Goal: Information Seeking & Learning: Learn about a topic

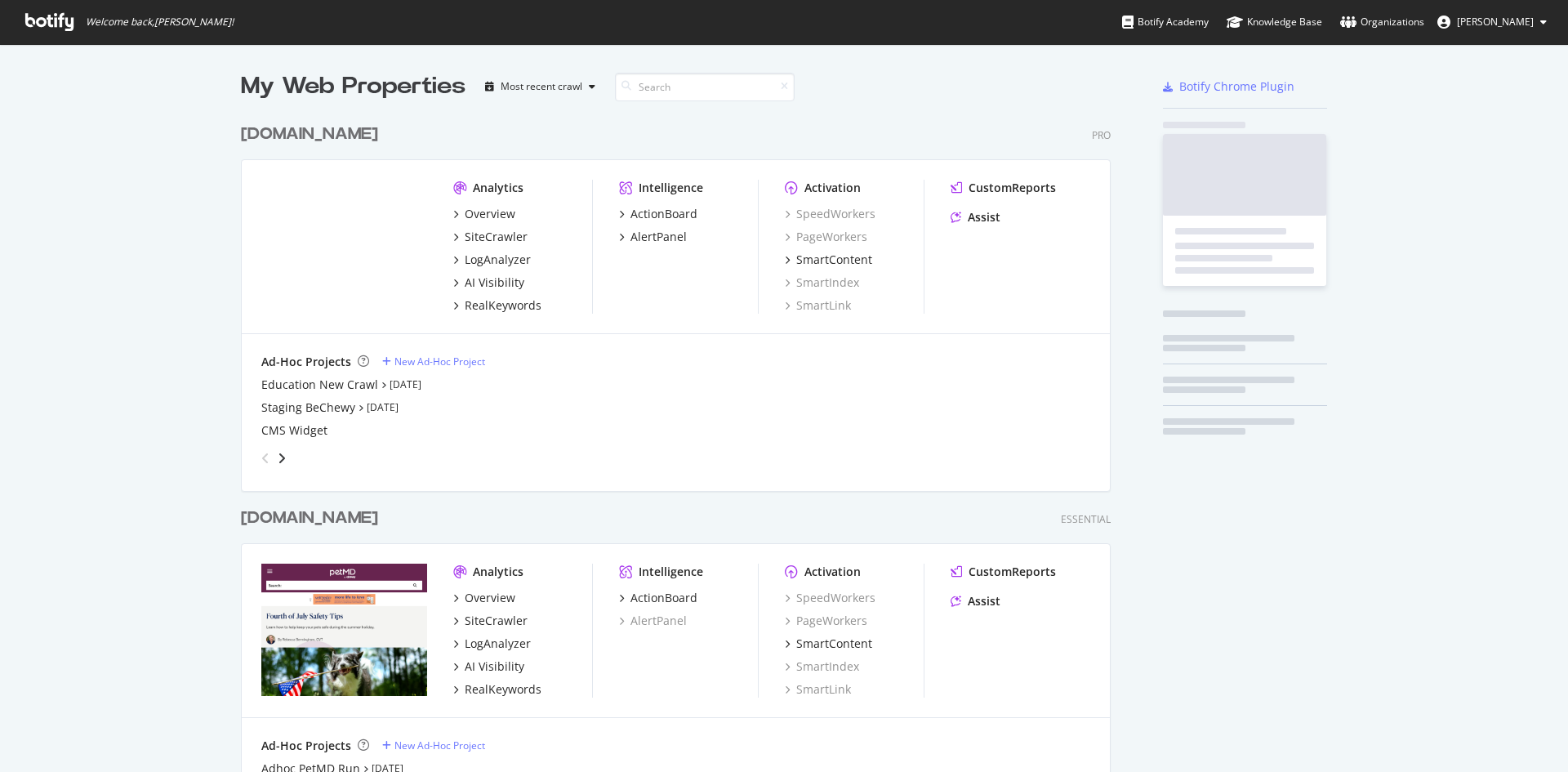
scroll to position [756, 871]
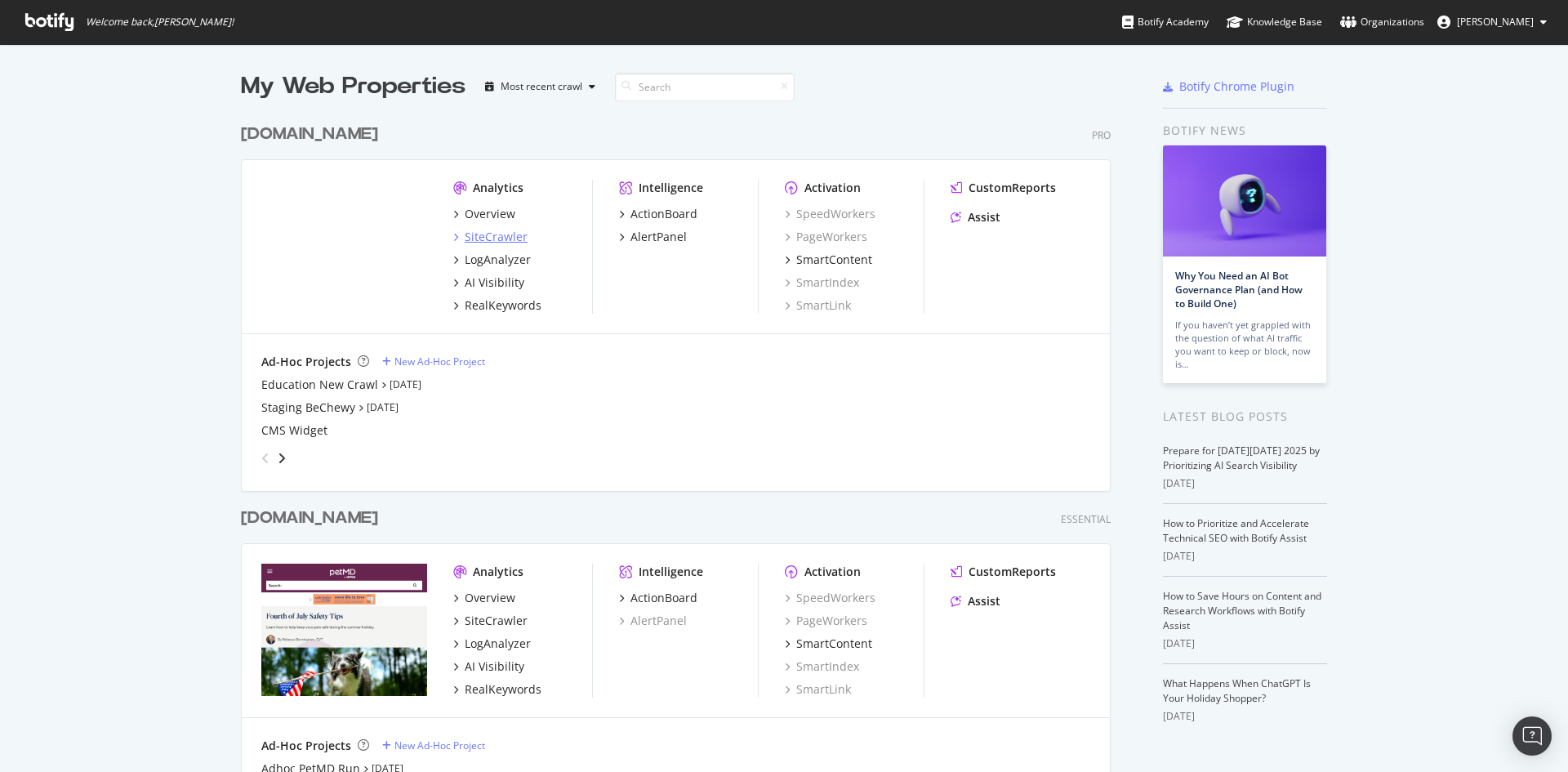
click at [484, 242] on div "SiteCrawler" at bounding box center [497, 237] width 63 height 17
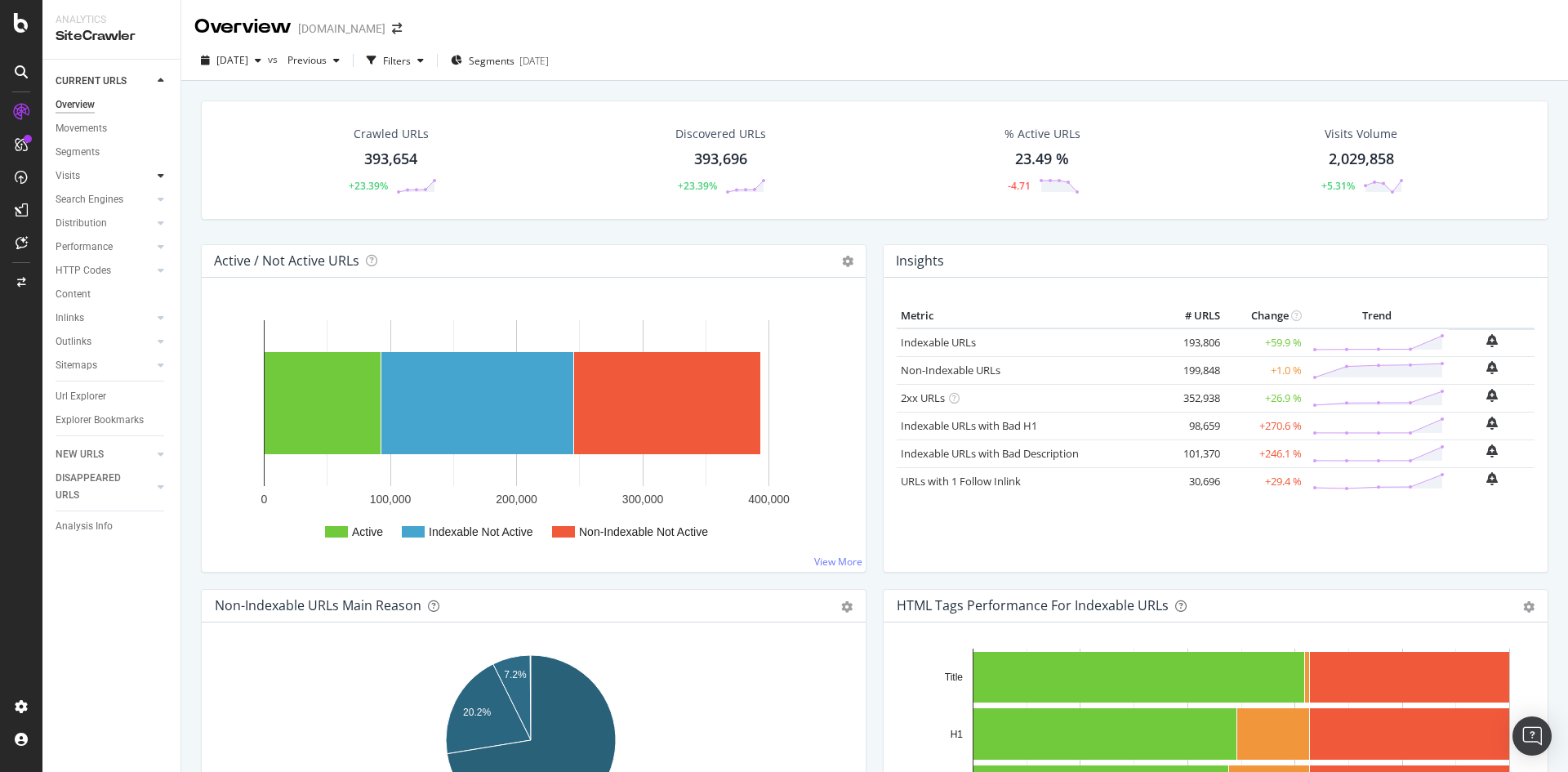
click at [157, 174] on div at bounding box center [161, 176] width 17 height 17
click at [163, 245] on icon at bounding box center [161, 247] width 7 height 10
click at [88, 246] on div "CustomReports" at bounding box center [100, 250] width 80 height 17
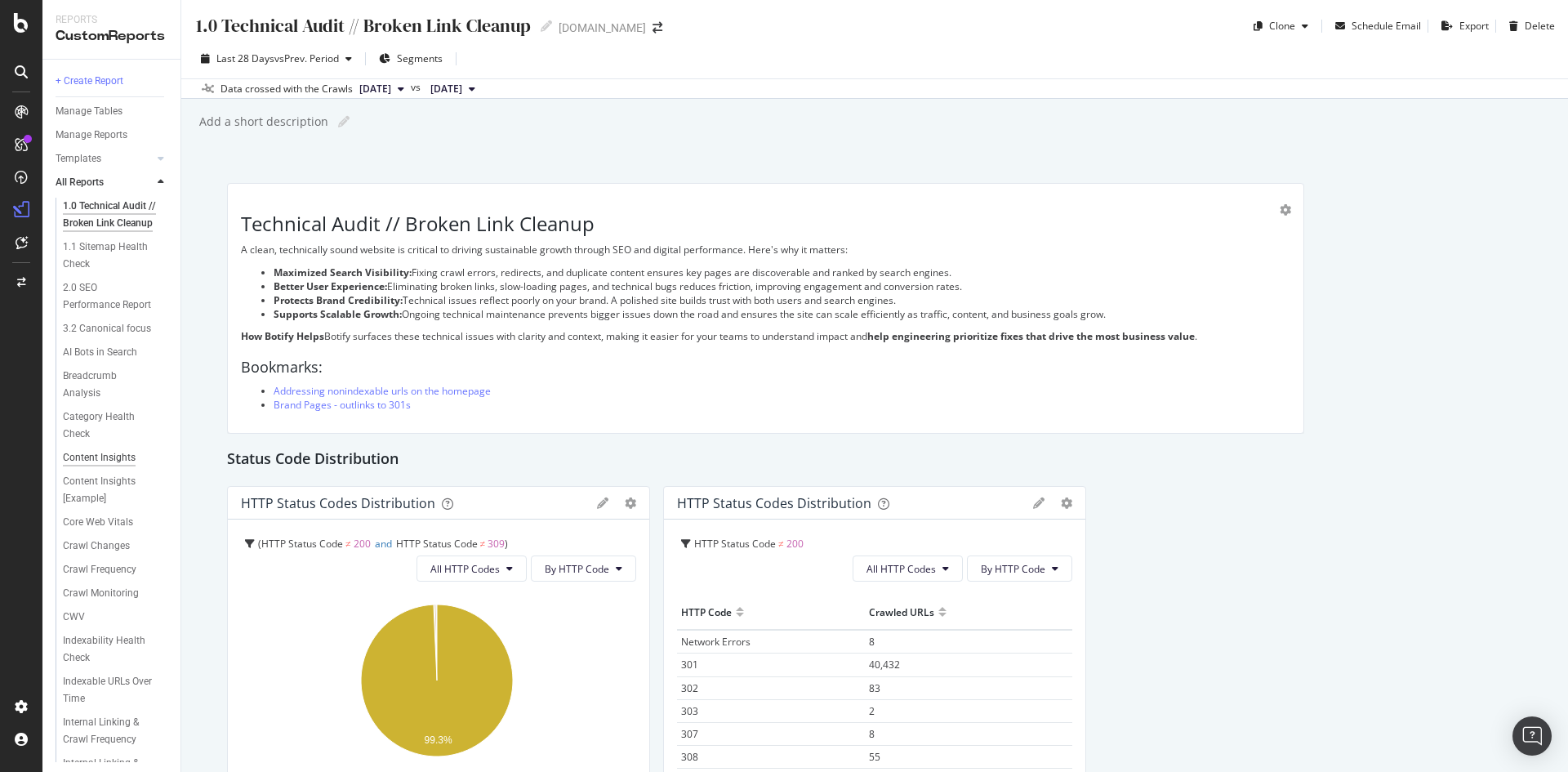
click at [125, 467] on div "Content Insights" at bounding box center [99, 458] width 73 height 17
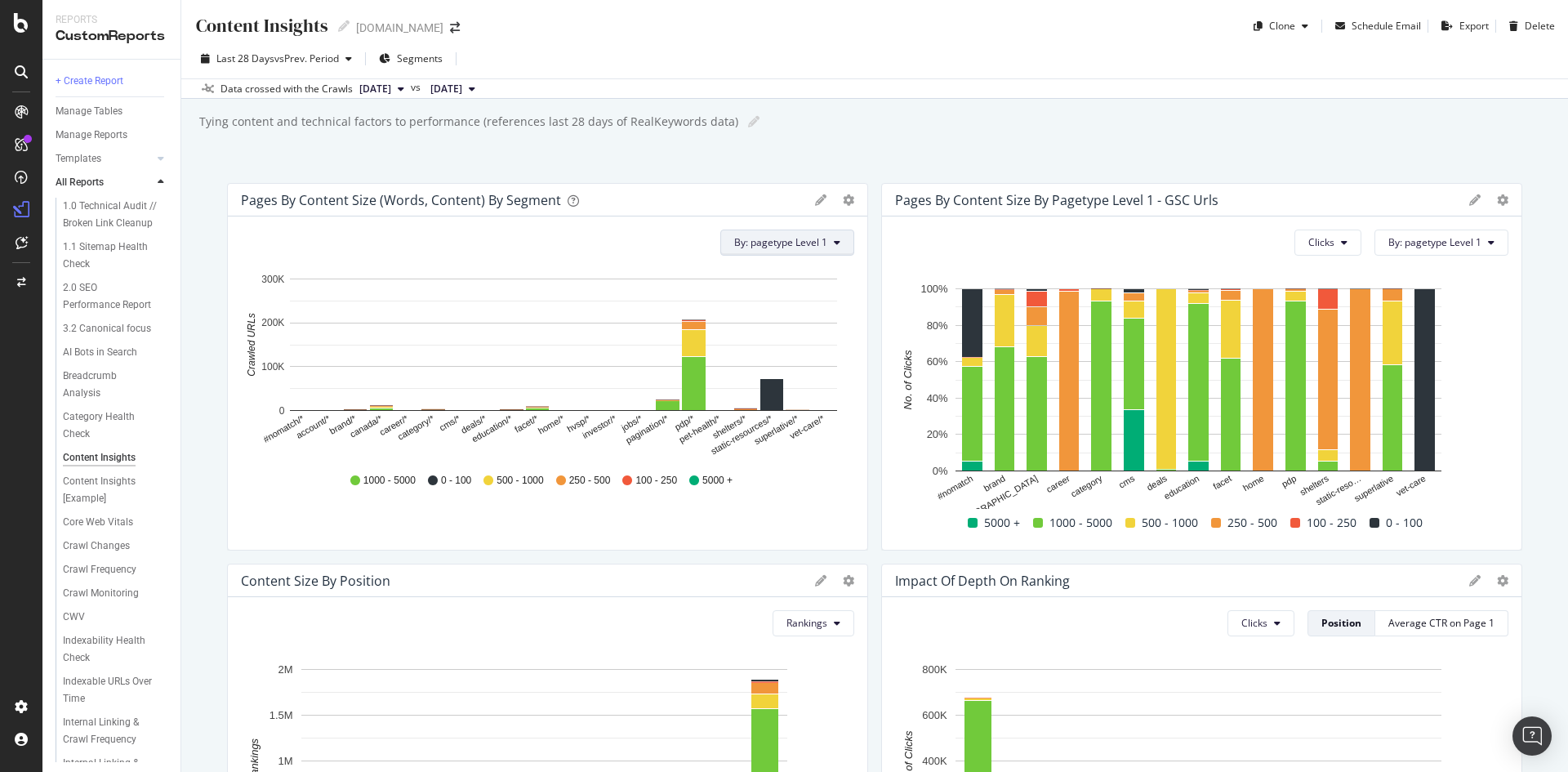
click at [788, 246] on span "By: pagetype Level 1" at bounding box center [781, 242] width 93 height 14
click at [854, 296] on div "Select a Structured Data" at bounding box center [816, 301] width 202 height 27
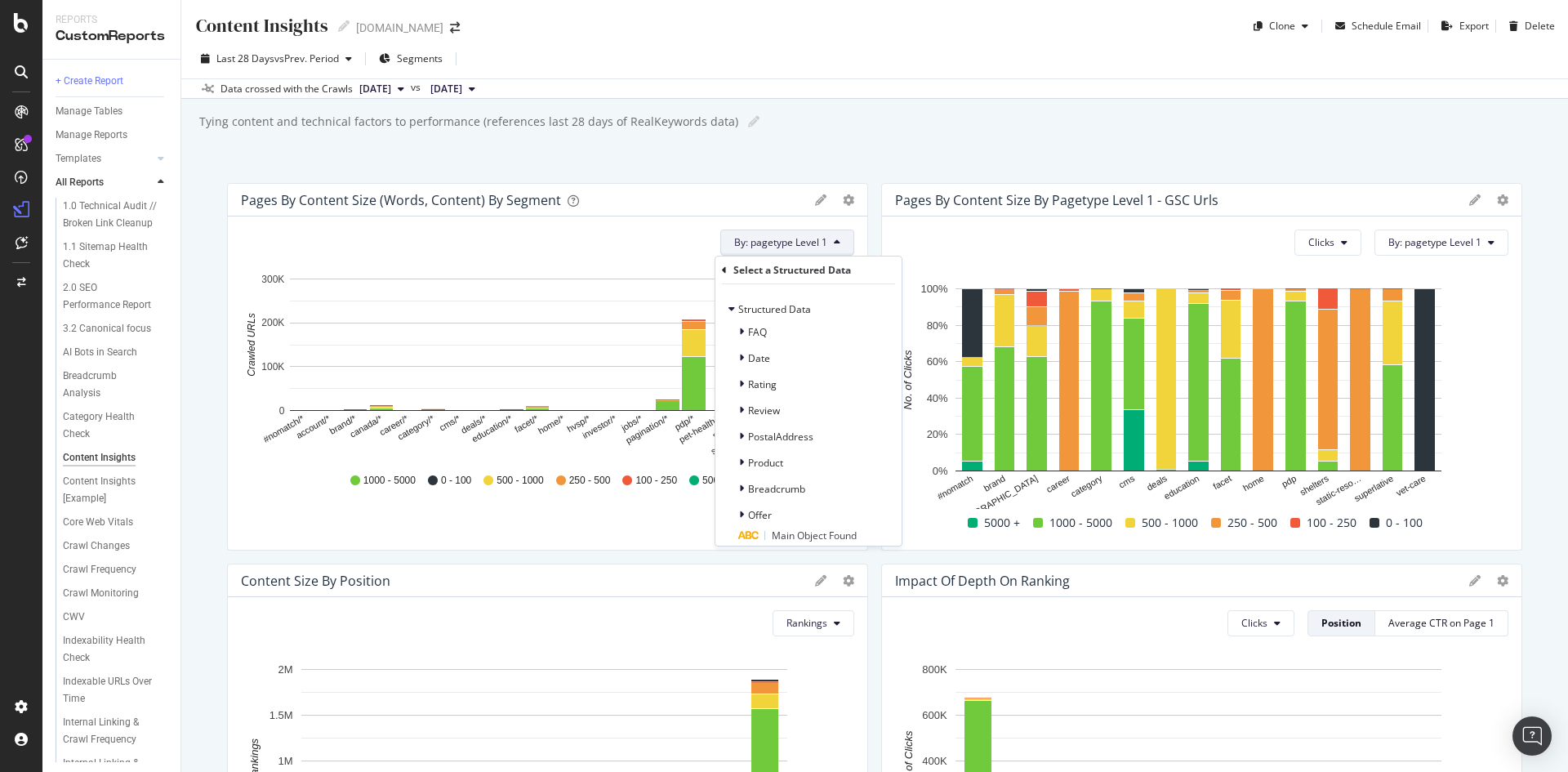
click at [772, 271] on div "Select a Structured Data" at bounding box center [792, 269] width 117 height 14
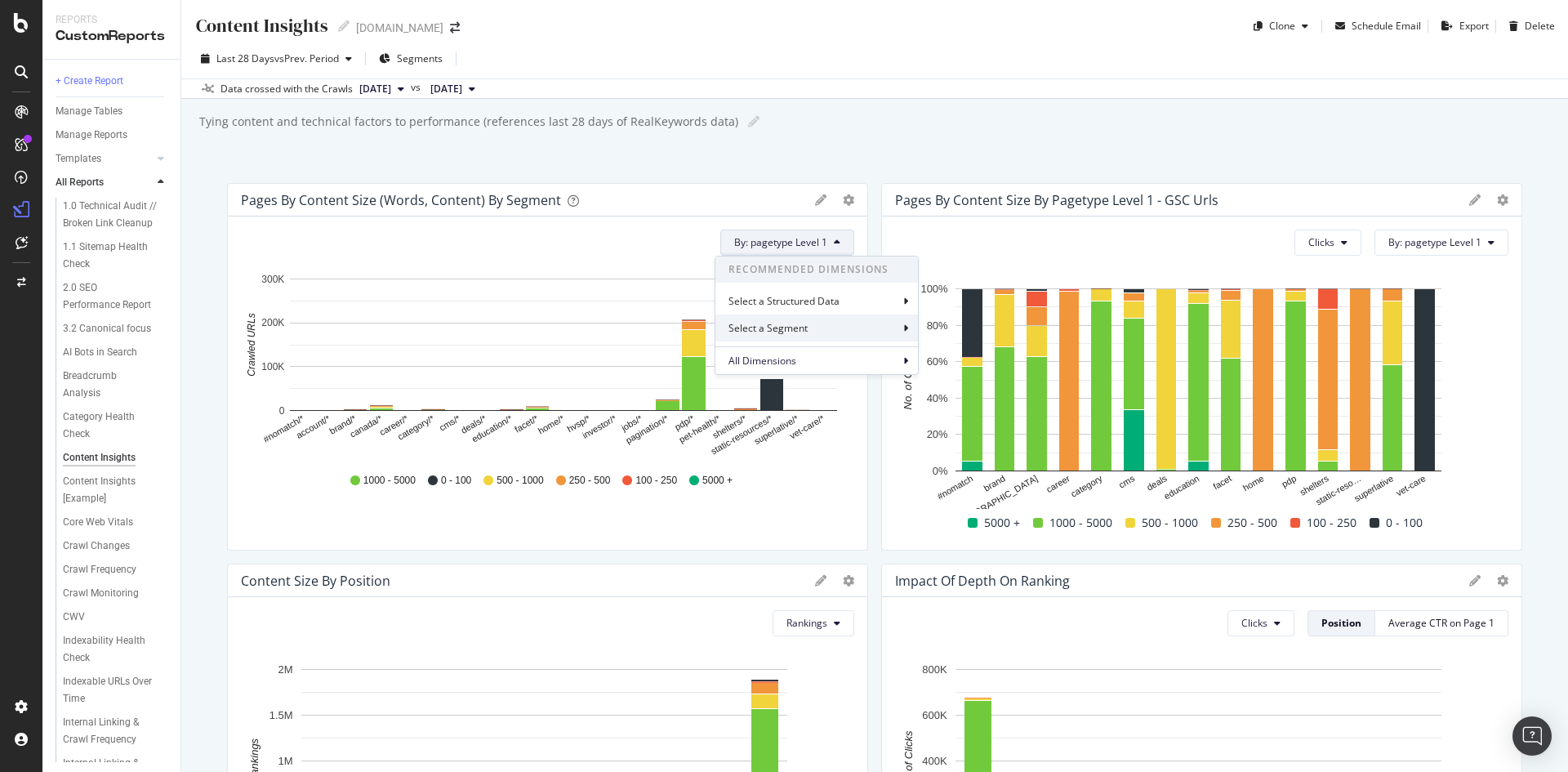
click at [791, 331] on div "Select a Segment" at bounding box center [770, 328] width 83 height 14
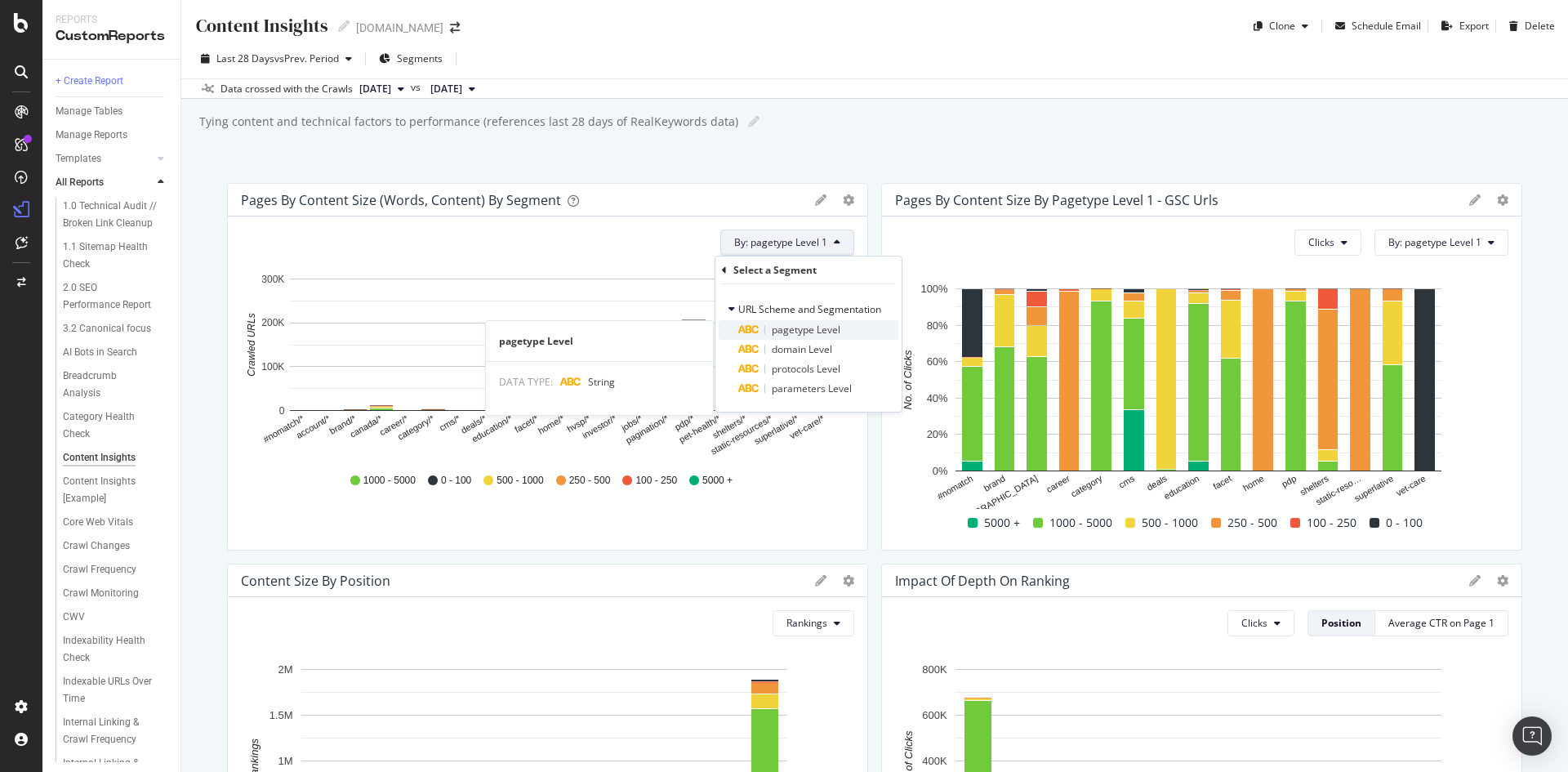
click at [805, 330] on span "pagetype Level" at bounding box center [805, 330] width 69 height 14
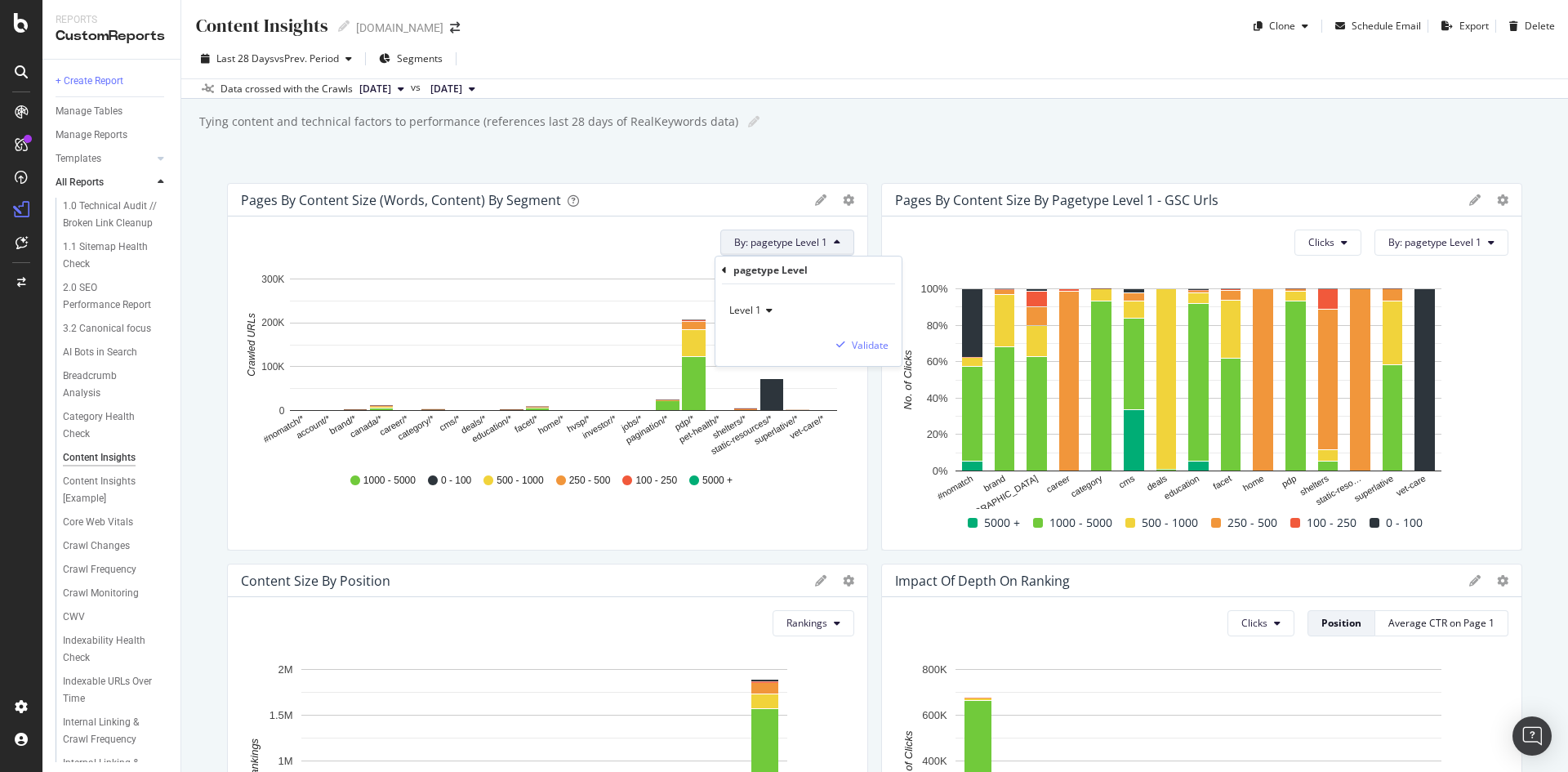
click at [777, 313] on div "Level 1" at bounding box center [809, 311] width 160 height 26
click at [767, 365] on span "Level 2" at bounding box center [753, 365] width 32 height 14
click at [857, 351] on div "Validate" at bounding box center [870, 345] width 36 height 14
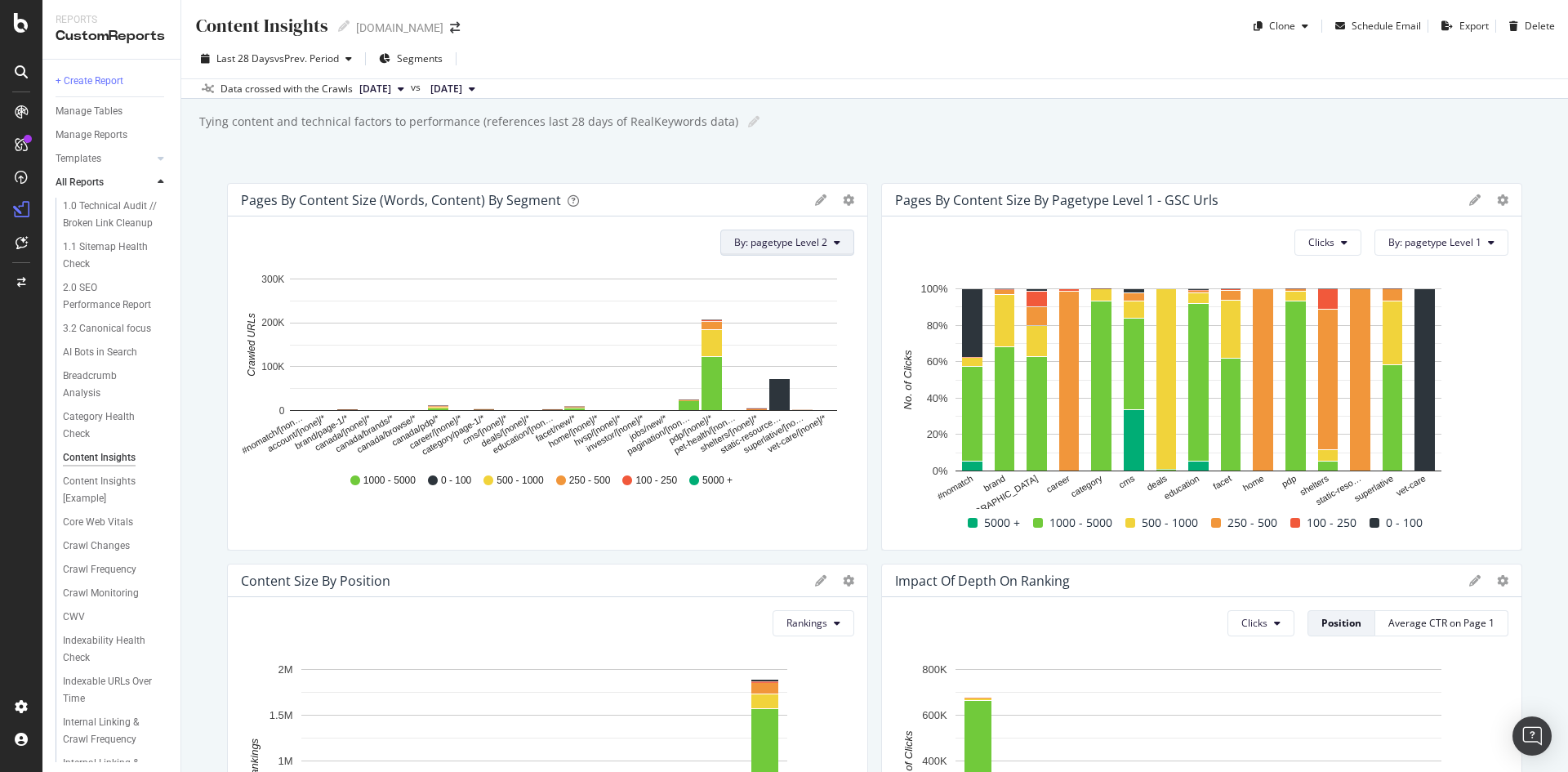
click at [782, 245] on span "By: pagetype Level 2" at bounding box center [781, 242] width 93 height 14
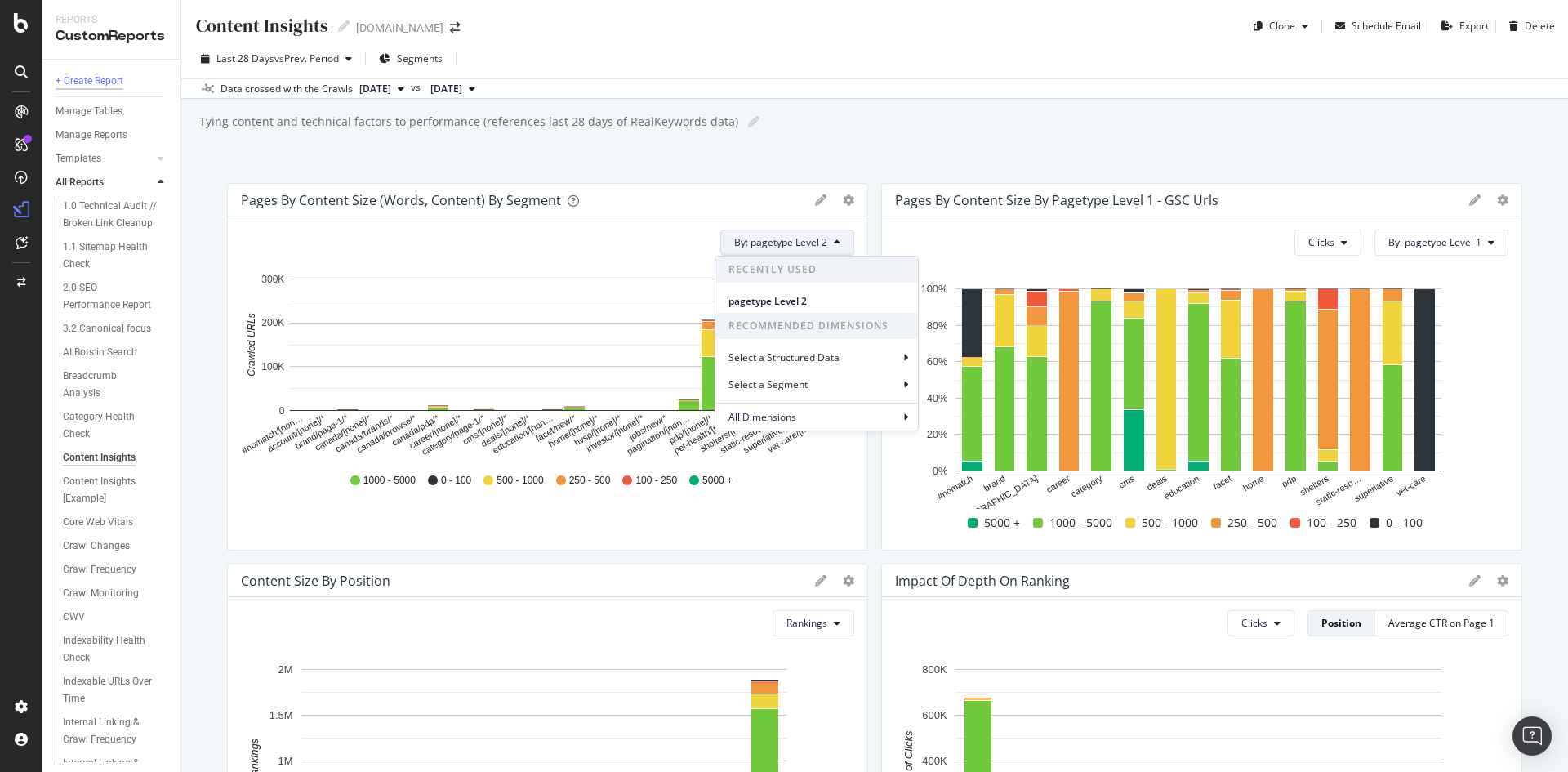
click at [105, 83] on div "+ Create Report" at bounding box center [89, 81] width 68 height 17
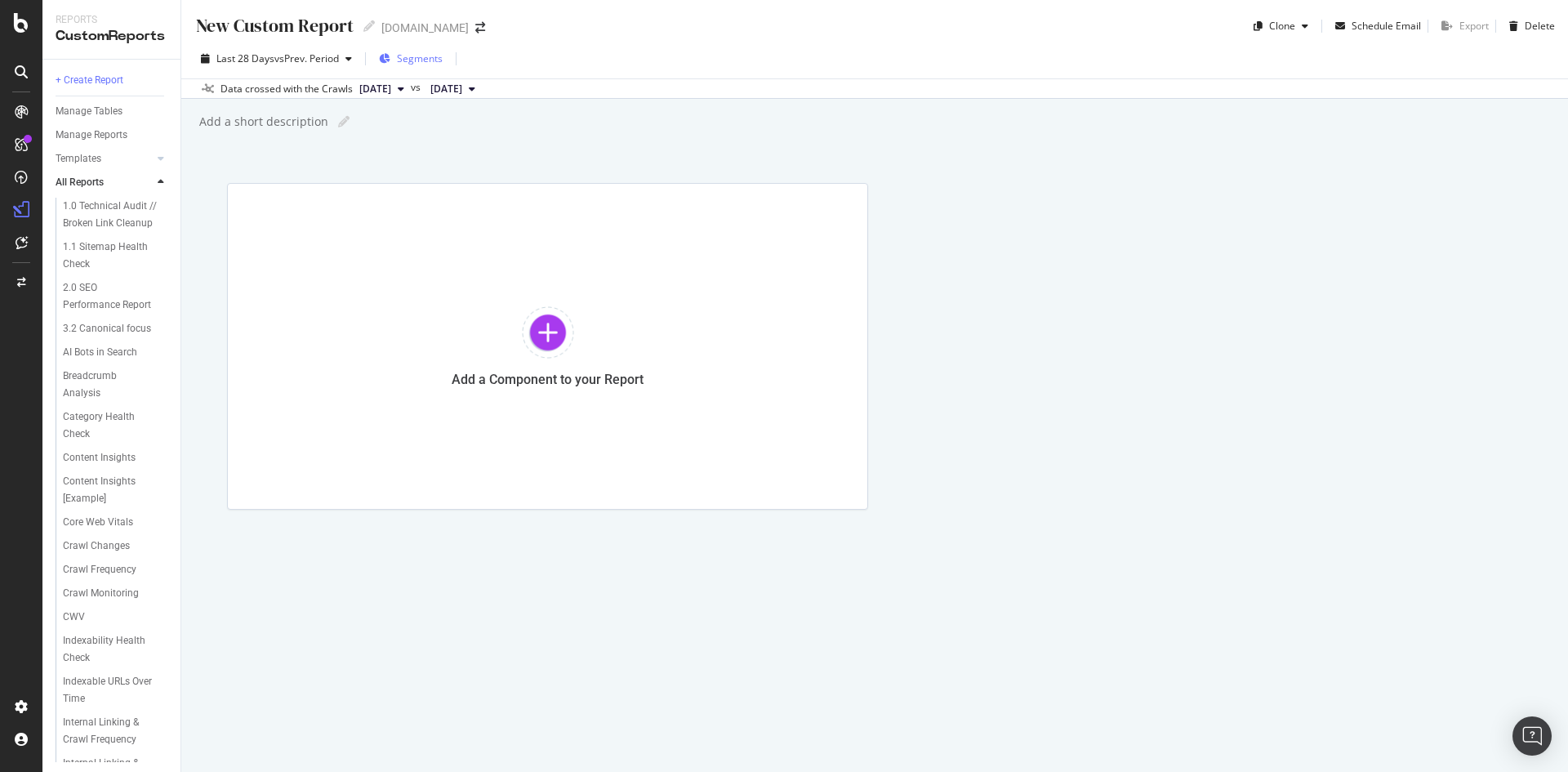
click at [421, 65] on span "Segments" at bounding box center [420, 58] width 45 height 14
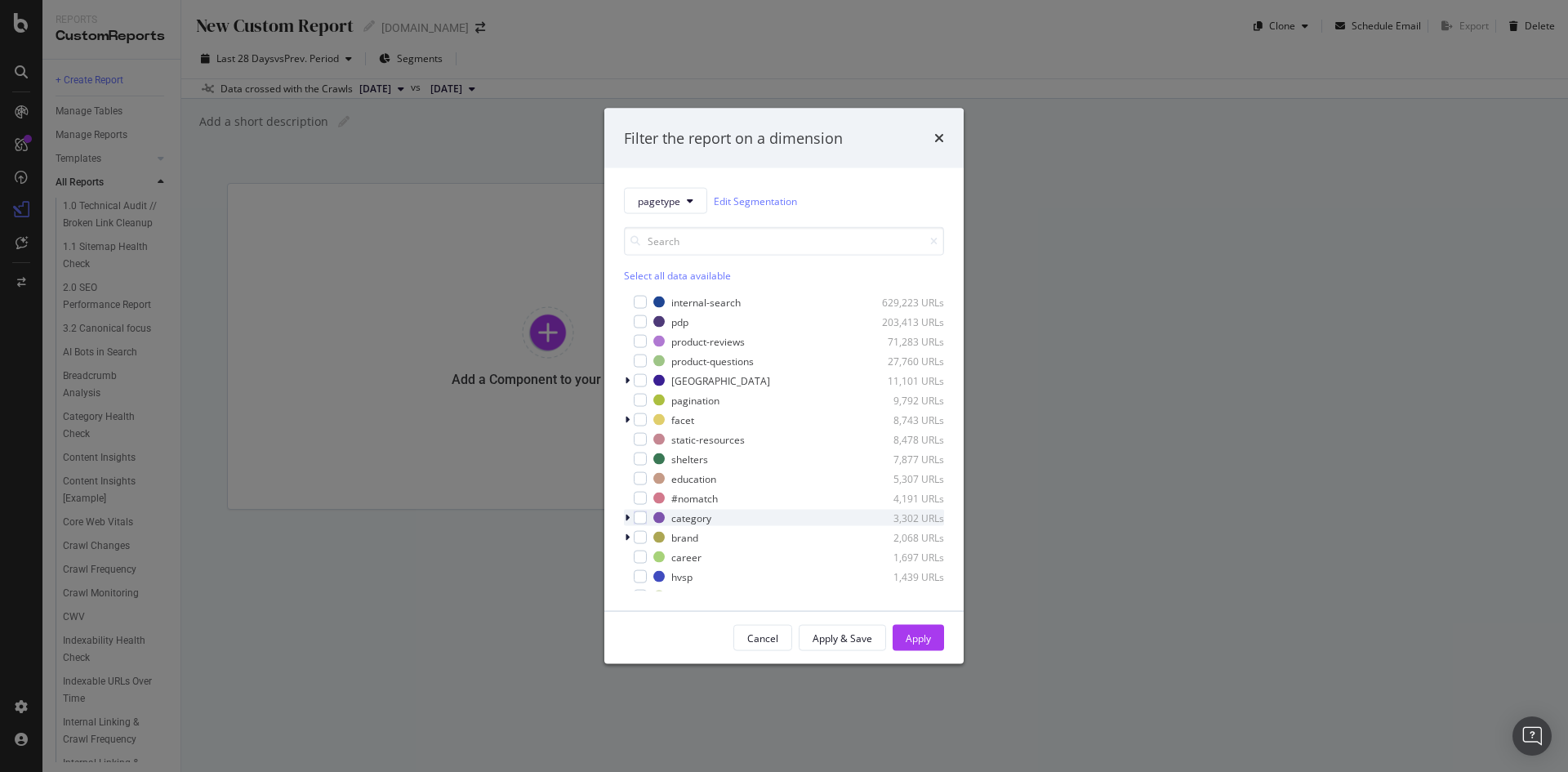
click at [627, 517] on icon "modal" at bounding box center [627, 518] width 5 height 10
click at [639, 519] on div "modal" at bounding box center [640, 518] width 13 height 13
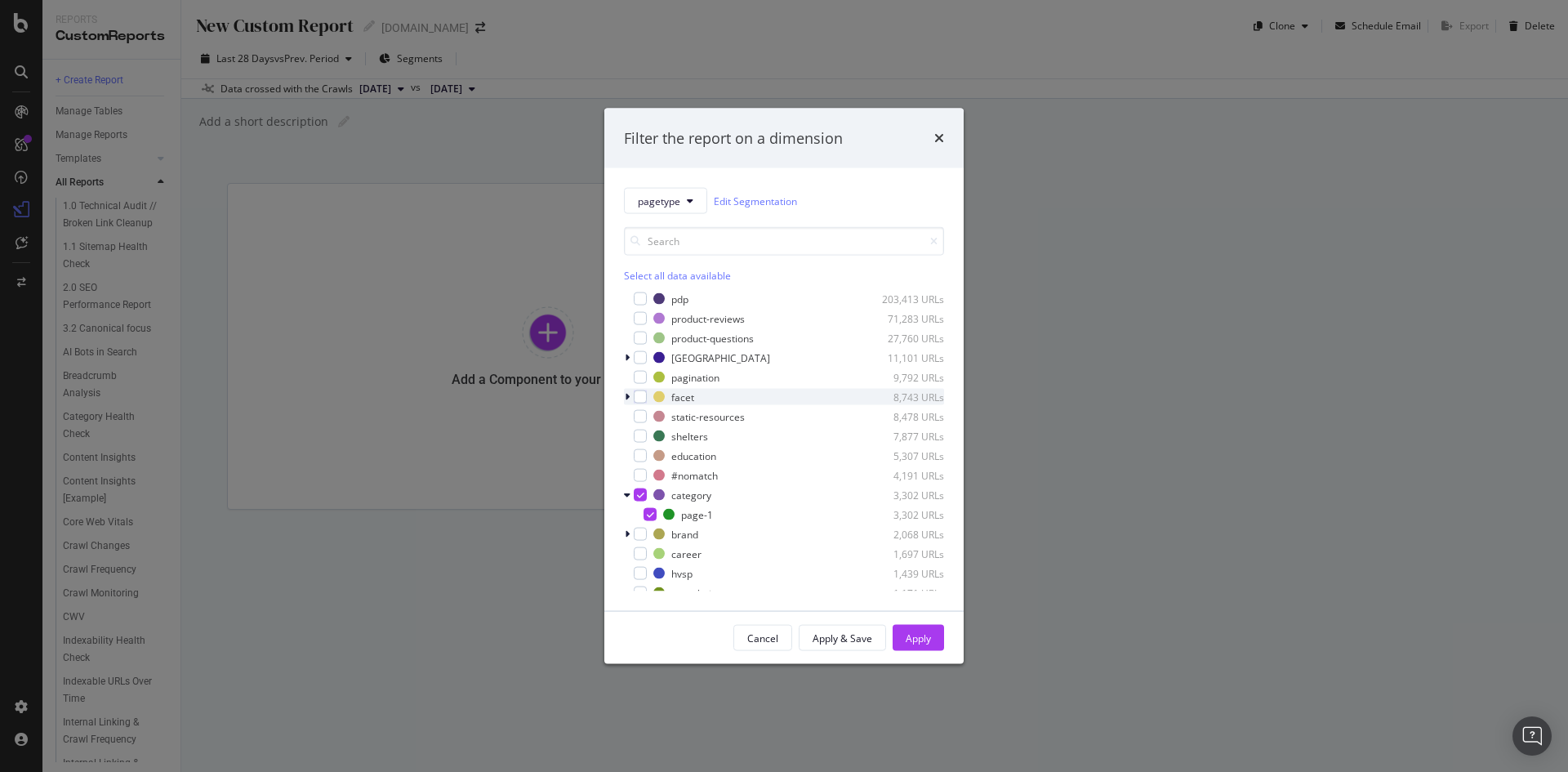
click at [625, 398] on icon "modal" at bounding box center [627, 398] width 5 height 10
drag, startPoint x: 631, startPoint y: 397, endPoint x: 665, endPoint y: 400, distance: 34.1
click at [633, 397] on div "modal" at bounding box center [629, 398] width 10 height 17
click at [641, 399] on div "modal" at bounding box center [640, 398] width 13 height 13
click at [915, 636] on div "Apply" at bounding box center [918, 637] width 26 height 14
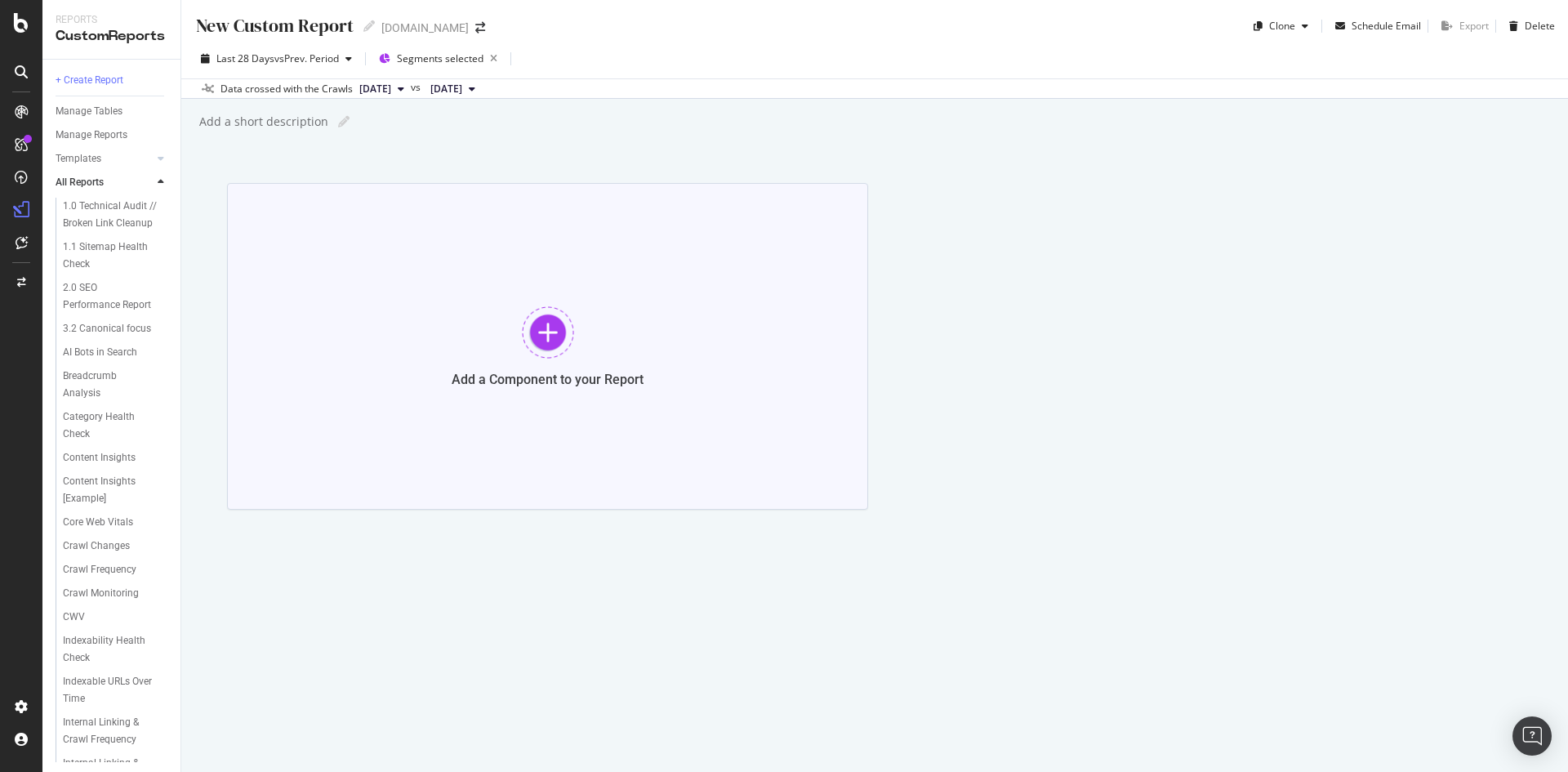
click at [567, 344] on div at bounding box center [548, 332] width 52 height 52
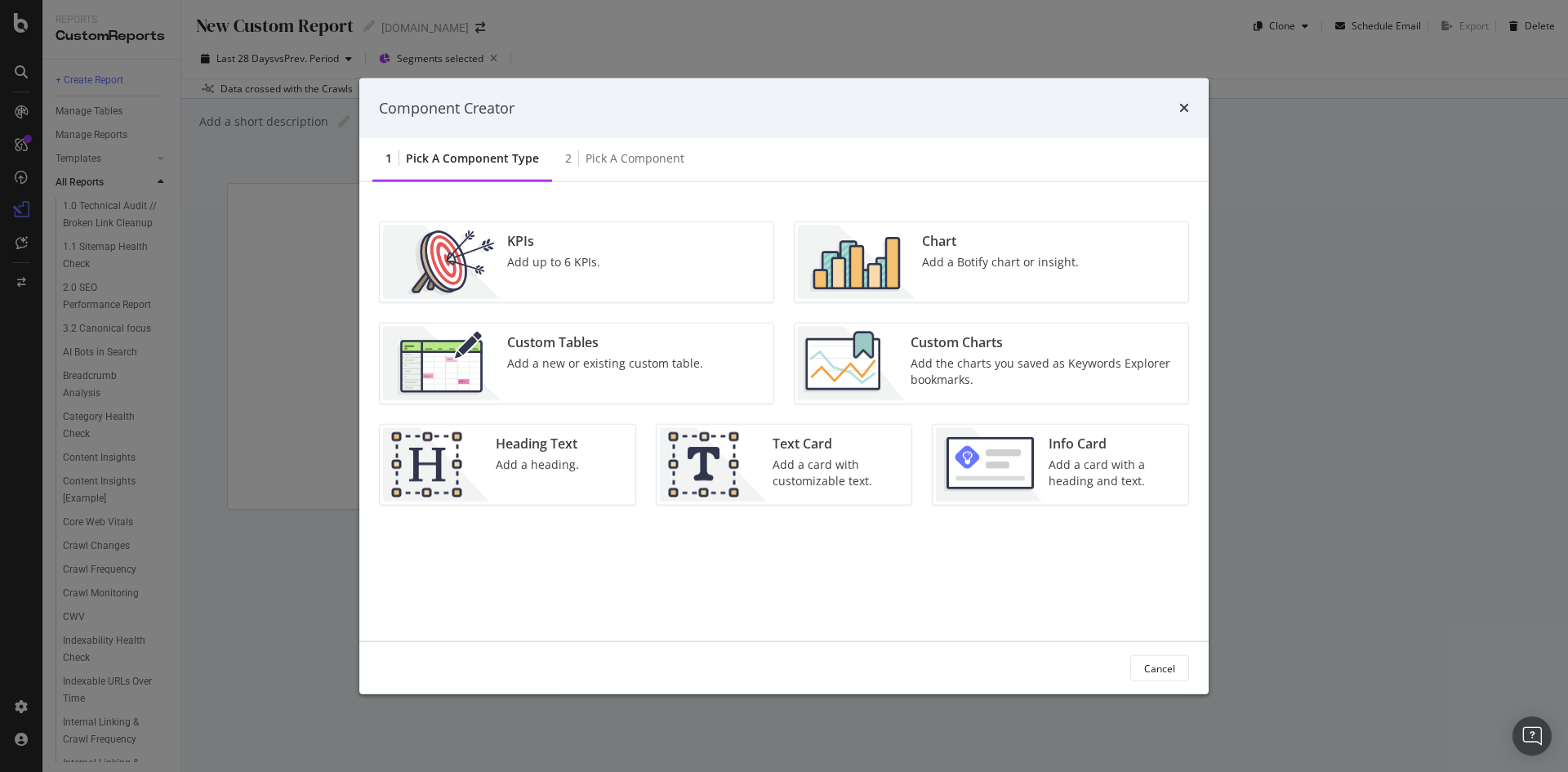
click at [582, 280] on div "KPIs Add up to 6 KPIs." at bounding box center [554, 262] width 107 height 74
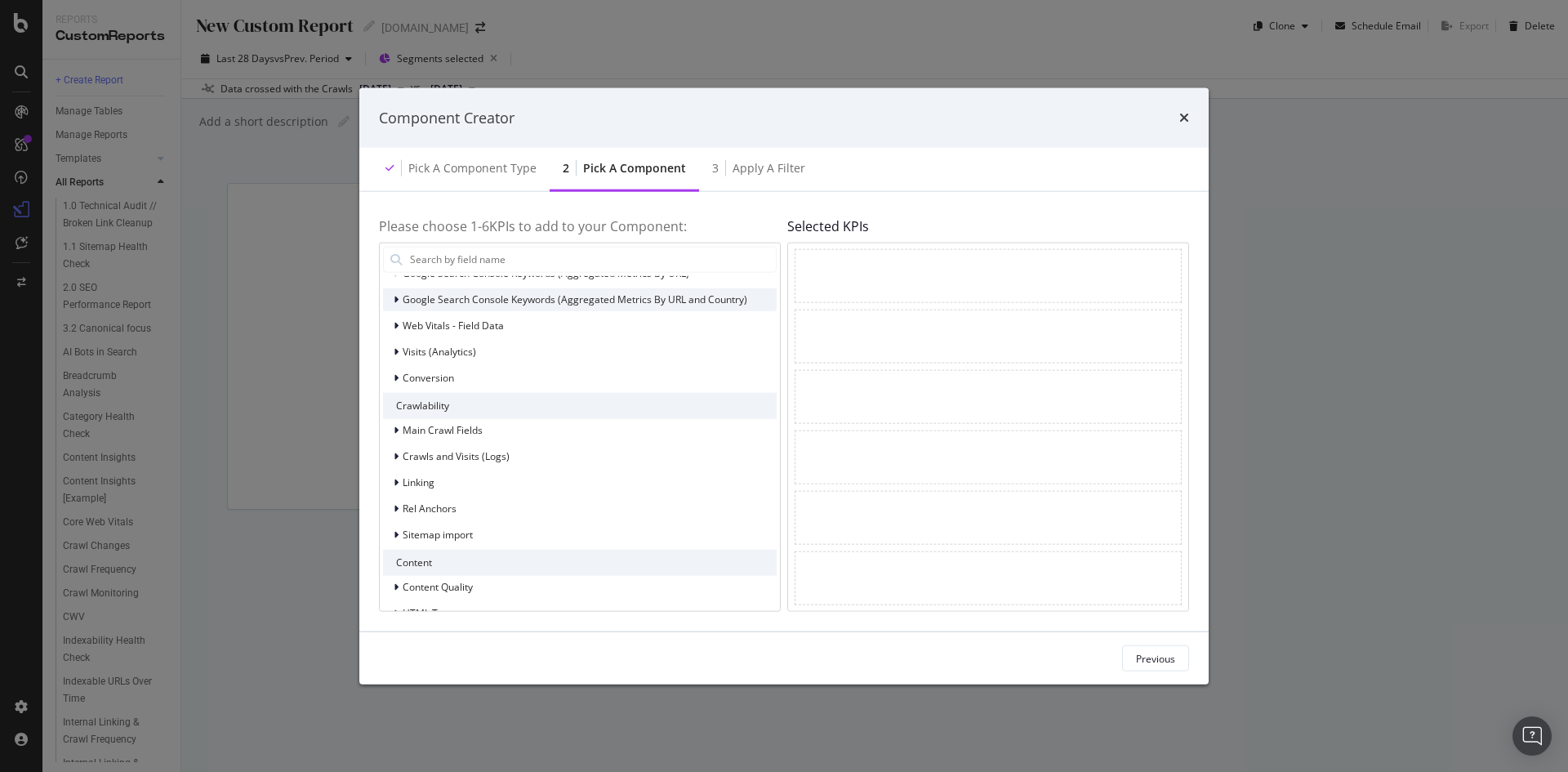
scroll to position [164, 0]
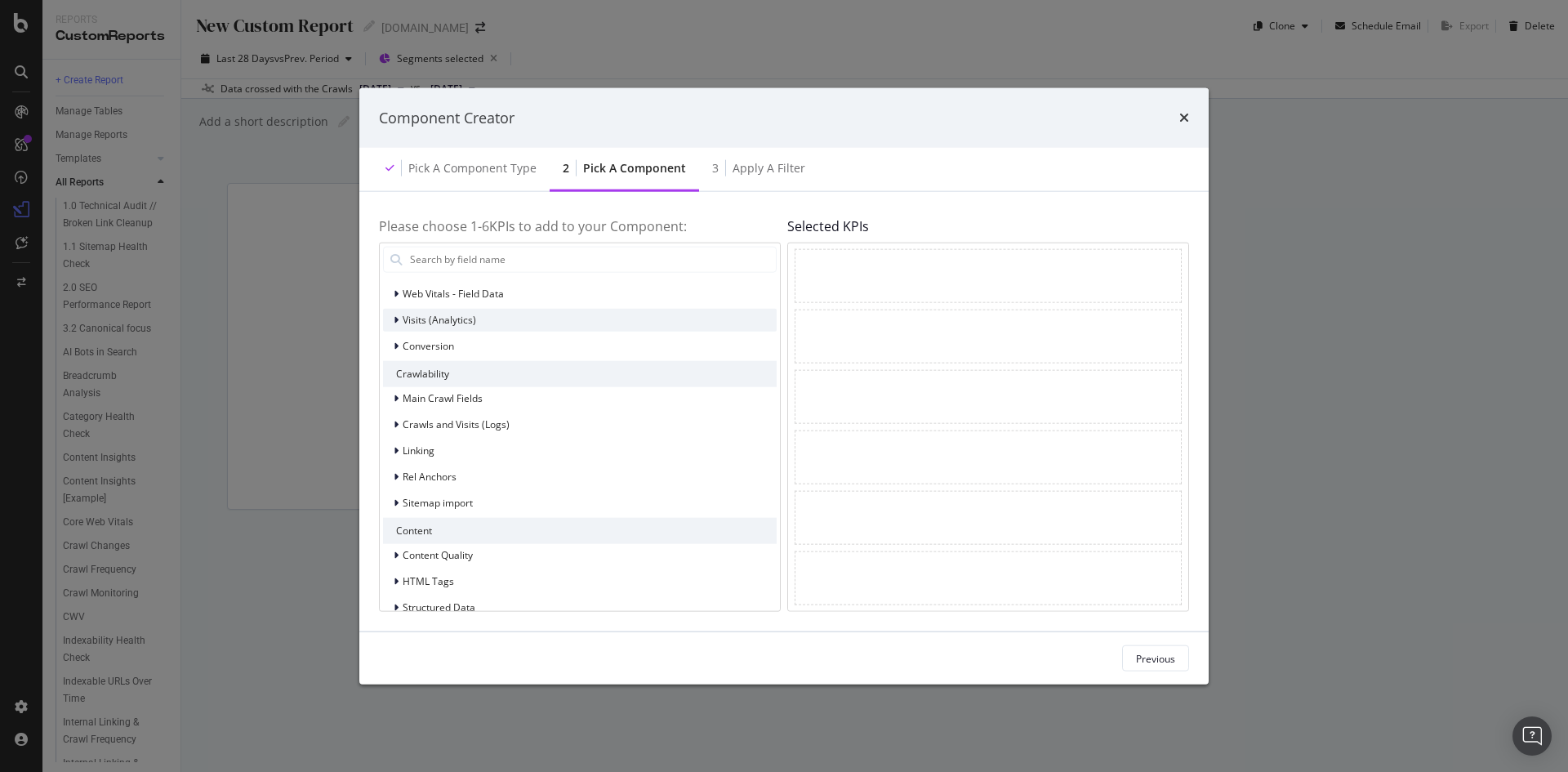
click at [397, 318] on icon "modal" at bounding box center [397, 320] width 5 height 10
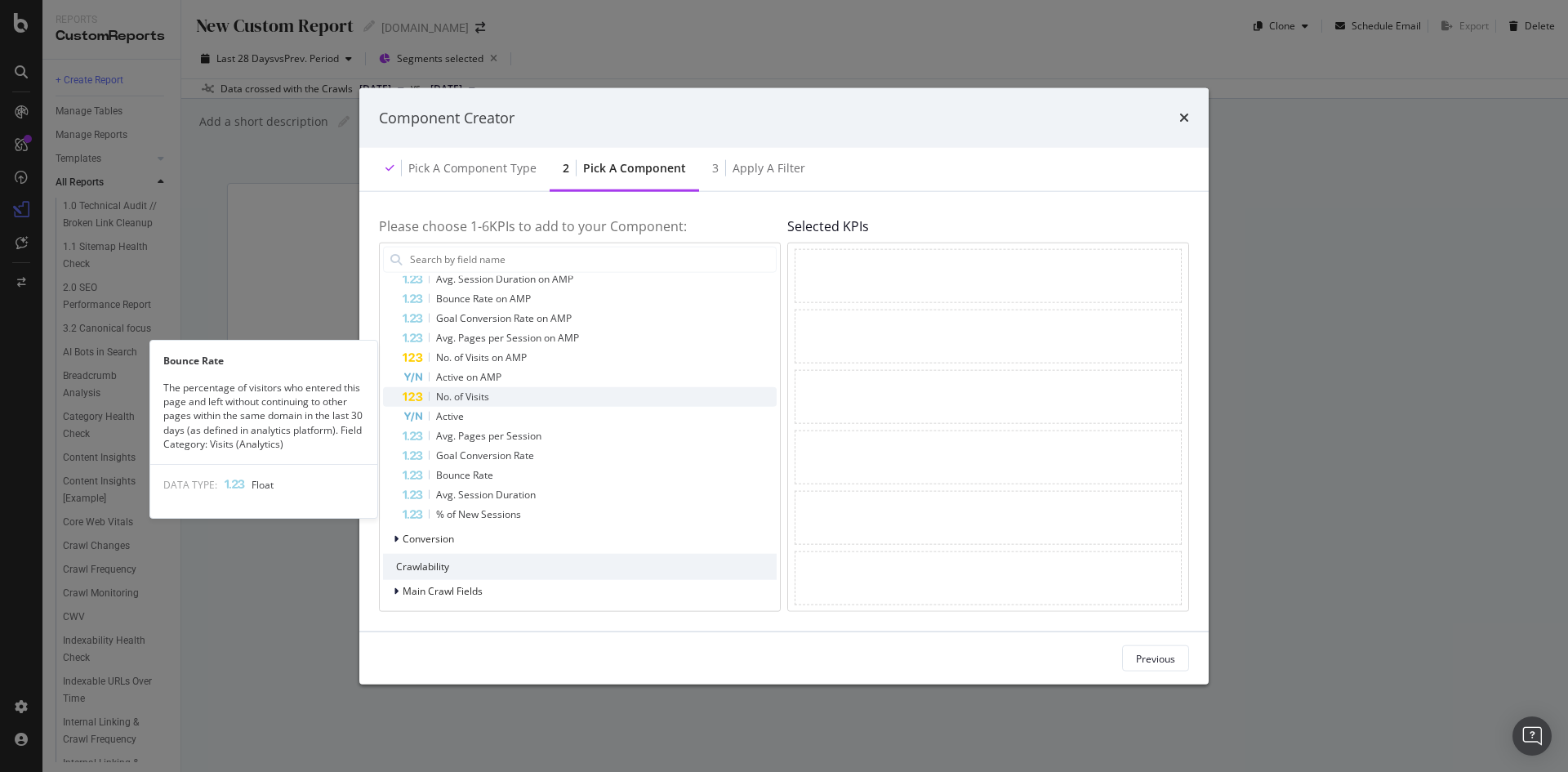
scroll to position [564, 0]
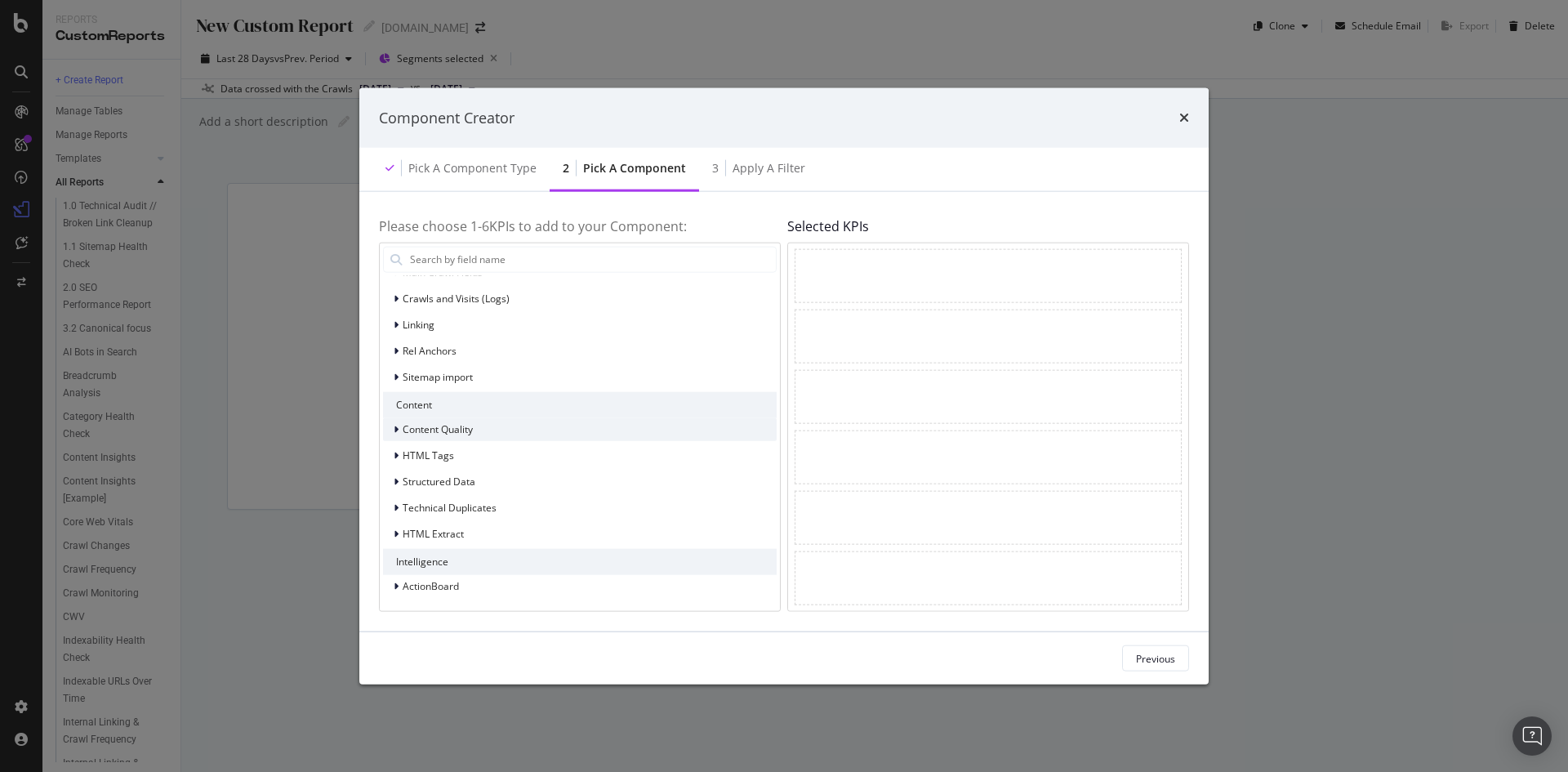
click at [396, 431] on icon "modal" at bounding box center [397, 429] width 5 height 10
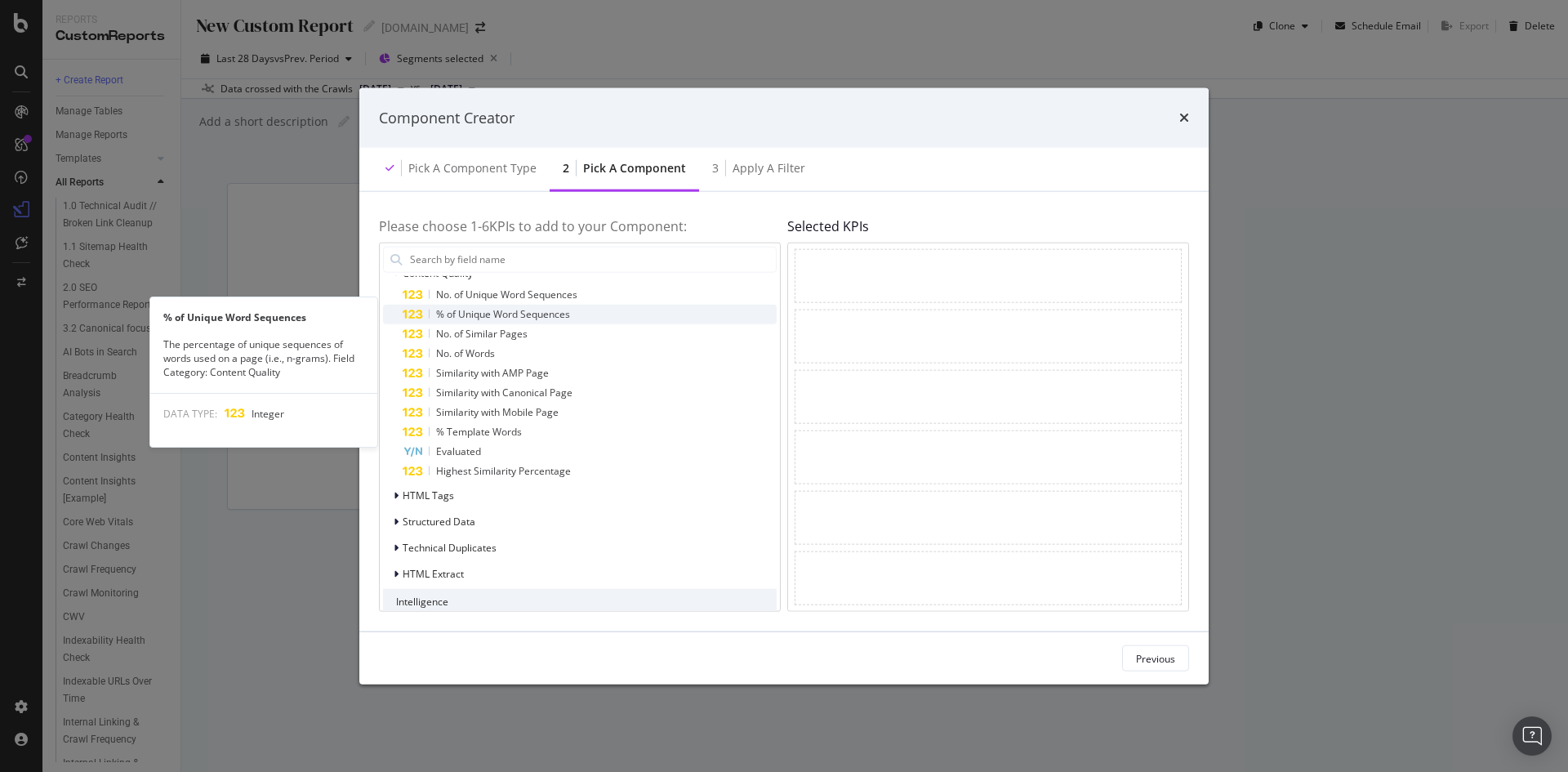
scroll to position [727, 0]
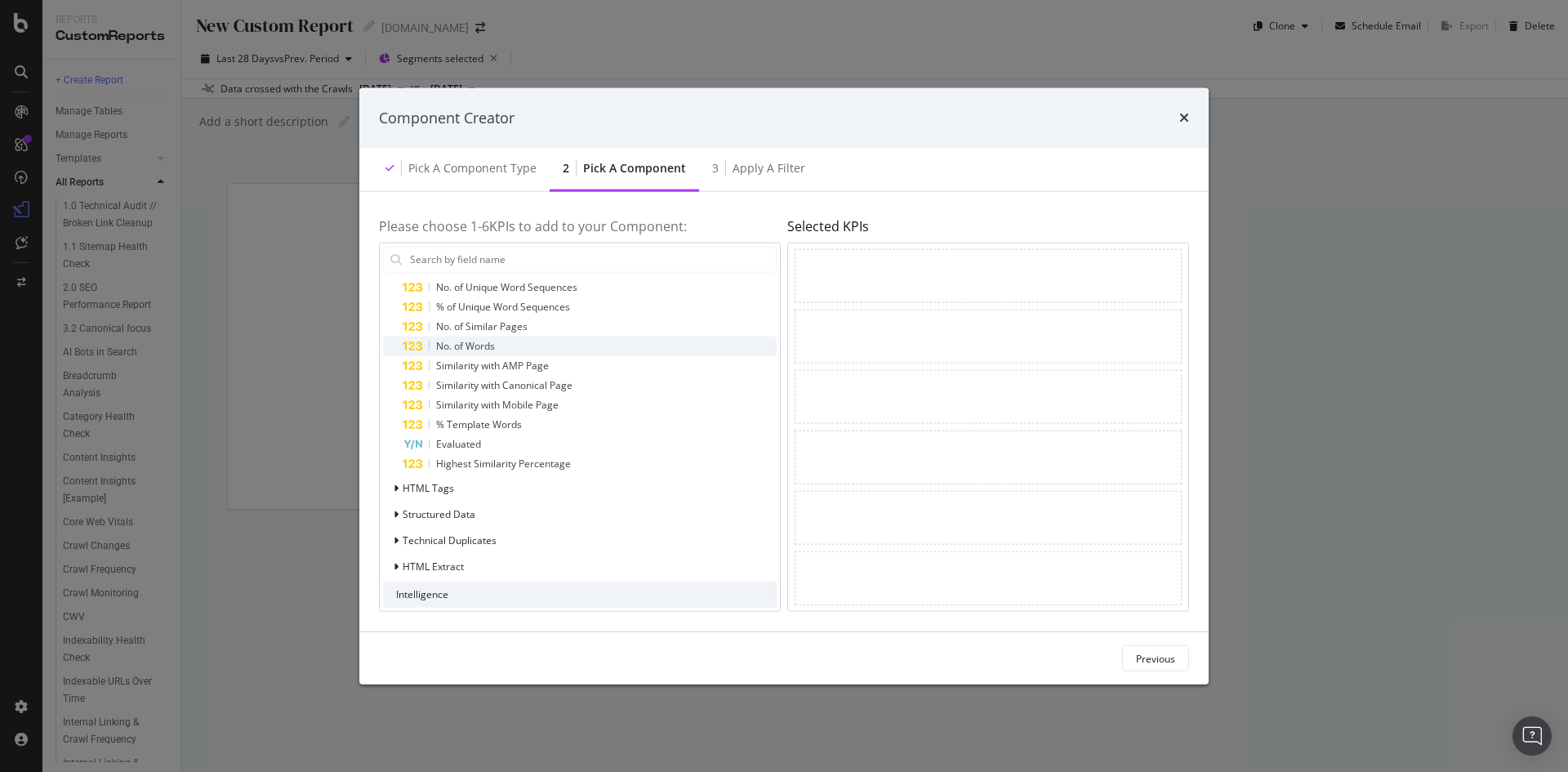
click at [473, 348] on span "No. of Words" at bounding box center [465, 345] width 59 height 14
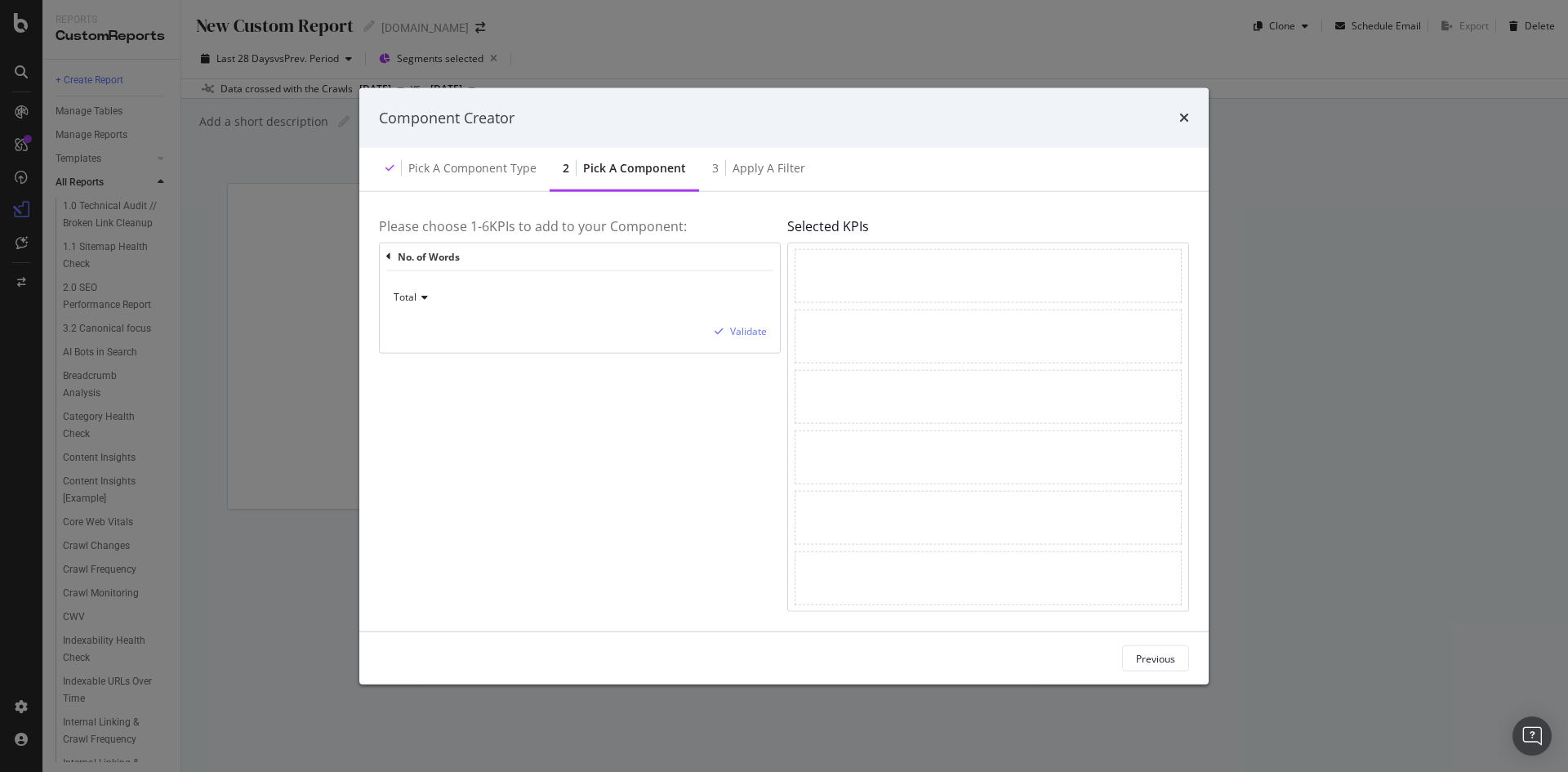
click at [411, 302] on span "Total" at bounding box center [406, 297] width 23 height 14
click at [423, 330] on span "Total" at bounding box center [413, 331] width 25 height 14
click at [749, 331] on div "Validate" at bounding box center [748, 331] width 36 height 14
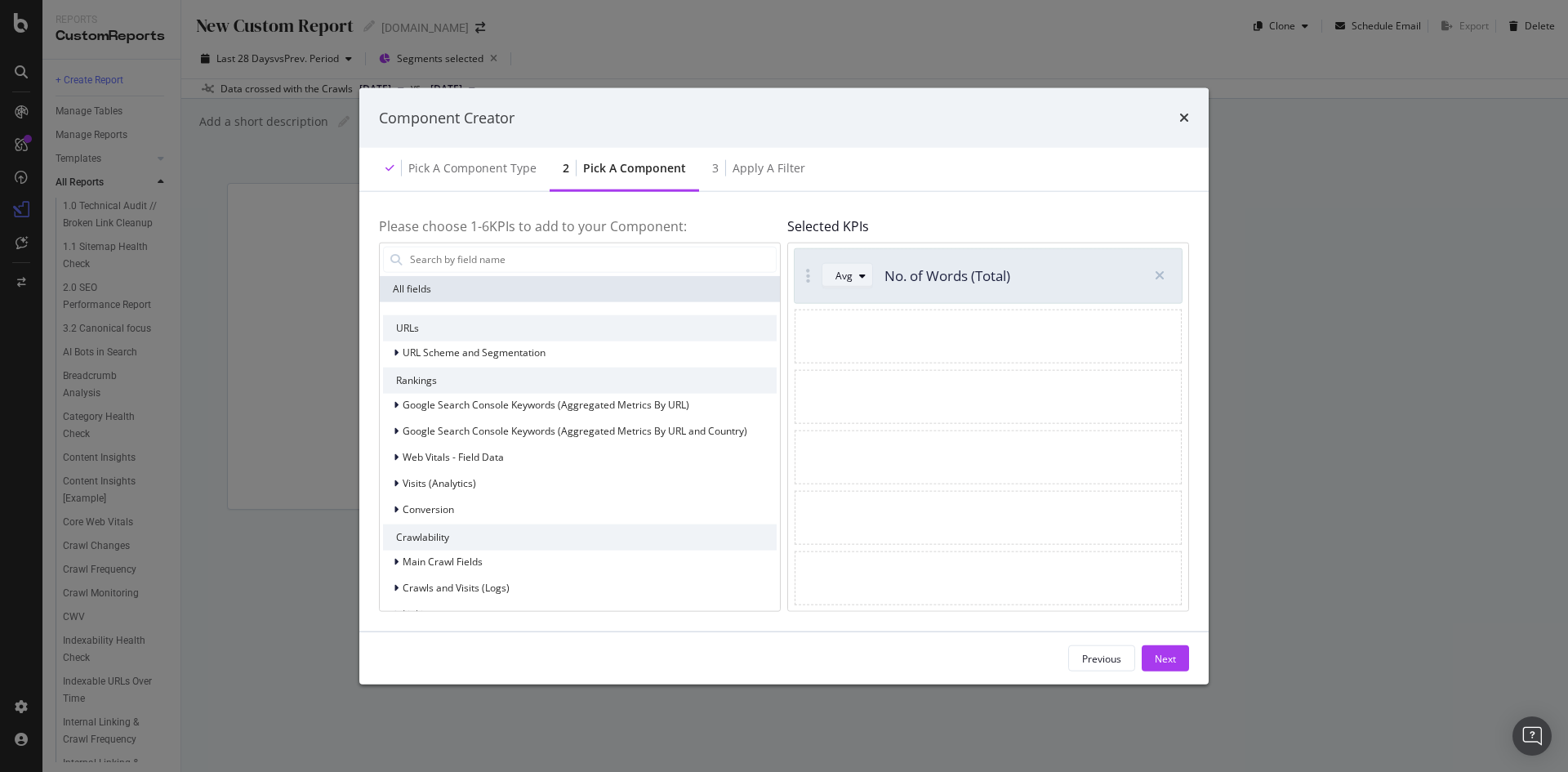
click at [848, 286] on div "Avg" at bounding box center [853, 275] width 36 height 23
click at [455, 351] on span "URL Scheme and Segmentation" at bounding box center [473, 352] width 143 height 14
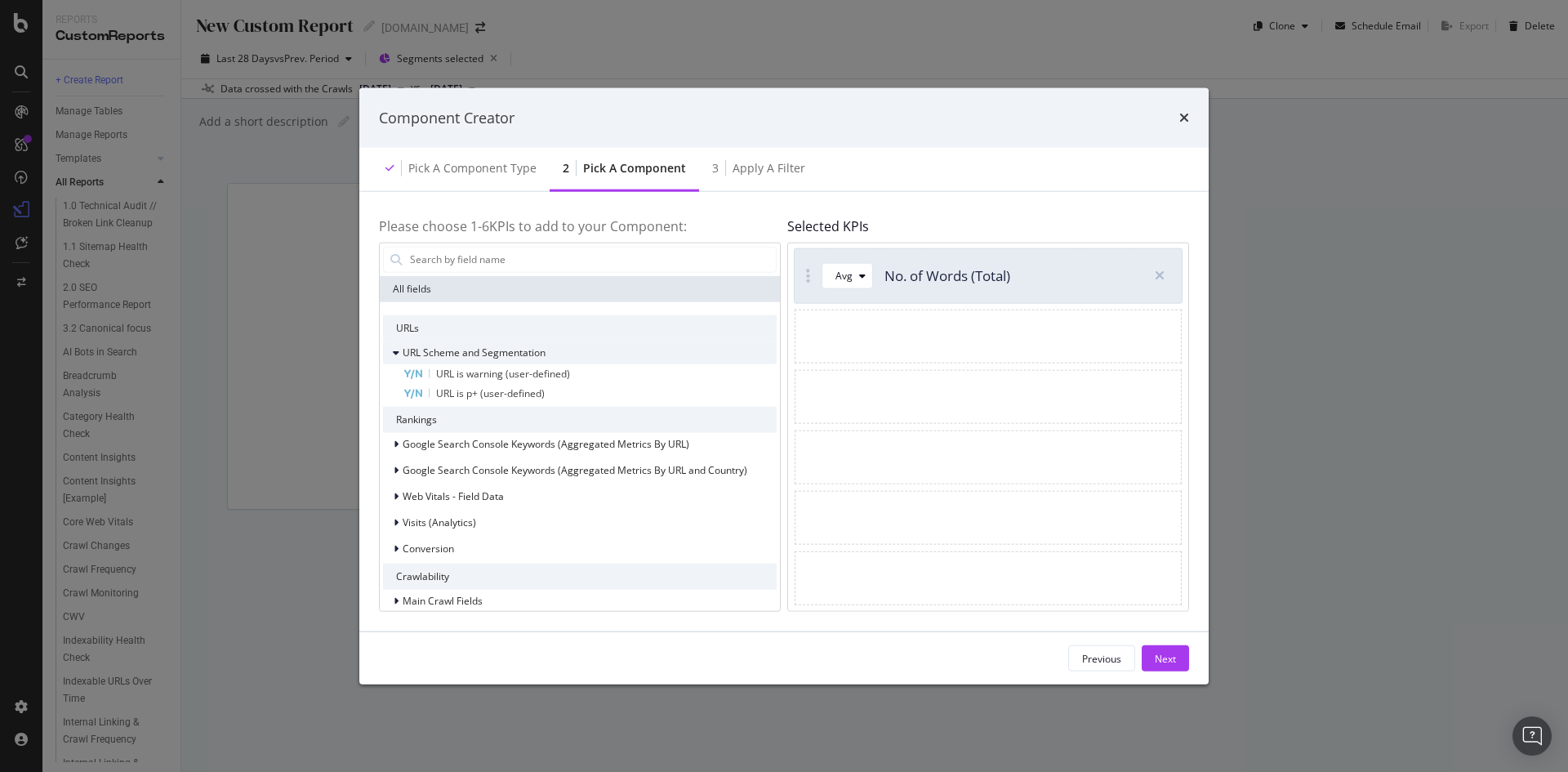
click at [455, 351] on span "URL Scheme and Segmentation" at bounding box center [473, 352] width 143 height 14
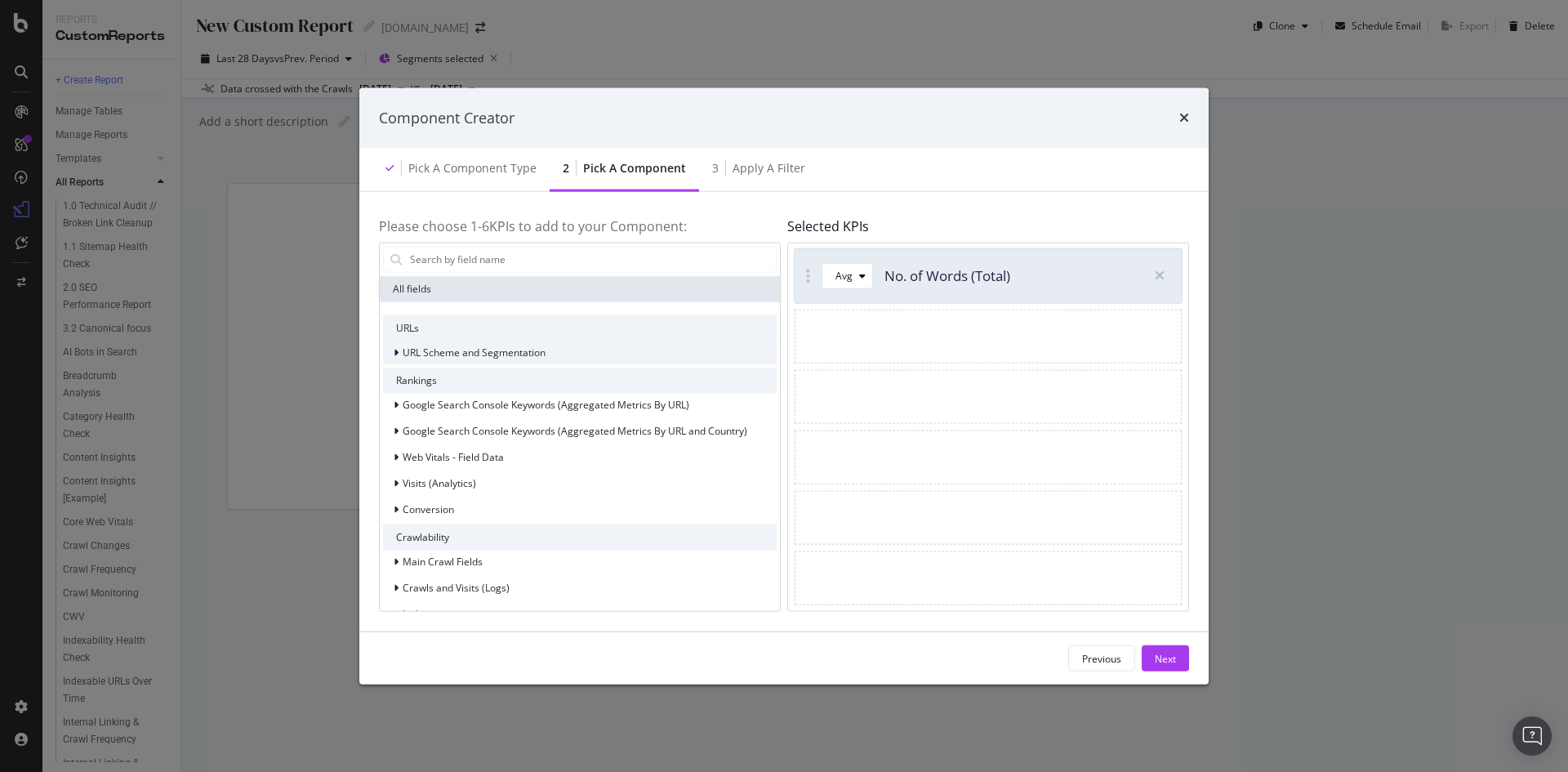
click at [455, 351] on span "URL Scheme and Segmentation" at bounding box center [473, 352] width 143 height 14
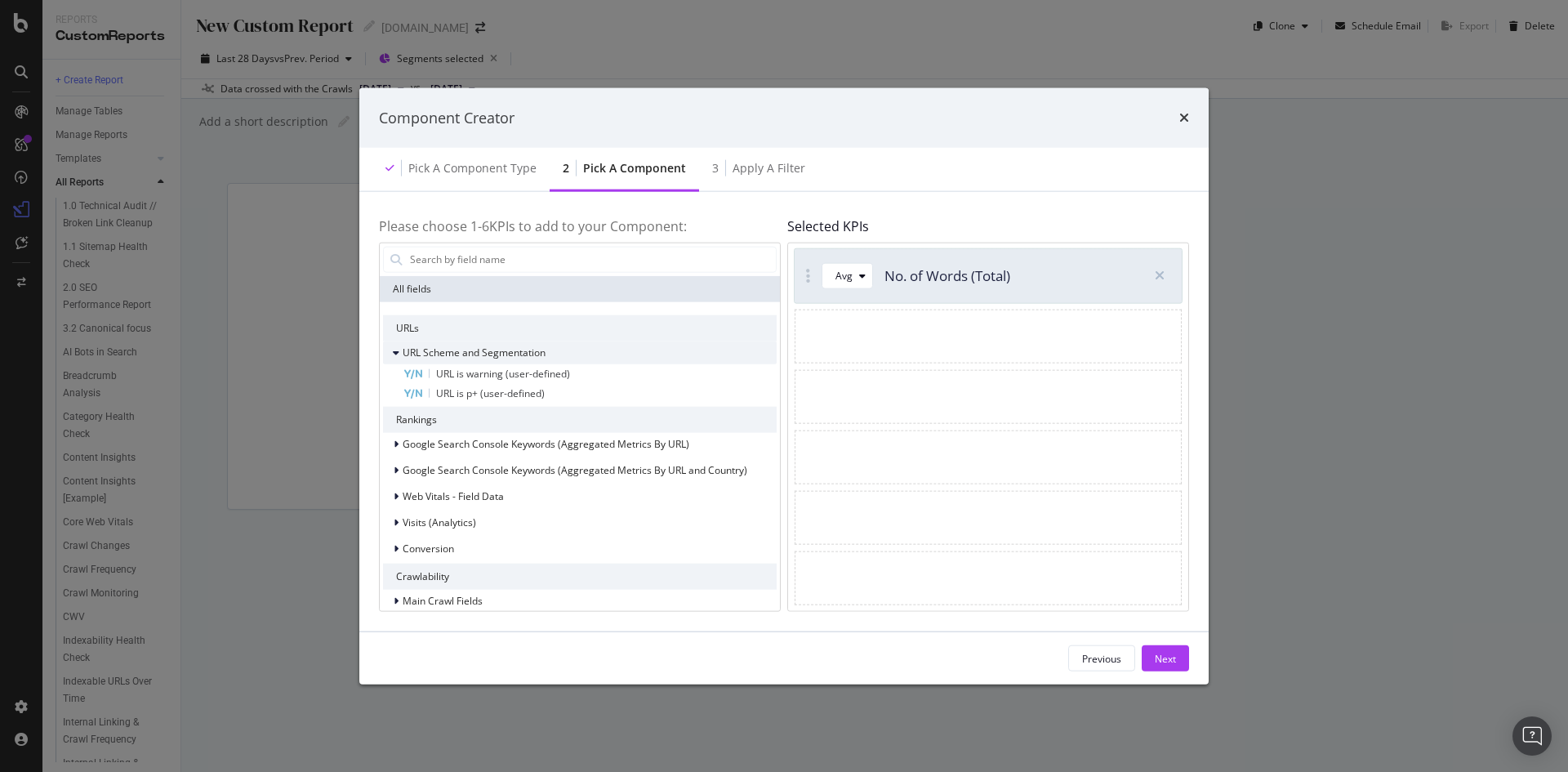
click at [455, 351] on span "URL Scheme and Segmentation" at bounding box center [473, 352] width 143 height 14
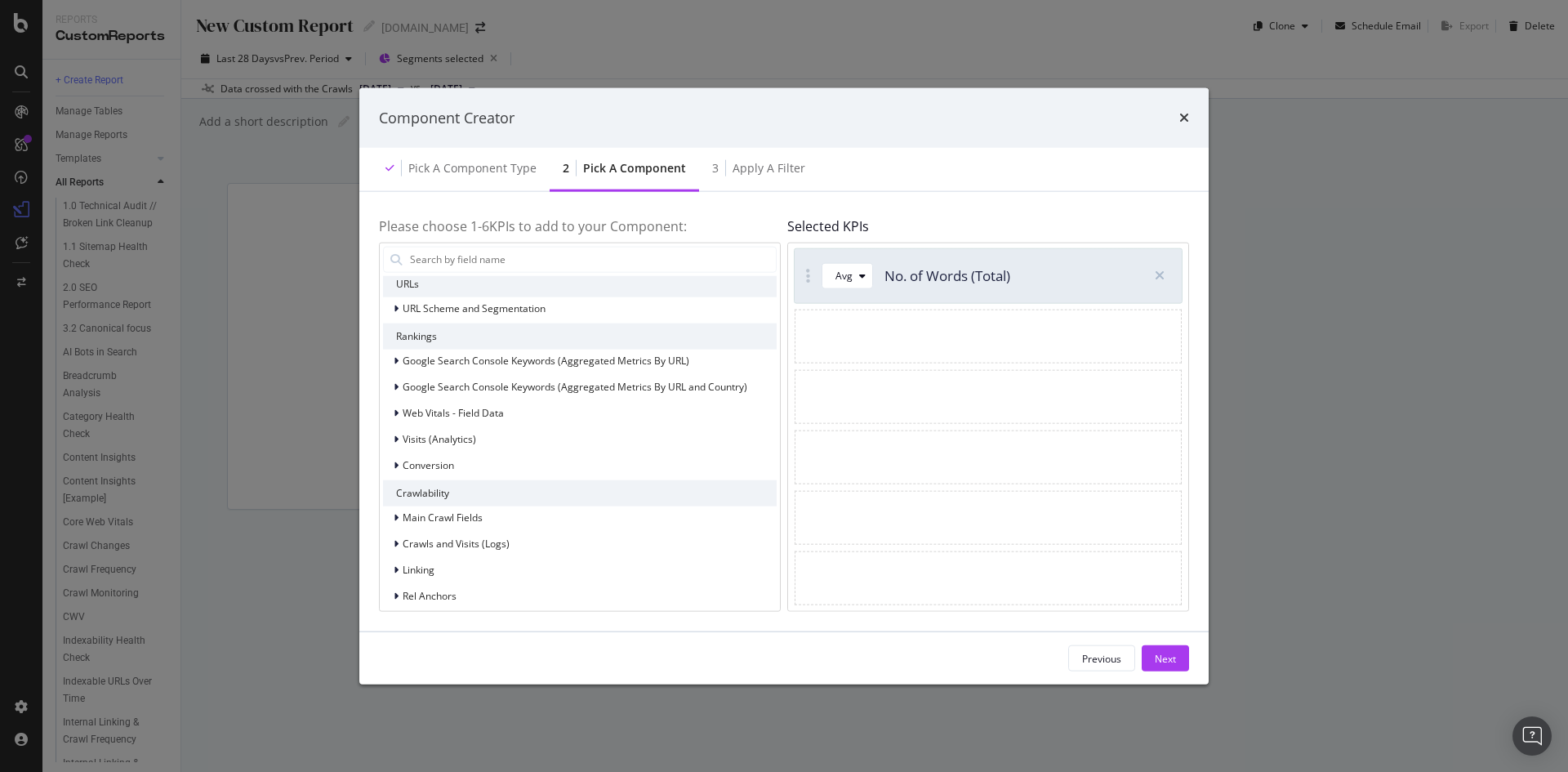
scroll to position [0, 0]
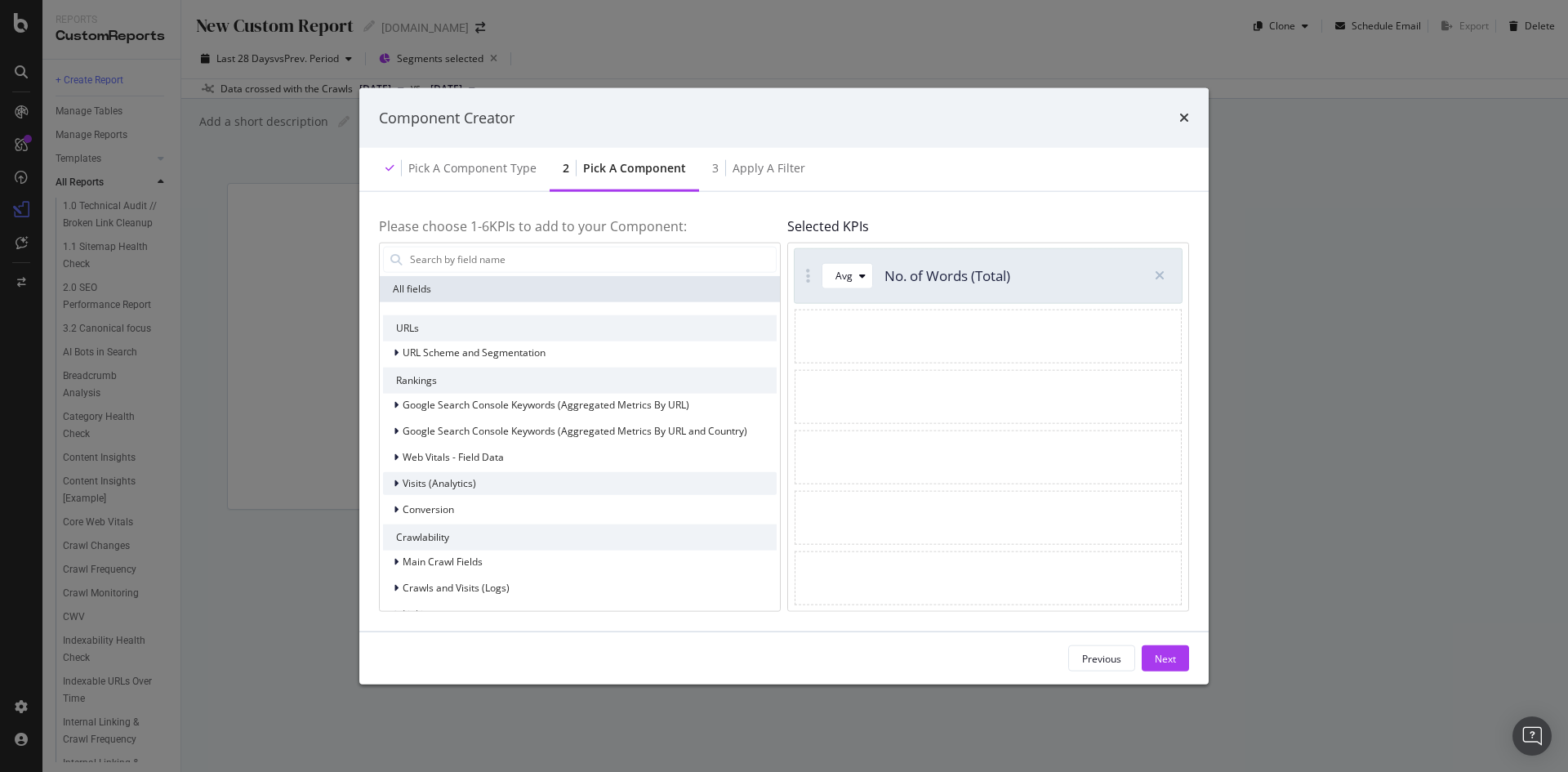
click at [472, 476] on span "Visits (Analytics)" at bounding box center [439, 483] width 74 height 14
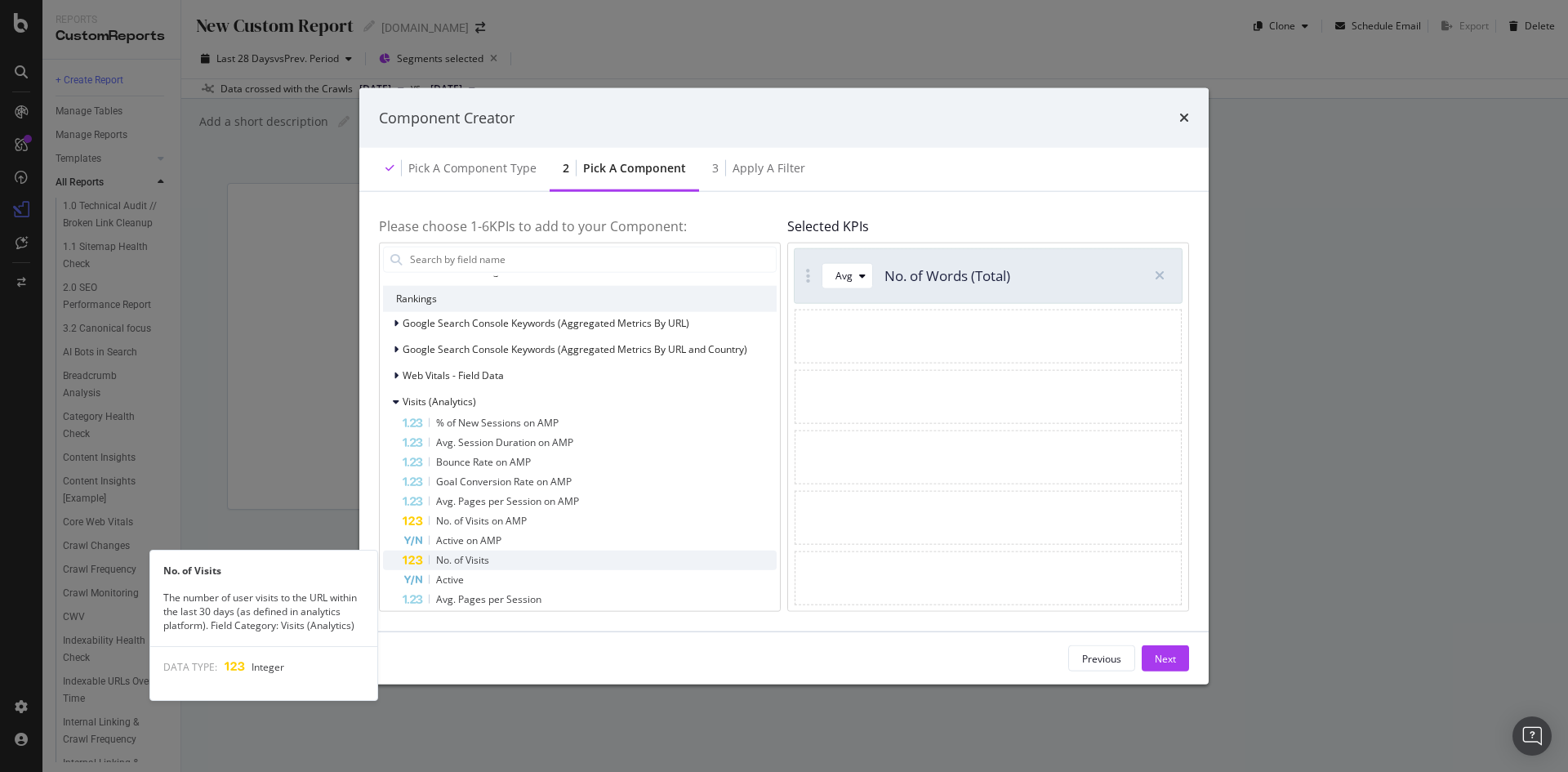
click at [486, 554] on span "No. of Visits" at bounding box center [463, 559] width 53 height 14
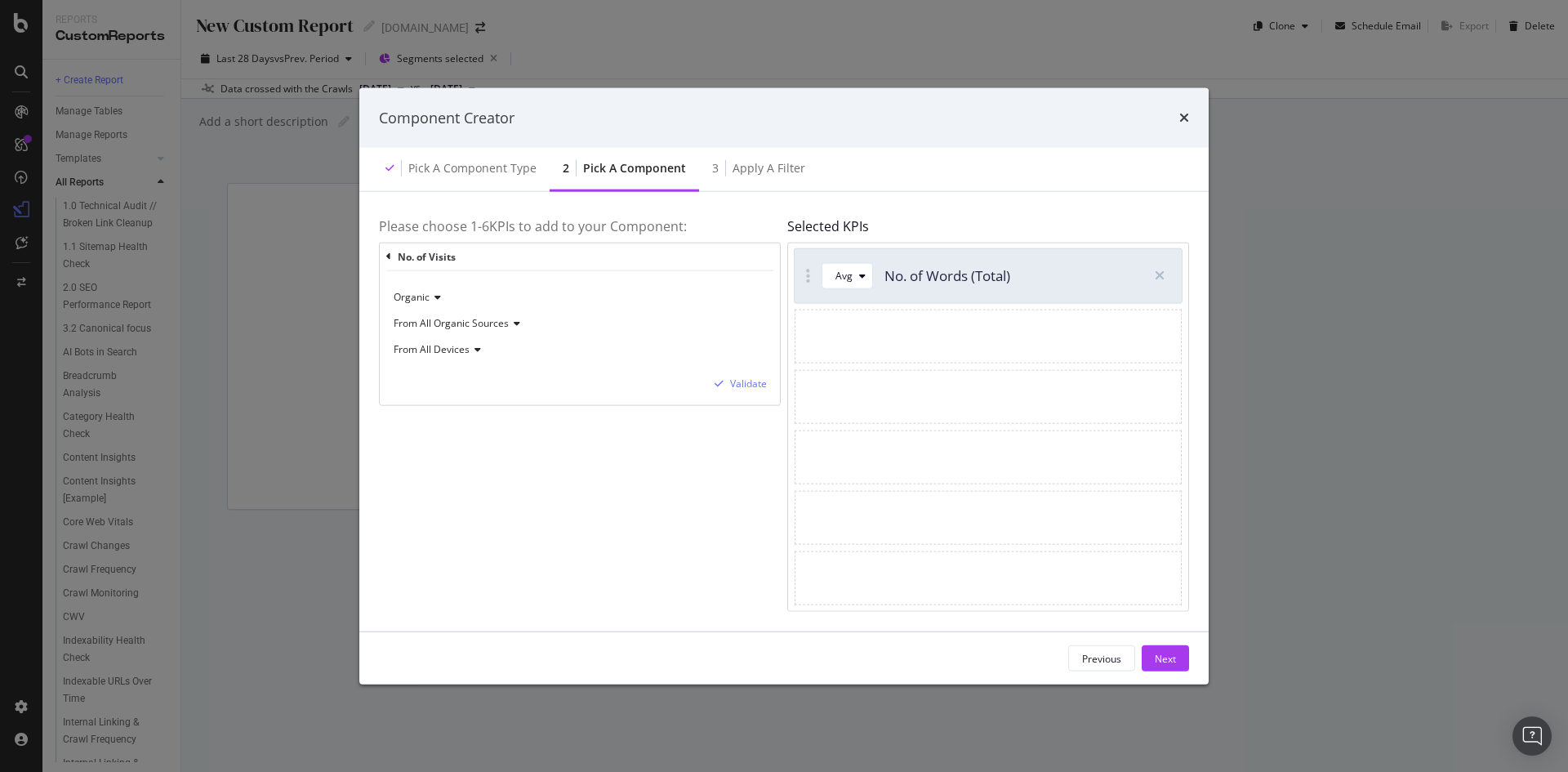
click at [494, 322] on span "From All Organic Sources" at bounding box center [451, 323] width 115 height 14
click at [749, 385] on div "Validate" at bounding box center [748, 384] width 36 height 14
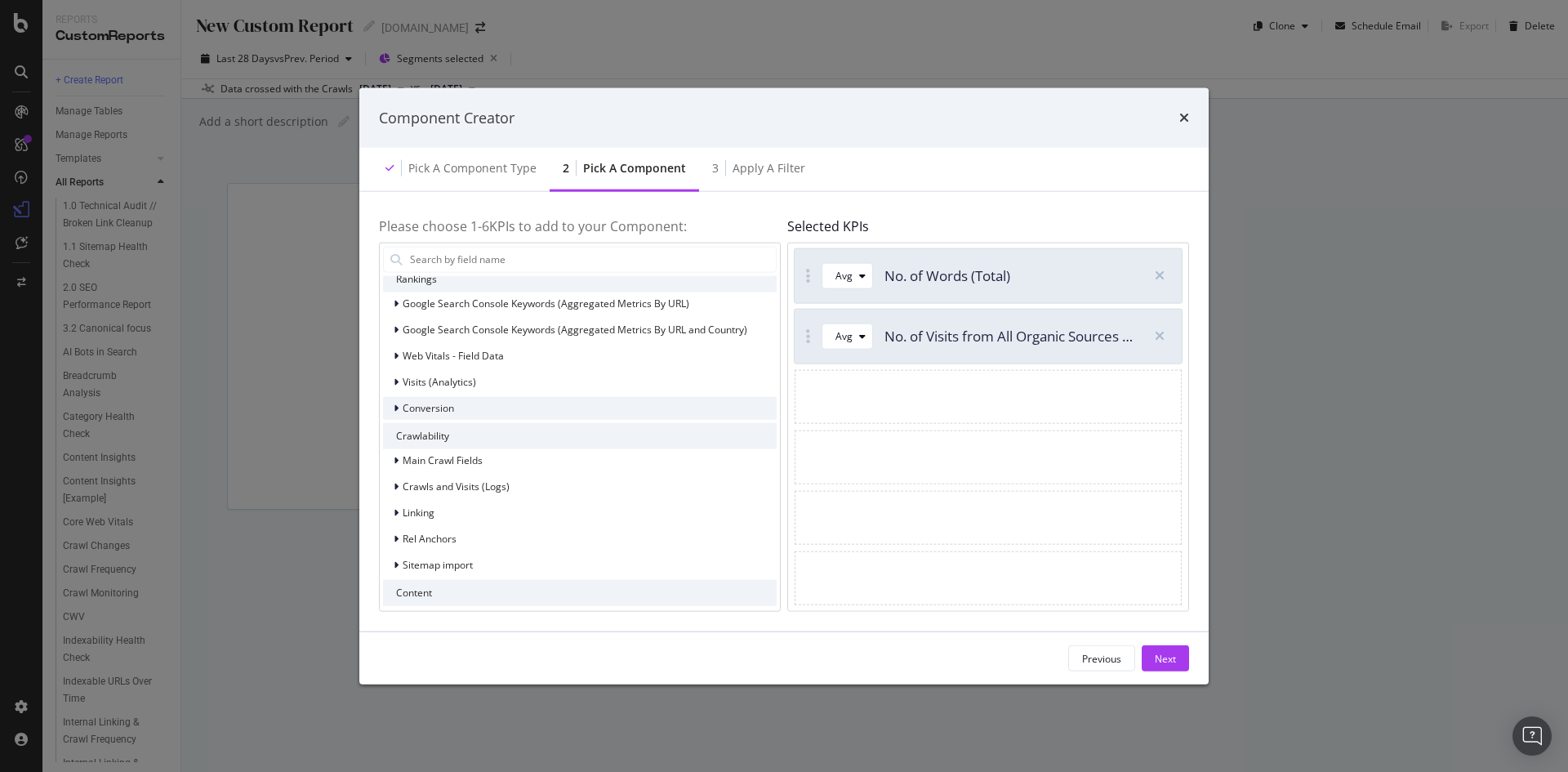
scroll to position [245, 0]
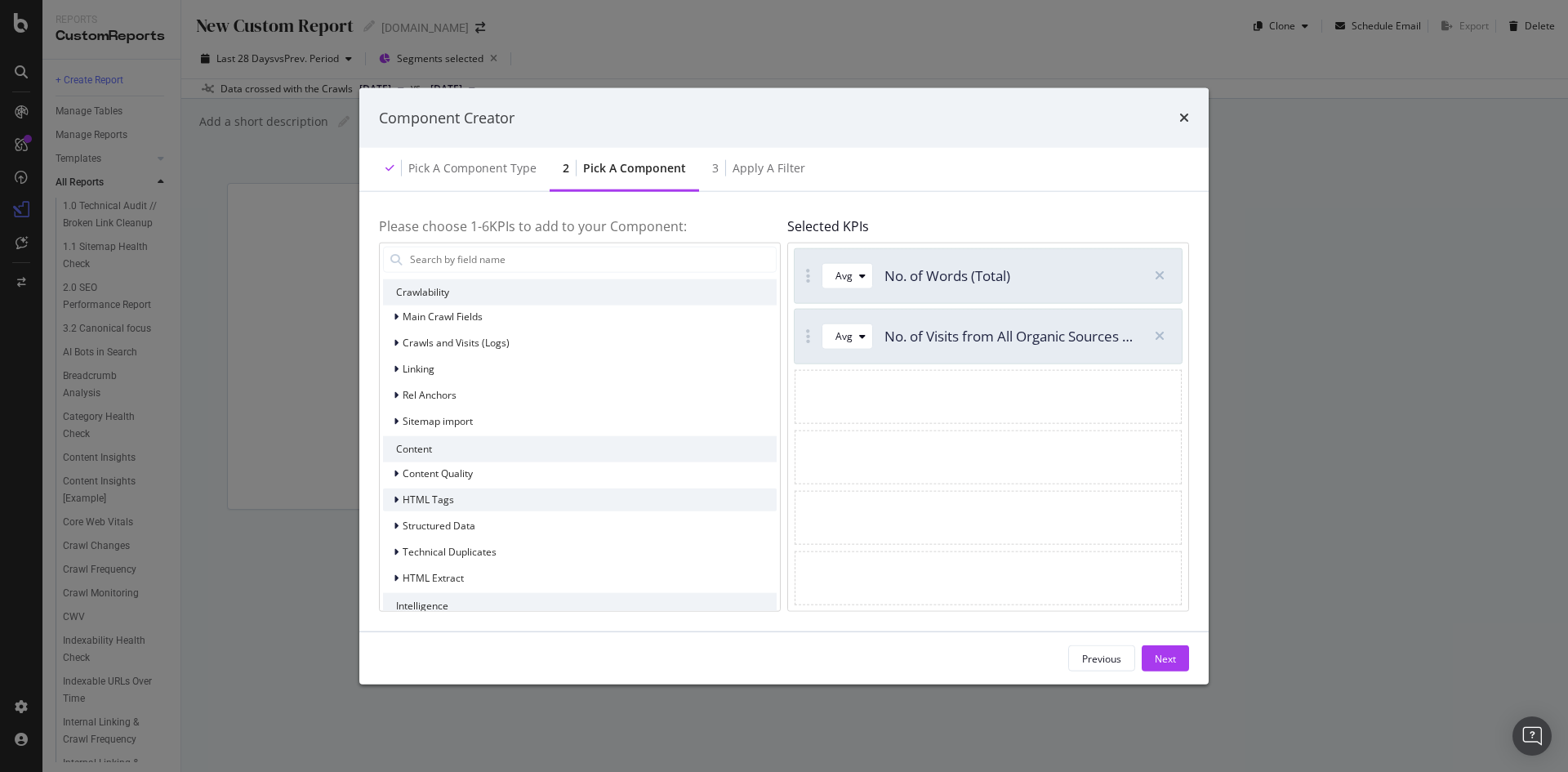
click at [516, 501] on div "HTML Tags" at bounding box center [580, 499] width 394 height 23
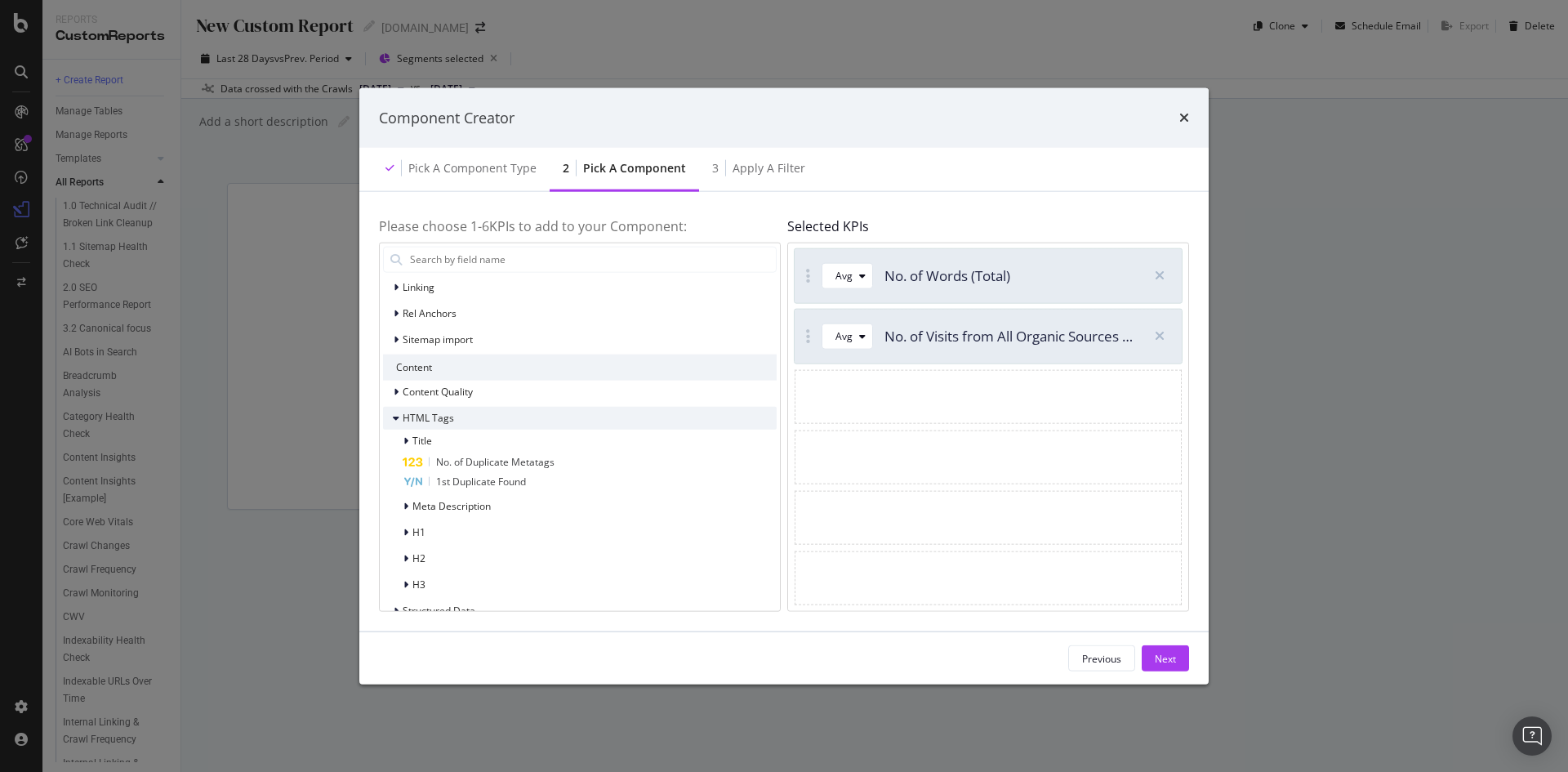
scroll to position [456, 0]
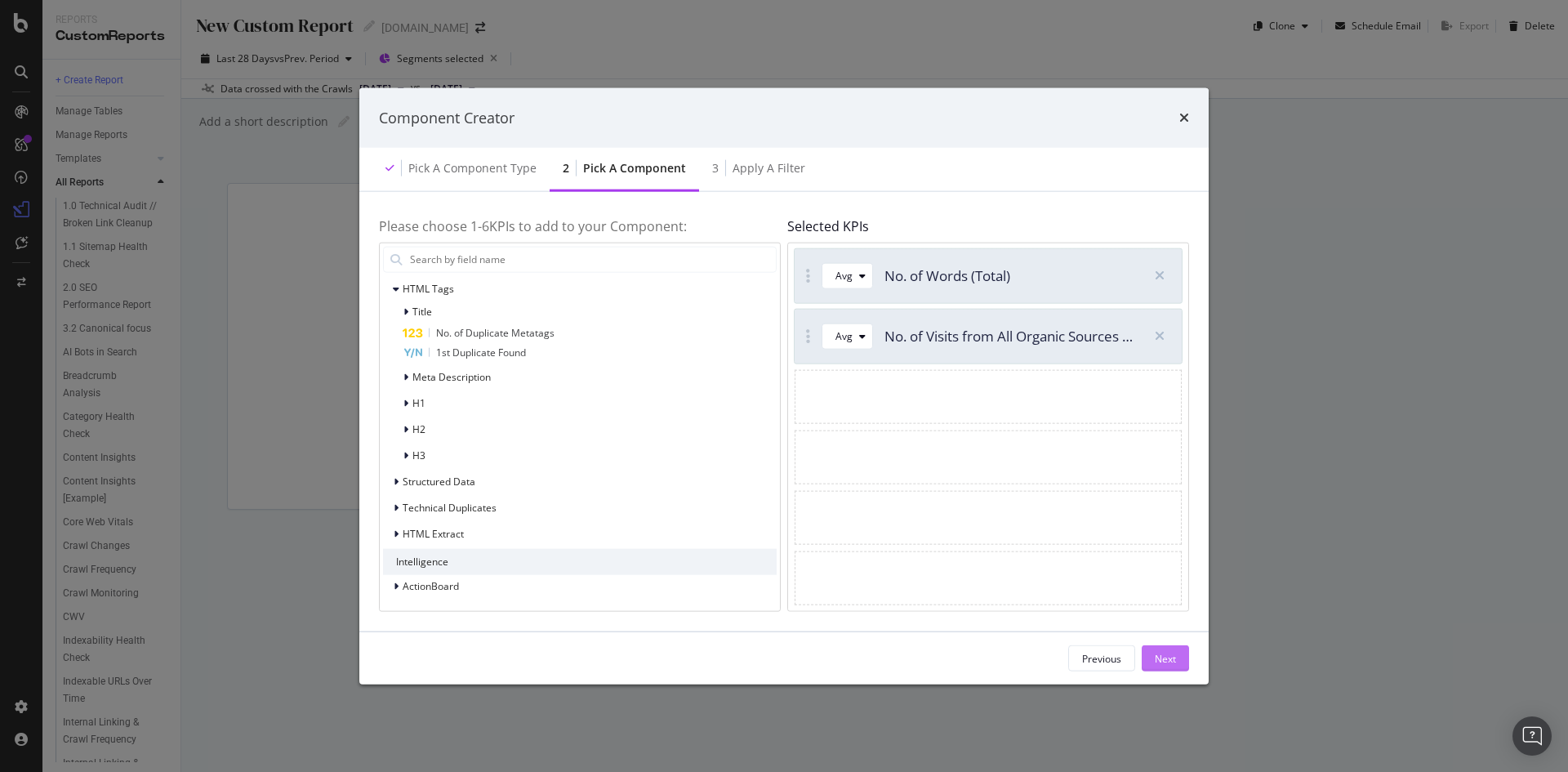
click at [1171, 665] on div "Next" at bounding box center [1166, 658] width 21 height 14
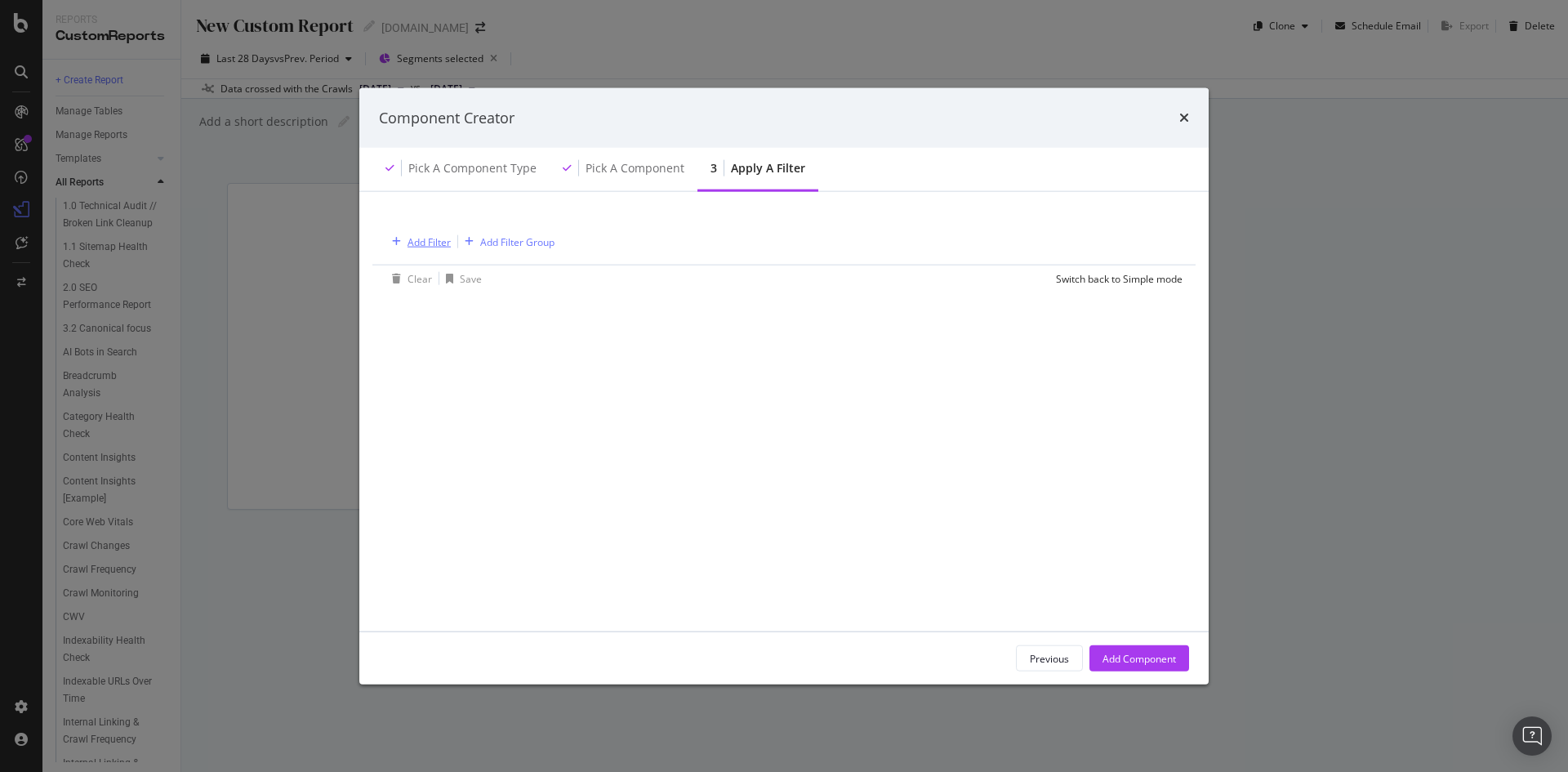
click at [441, 241] on div "Add Filter" at bounding box center [429, 241] width 43 height 14
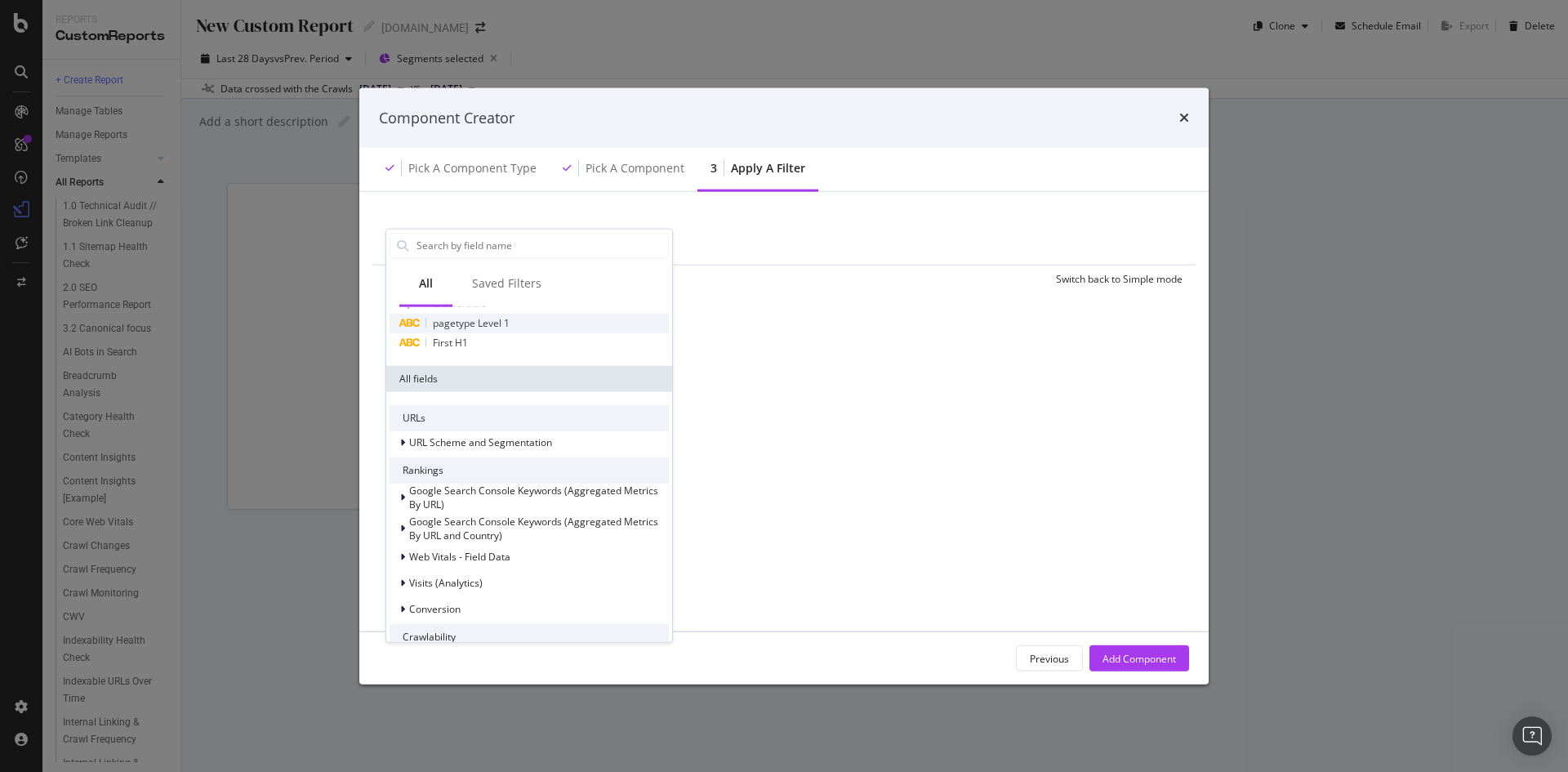
scroll to position [164, 0]
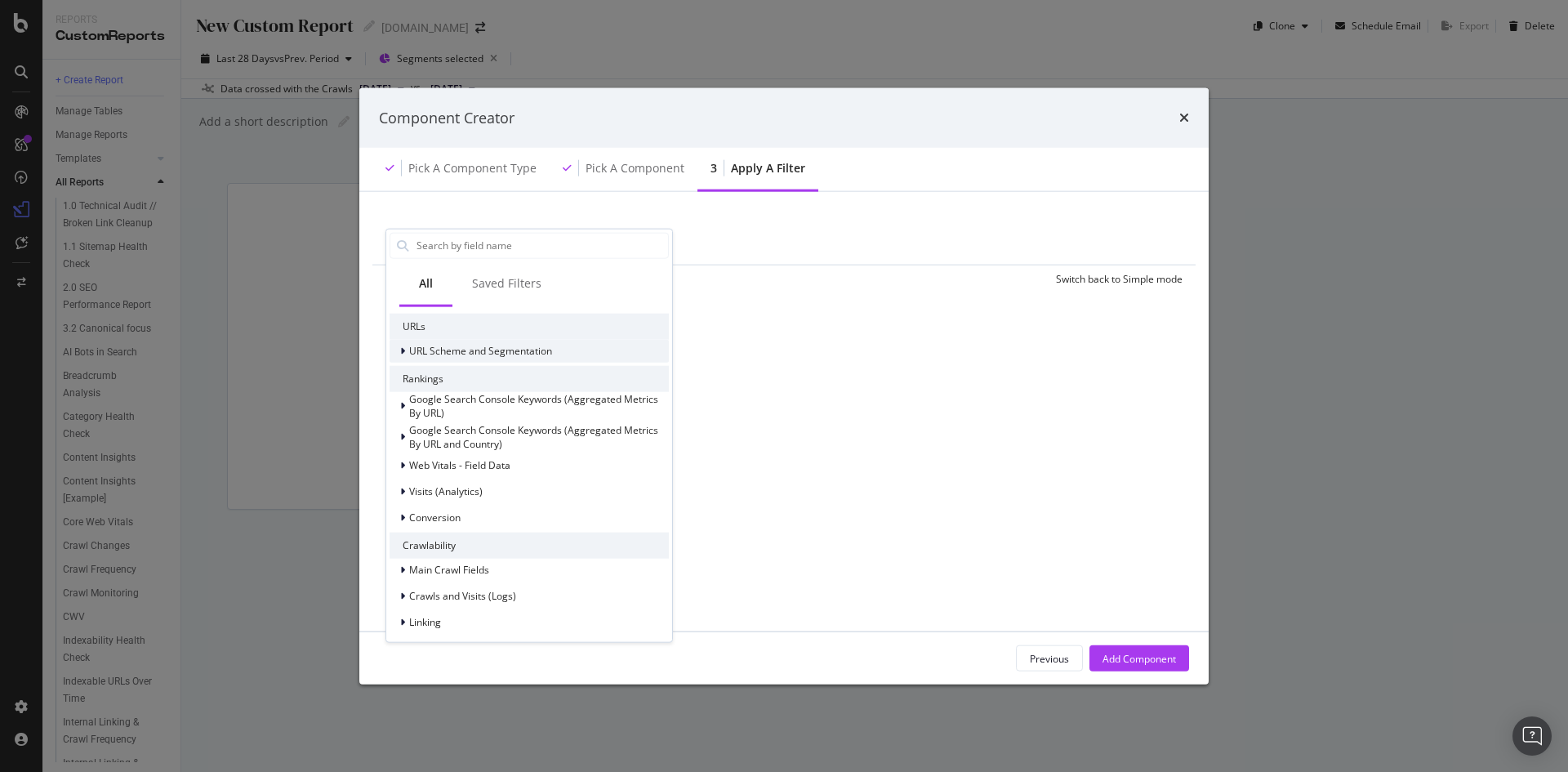
click at [478, 355] on span "URL Scheme and Segmentation" at bounding box center [480, 350] width 143 height 14
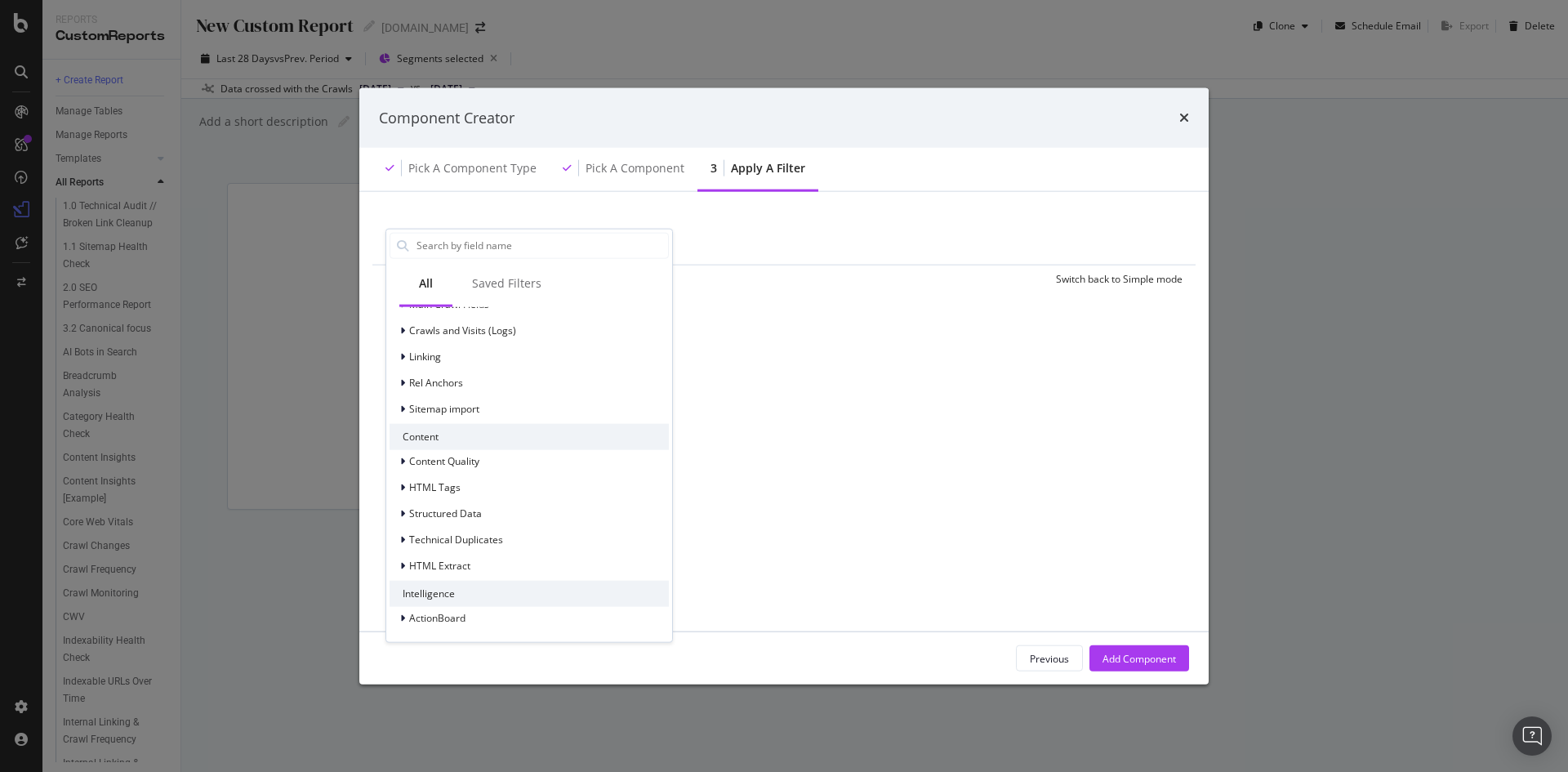
scroll to position [770, 0]
click at [444, 569] on span "HTML Extract" at bounding box center [440, 565] width 61 height 14
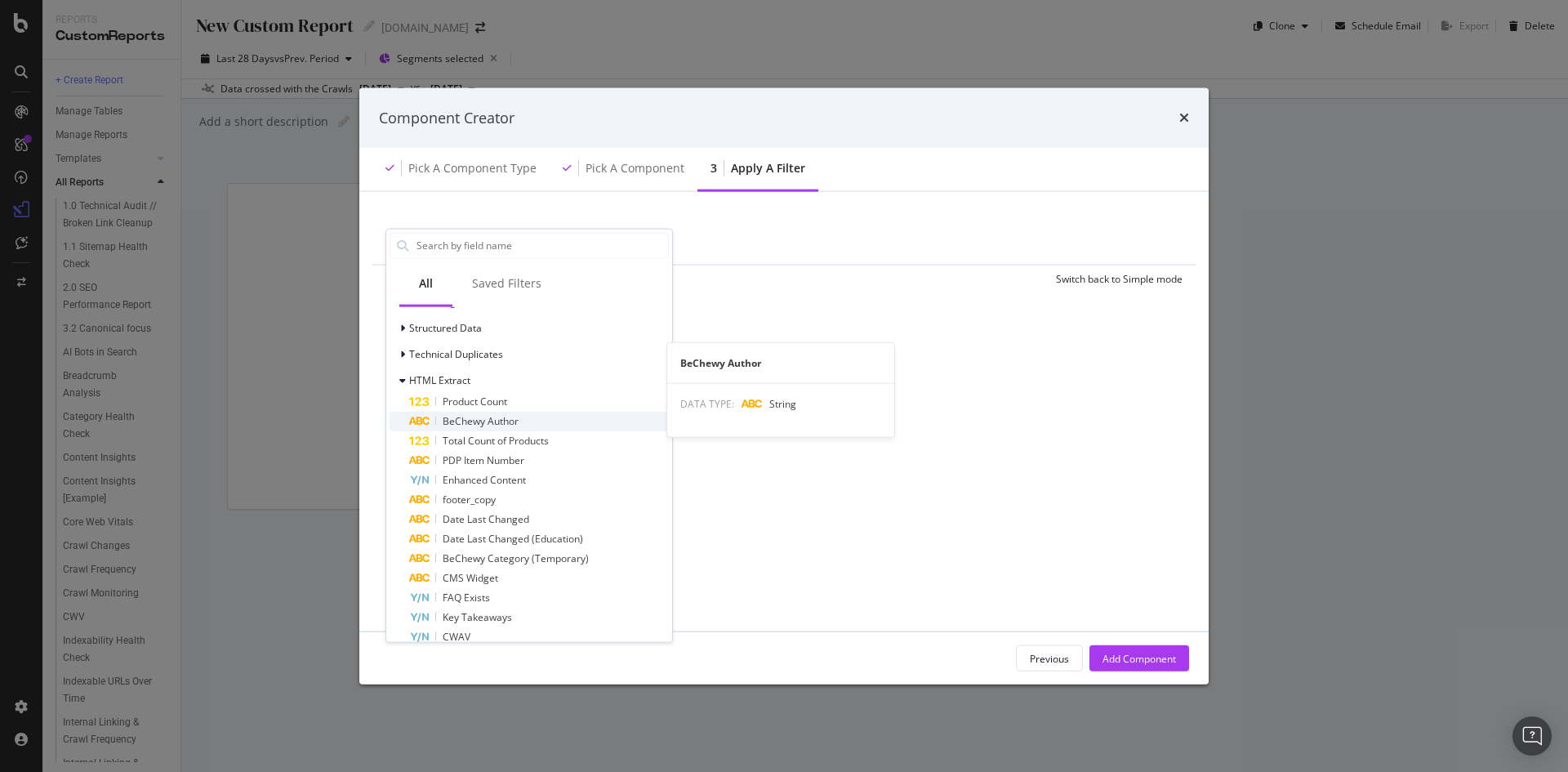
scroll to position [1025, 0]
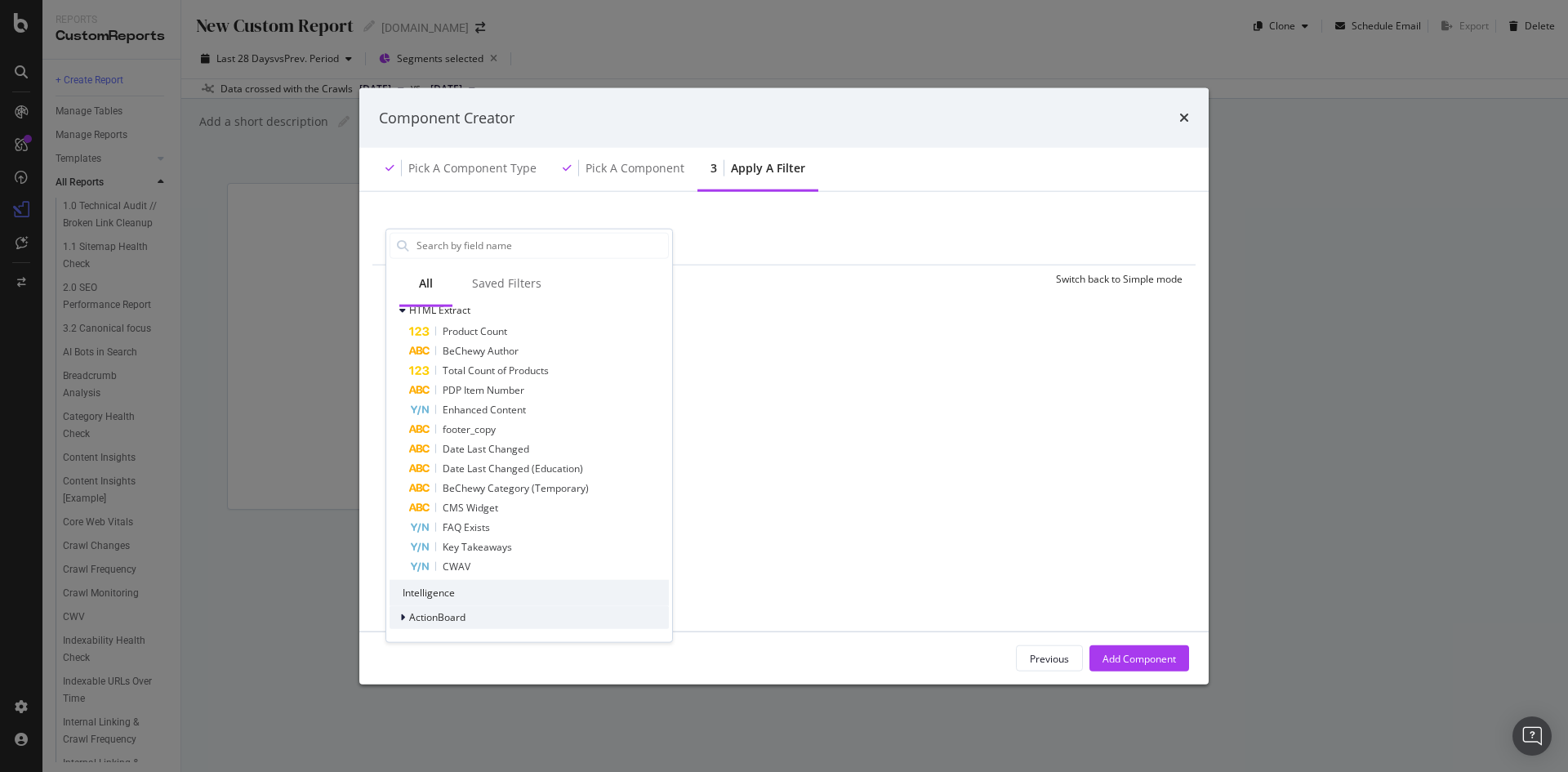
click at [474, 614] on div "ActionBoard" at bounding box center [530, 618] width 279 height 23
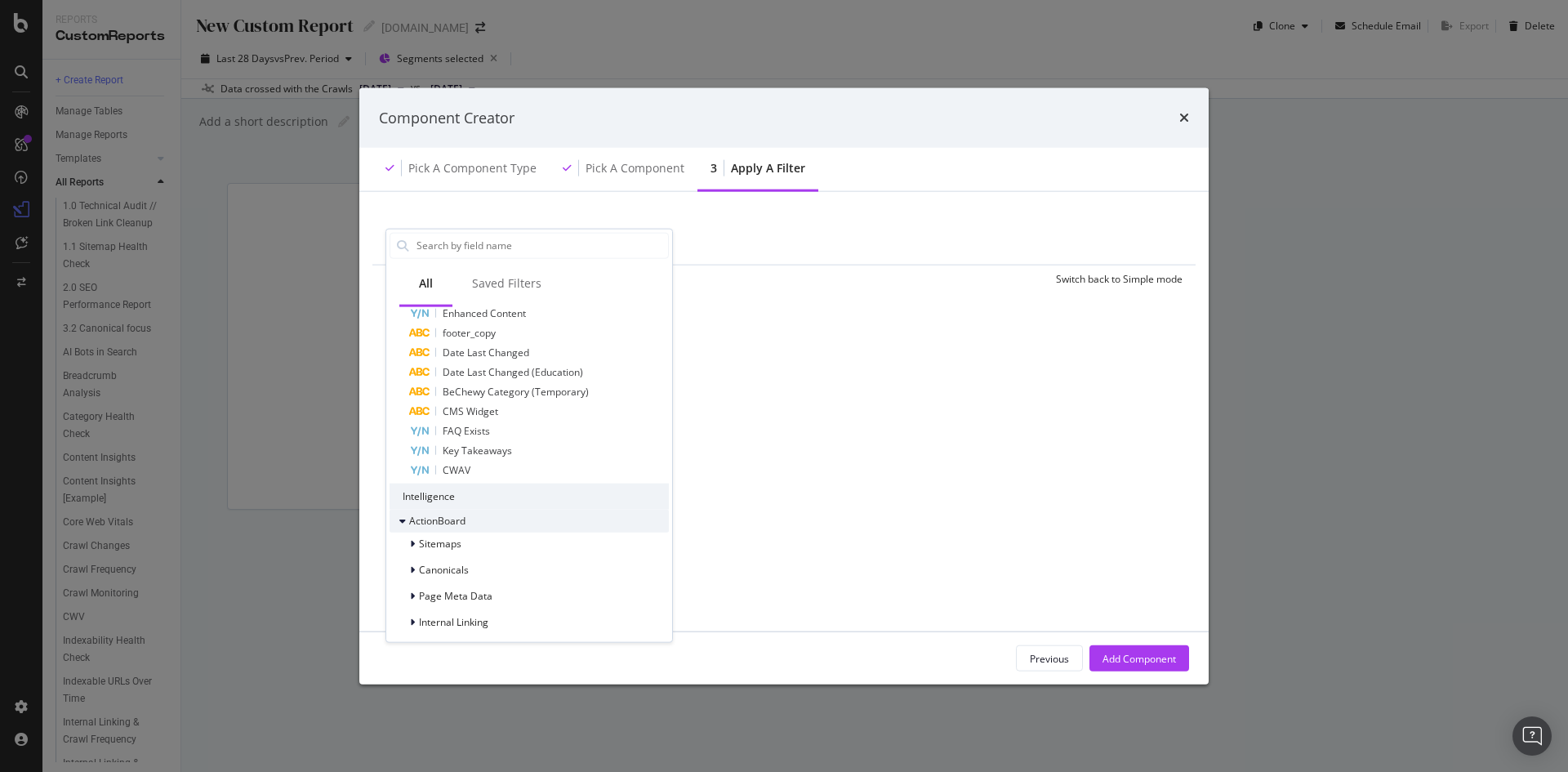
scroll to position [1189, 0]
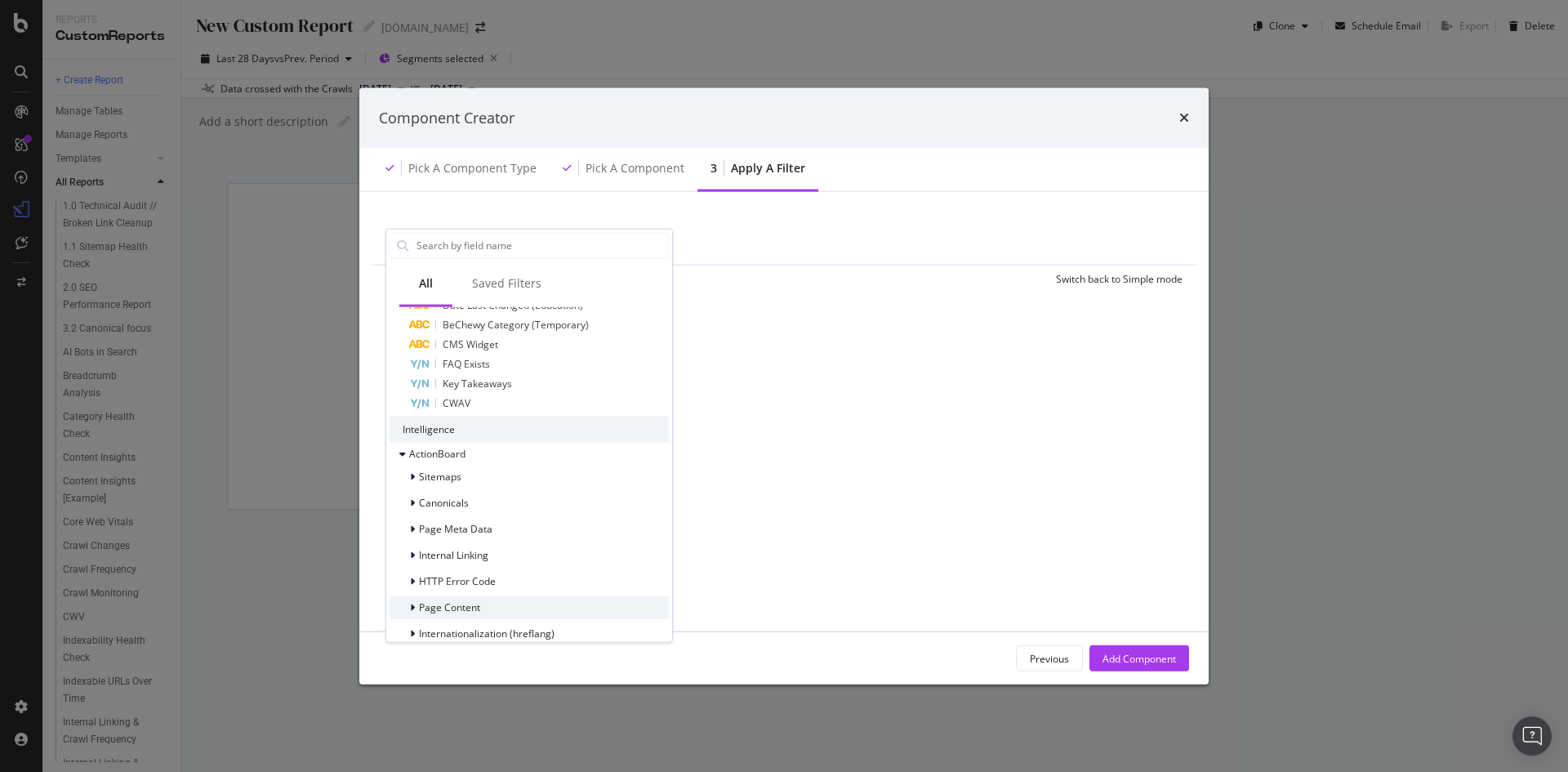
click at [486, 607] on div "Page Content" at bounding box center [530, 608] width 279 height 23
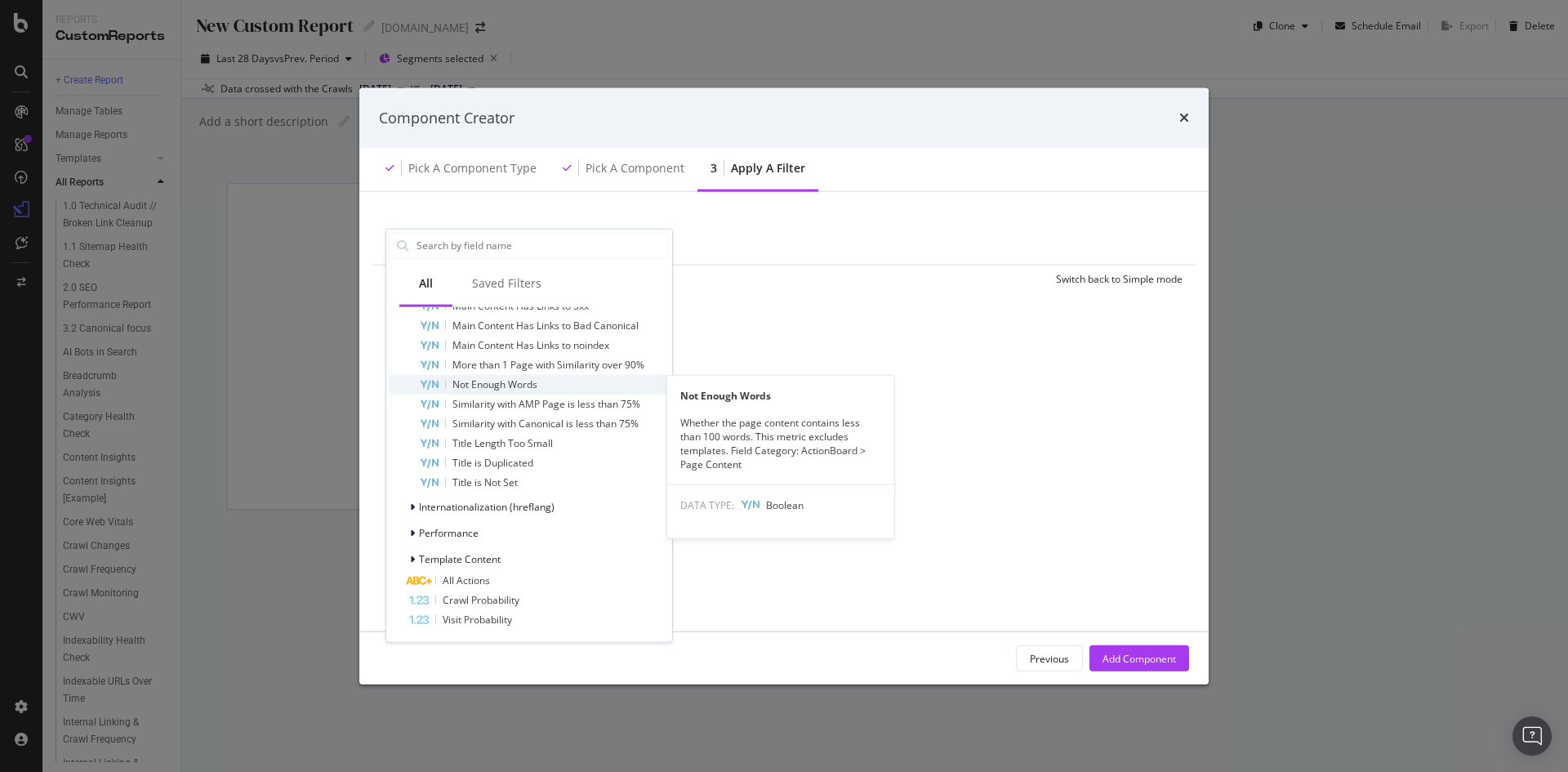
scroll to position [1590, 0]
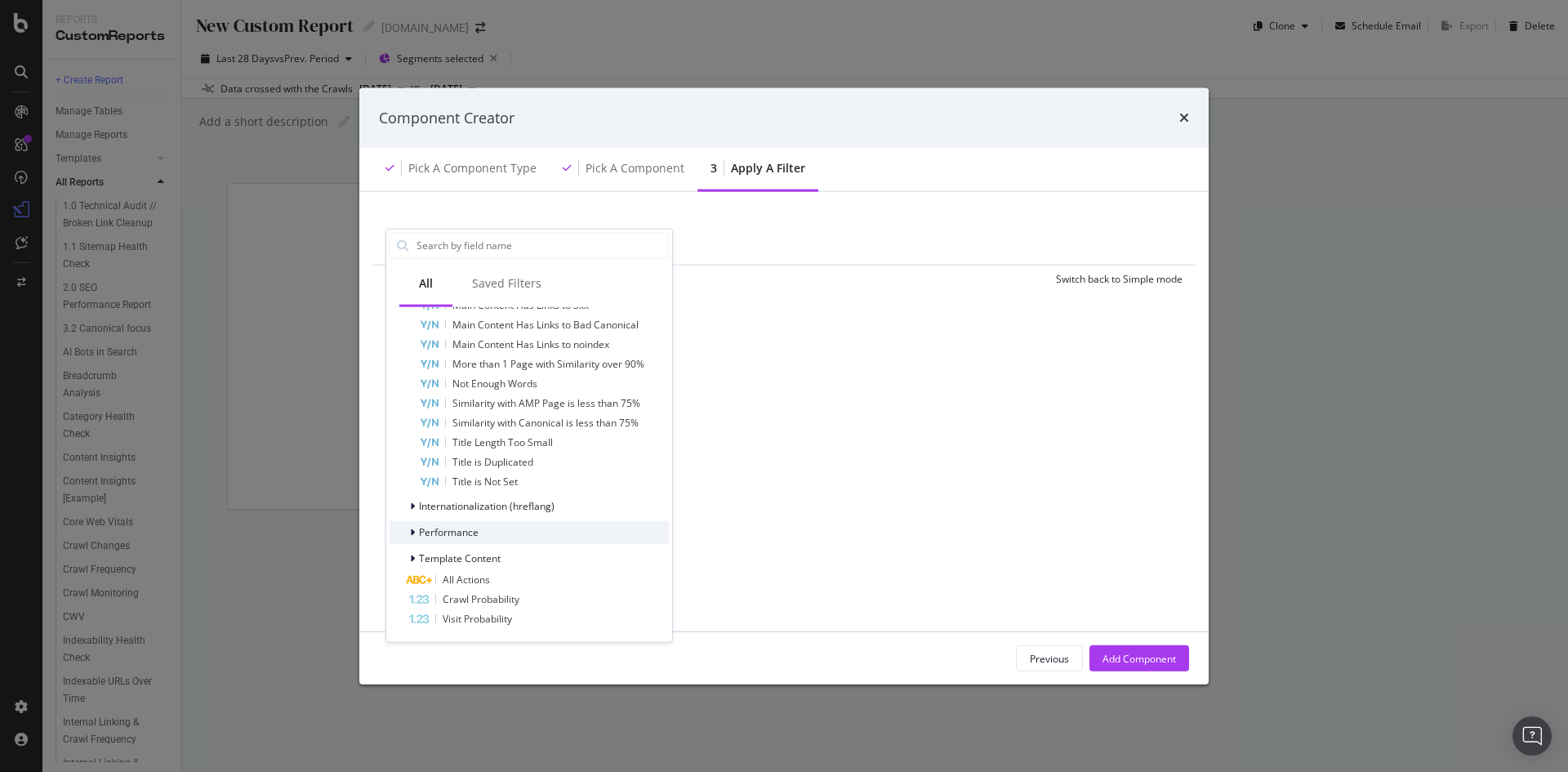
click at [509, 538] on div "Performance" at bounding box center [530, 533] width 279 height 23
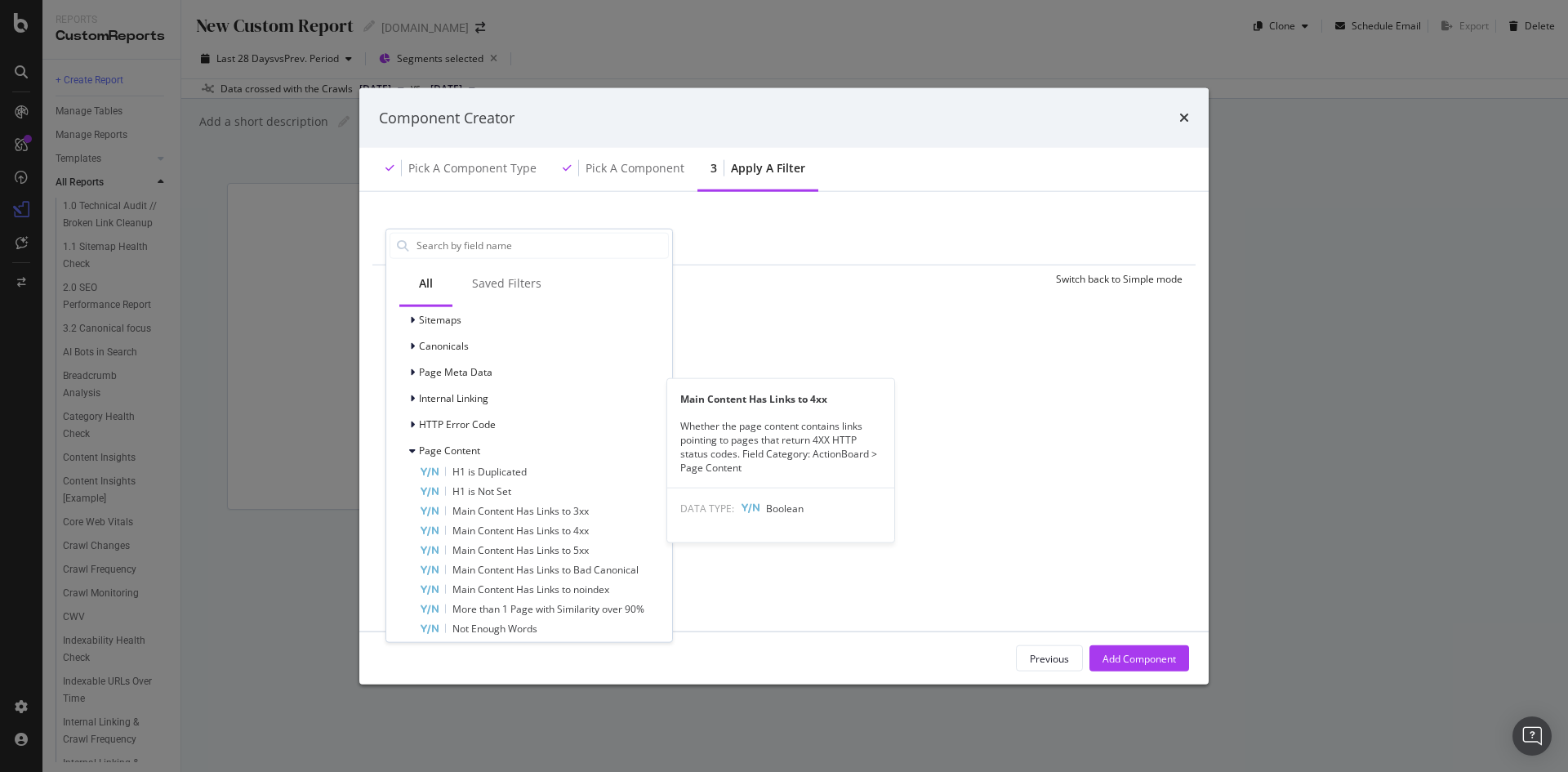
scroll to position [1264, 0]
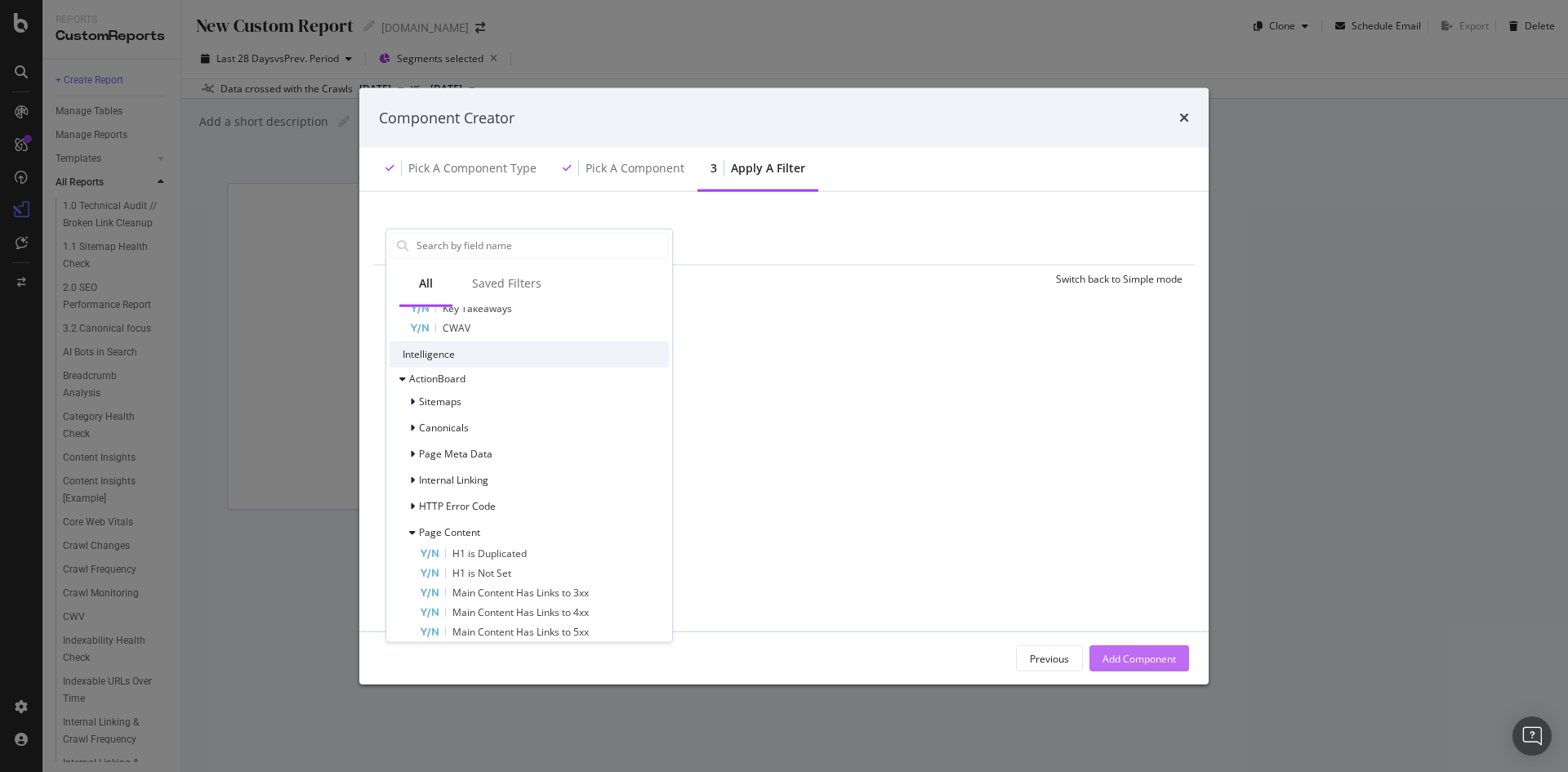
click at [1148, 664] on div "Add Component" at bounding box center [1139, 658] width 74 height 14
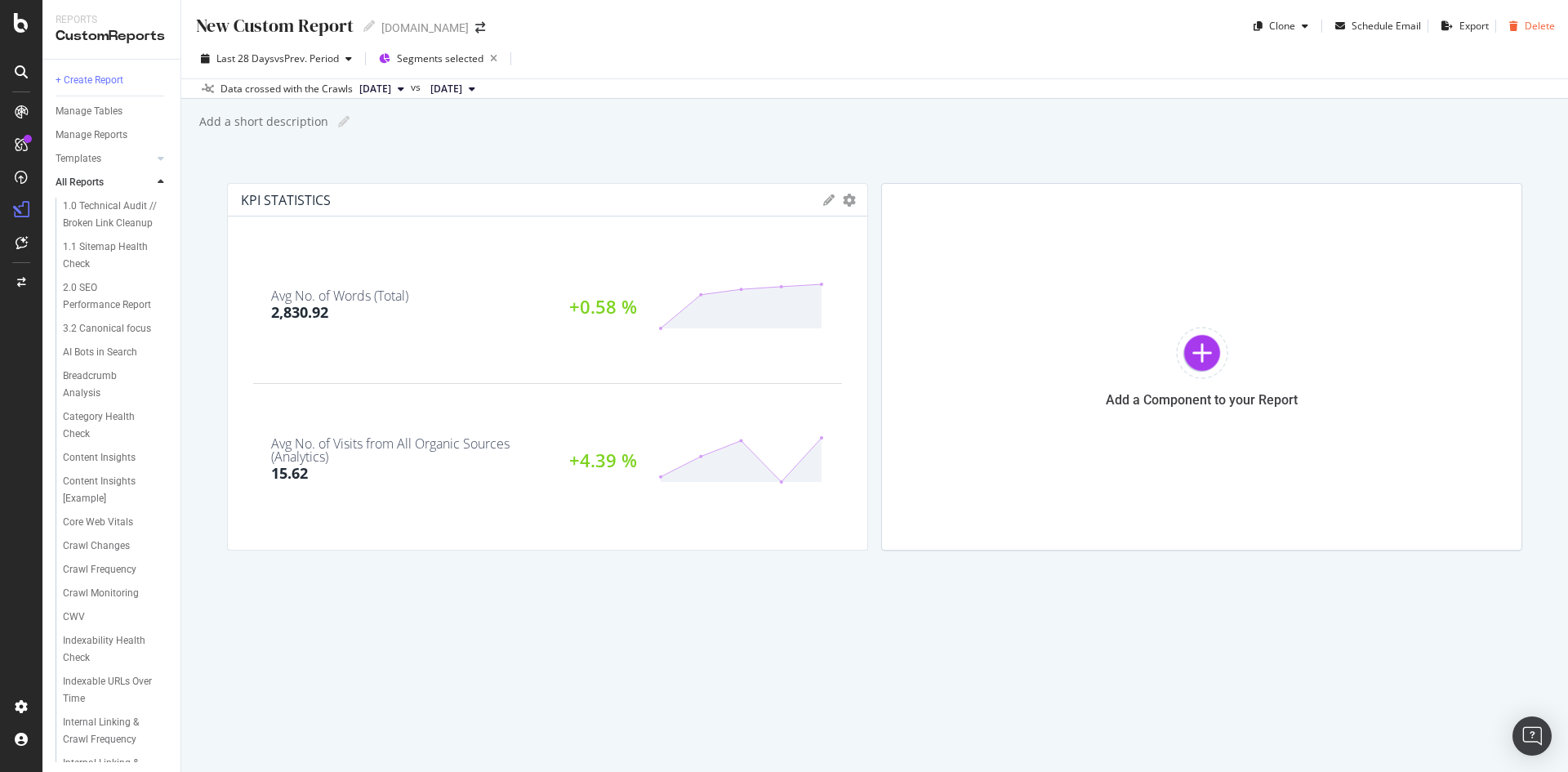
click at [1532, 24] on div "Delete" at bounding box center [1540, 26] width 31 height 14
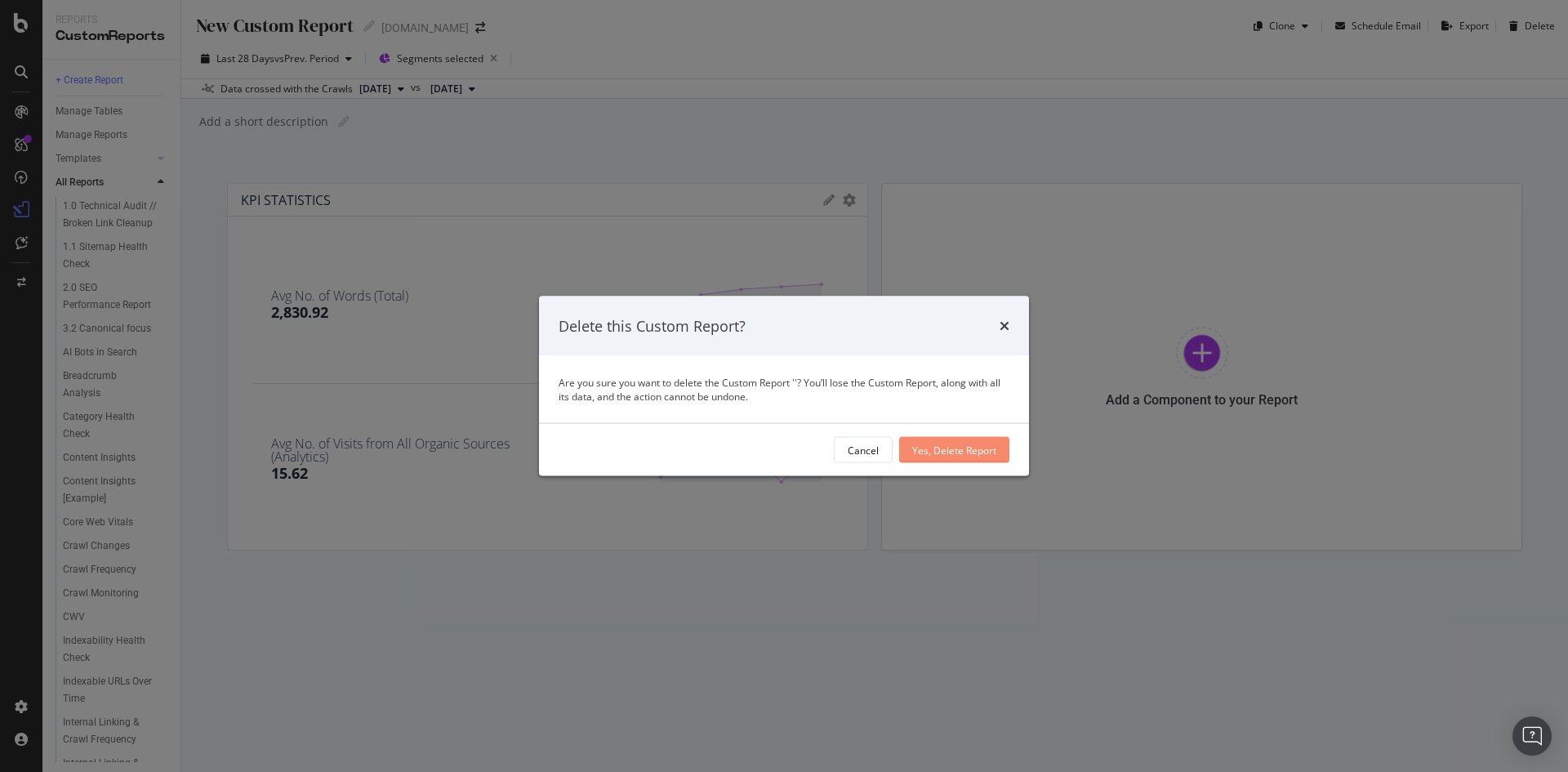
click at [947, 449] on div "Yes, Delete Report" at bounding box center [954, 450] width 84 height 14
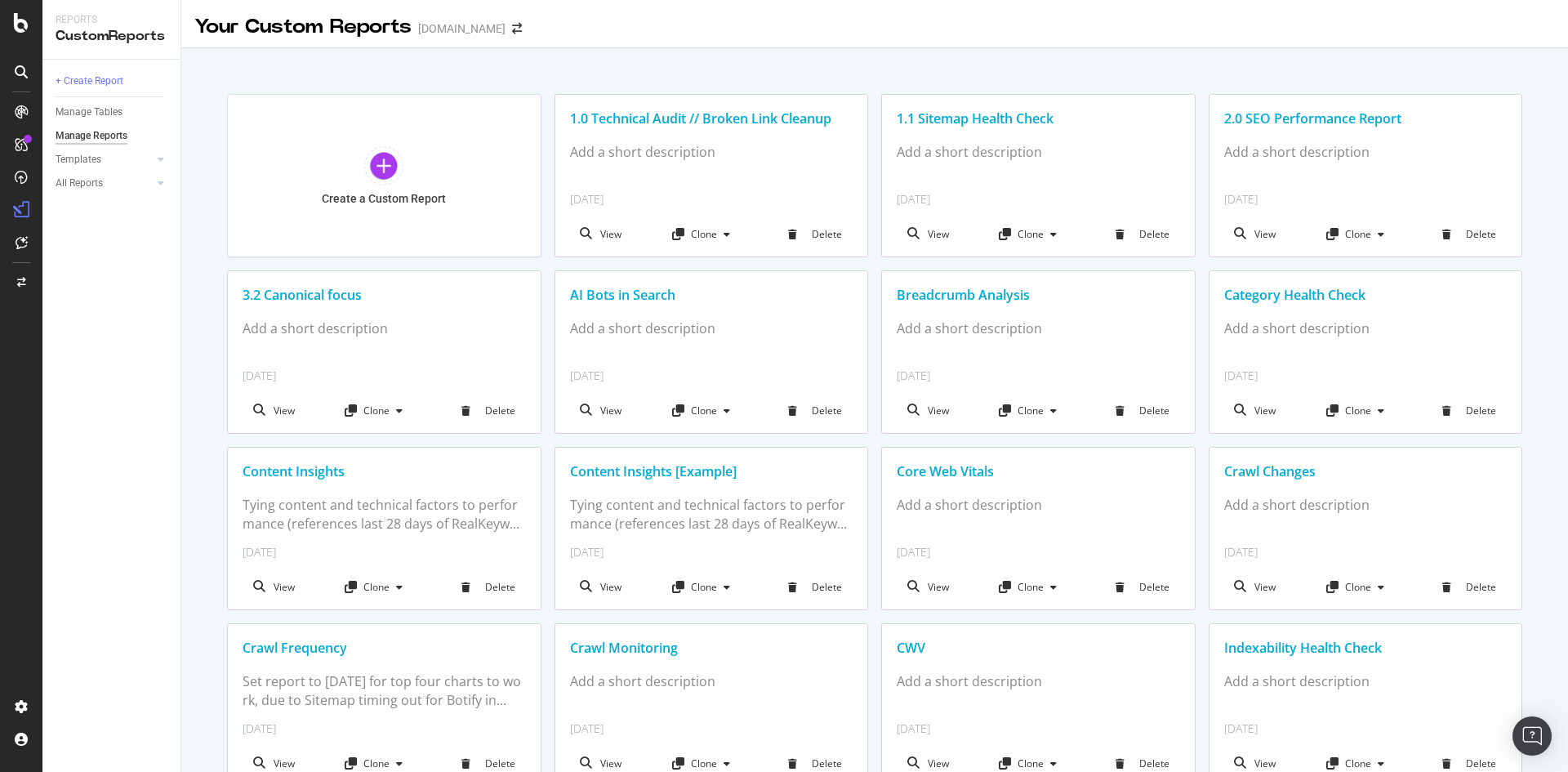
click at [22, 69] on icon at bounding box center [21, 72] width 13 height 13
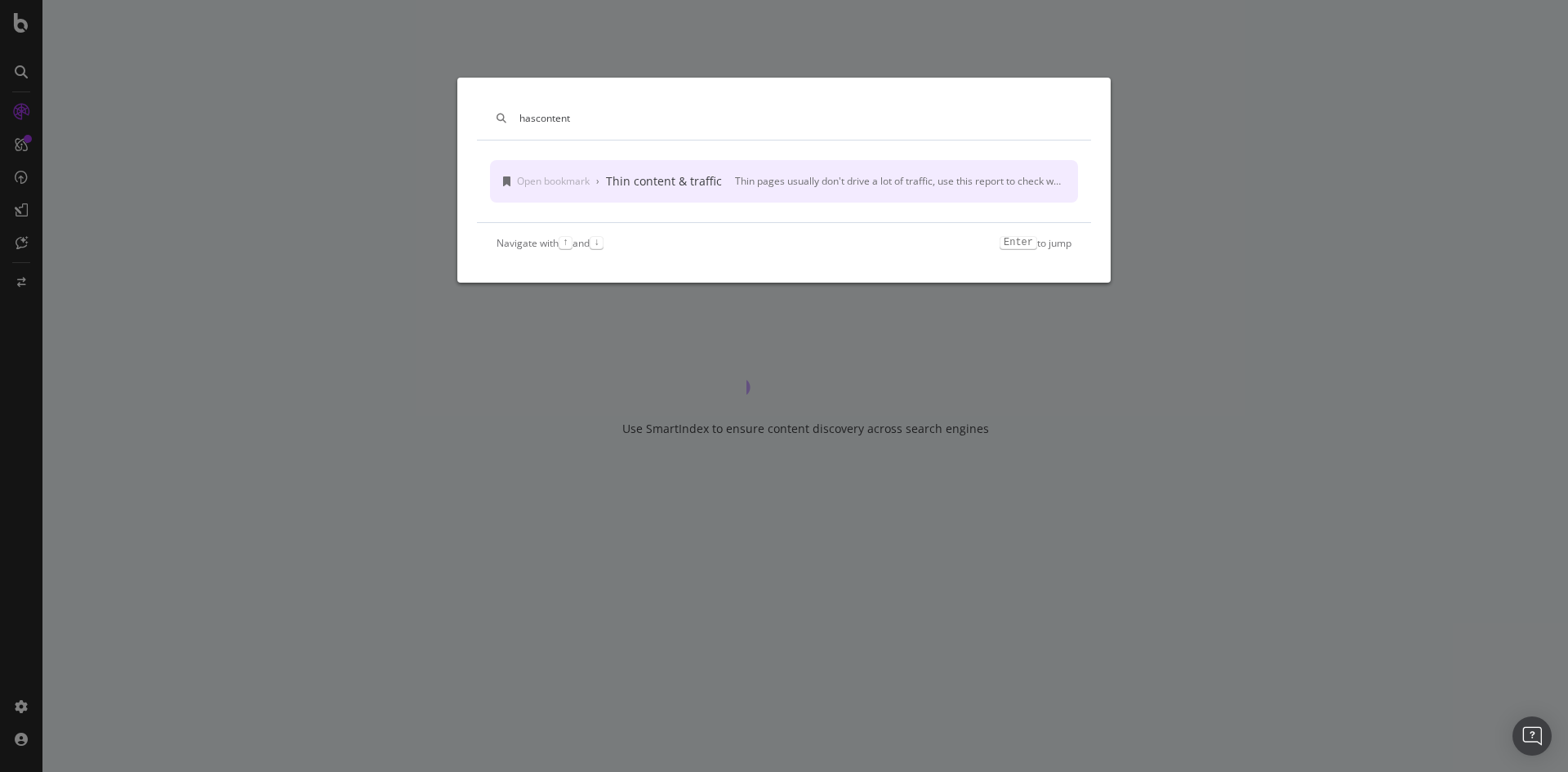
type input "hascontent"
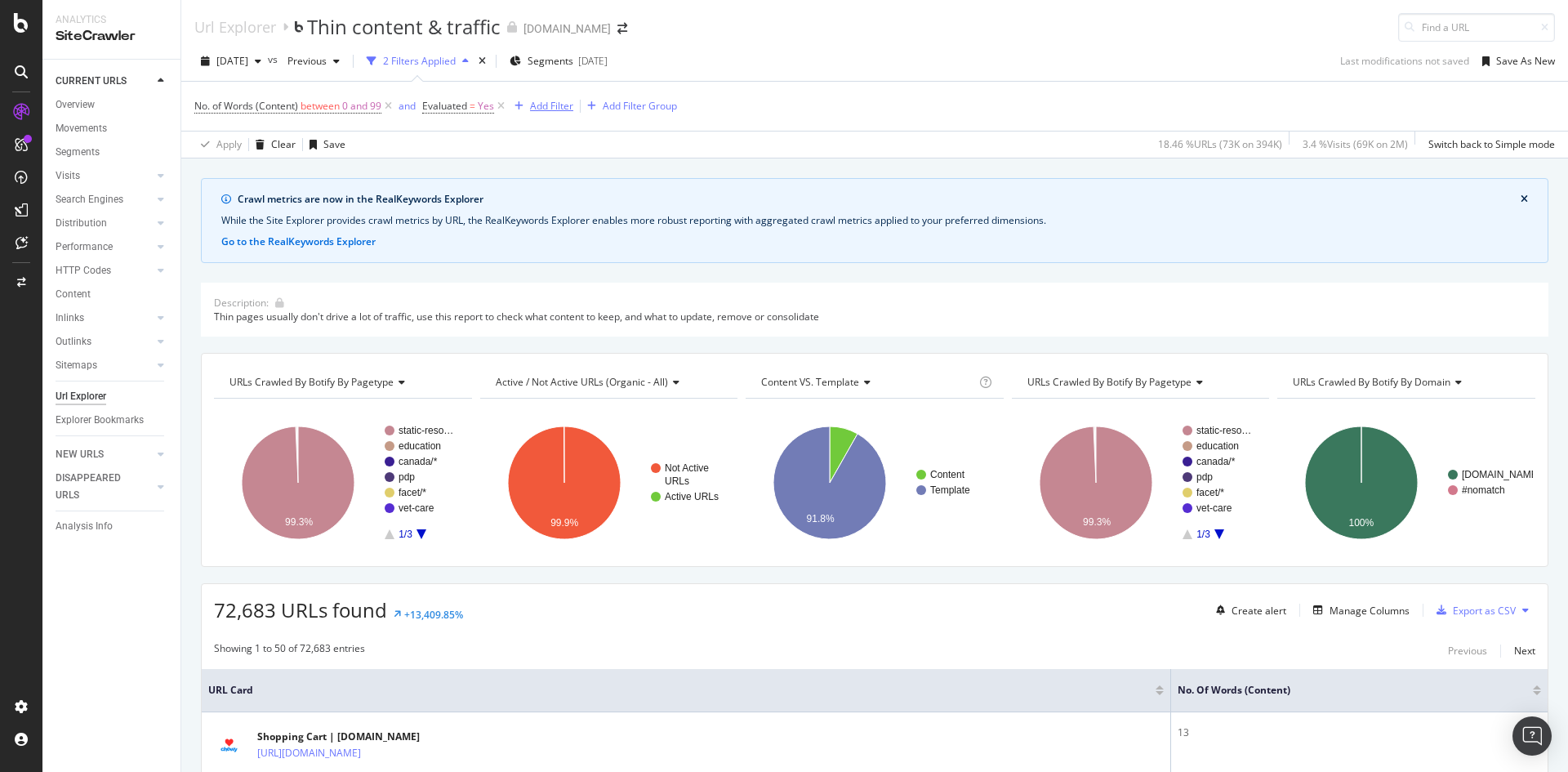
click at [555, 106] on div "Add Filter" at bounding box center [552, 106] width 43 height 14
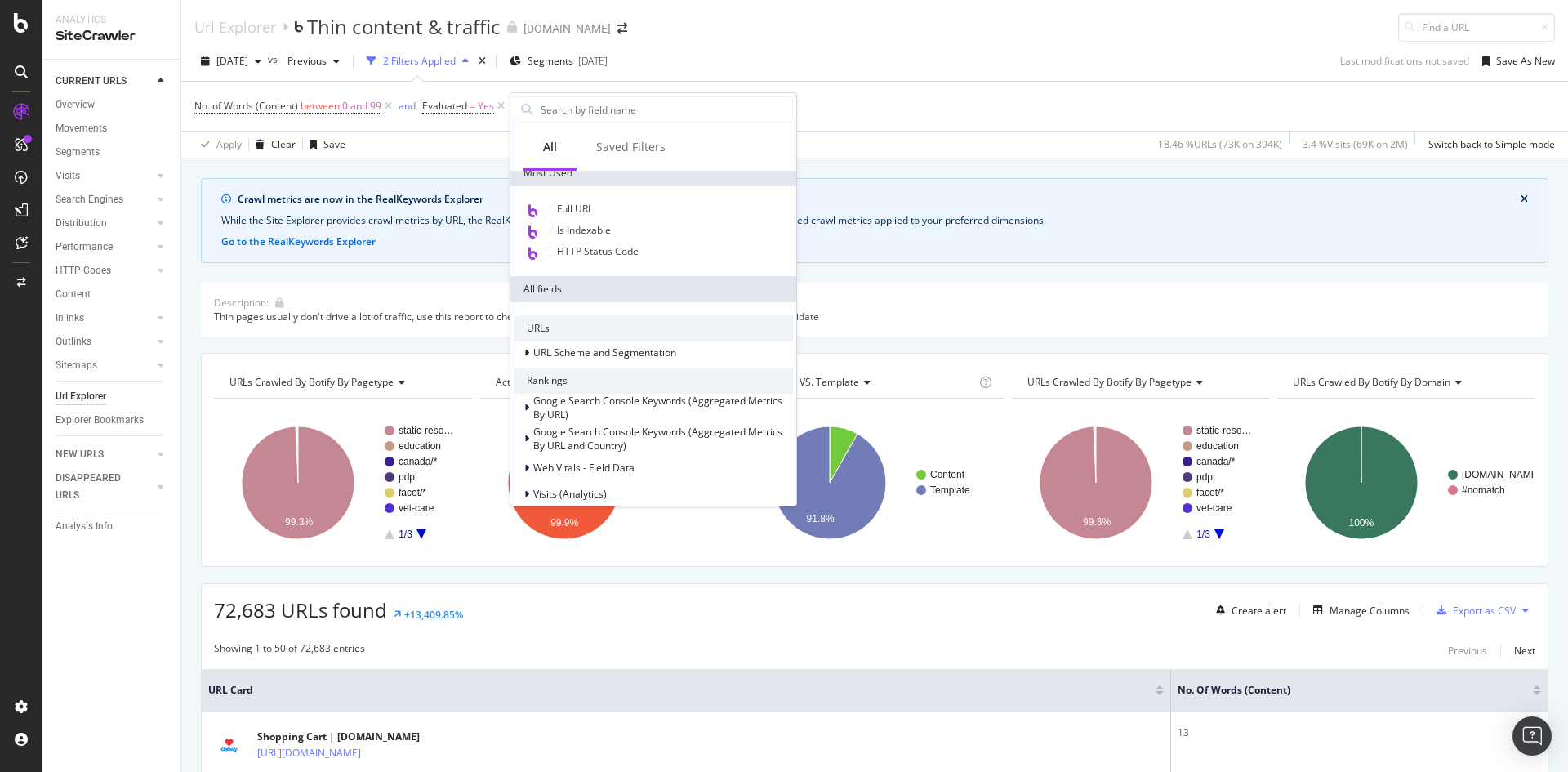
scroll to position [245, 0]
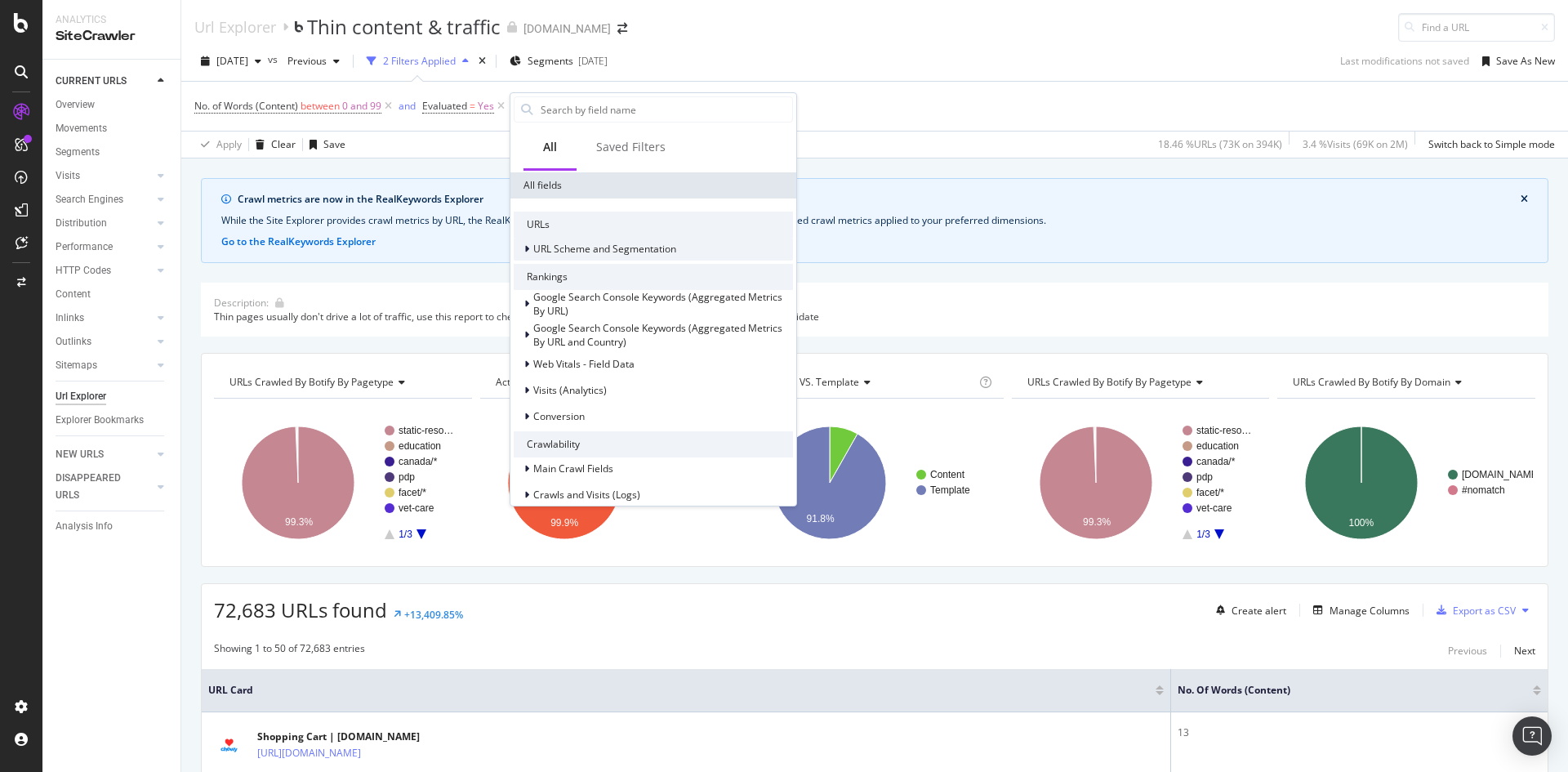
click at [607, 258] on div "URL Scheme and Segmentation" at bounding box center [653, 250] width 279 height 23
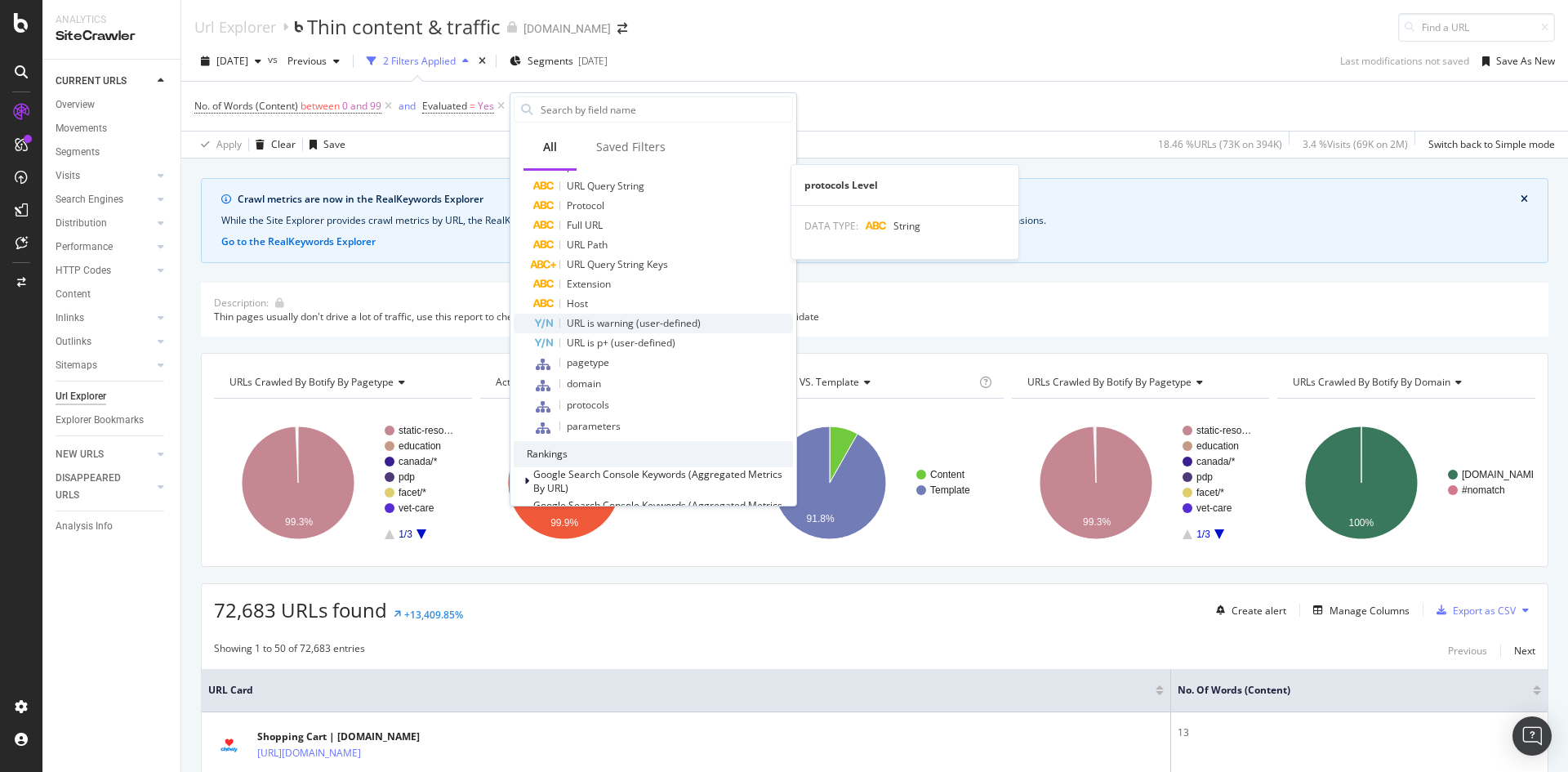
scroll to position [408, 0]
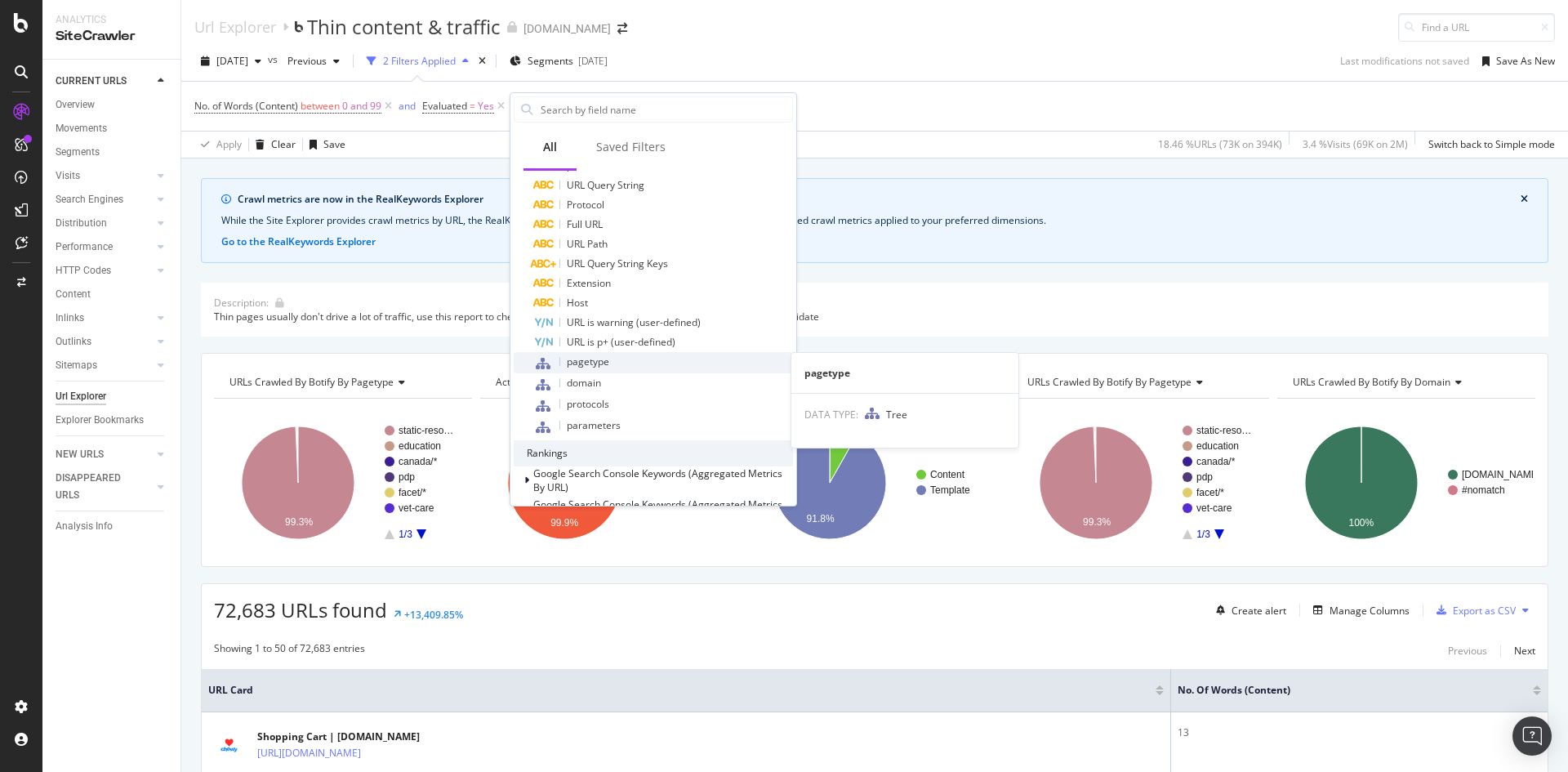
click at [604, 364] on span "pagetype" at bounding box center [587, 361] width 42 height 14
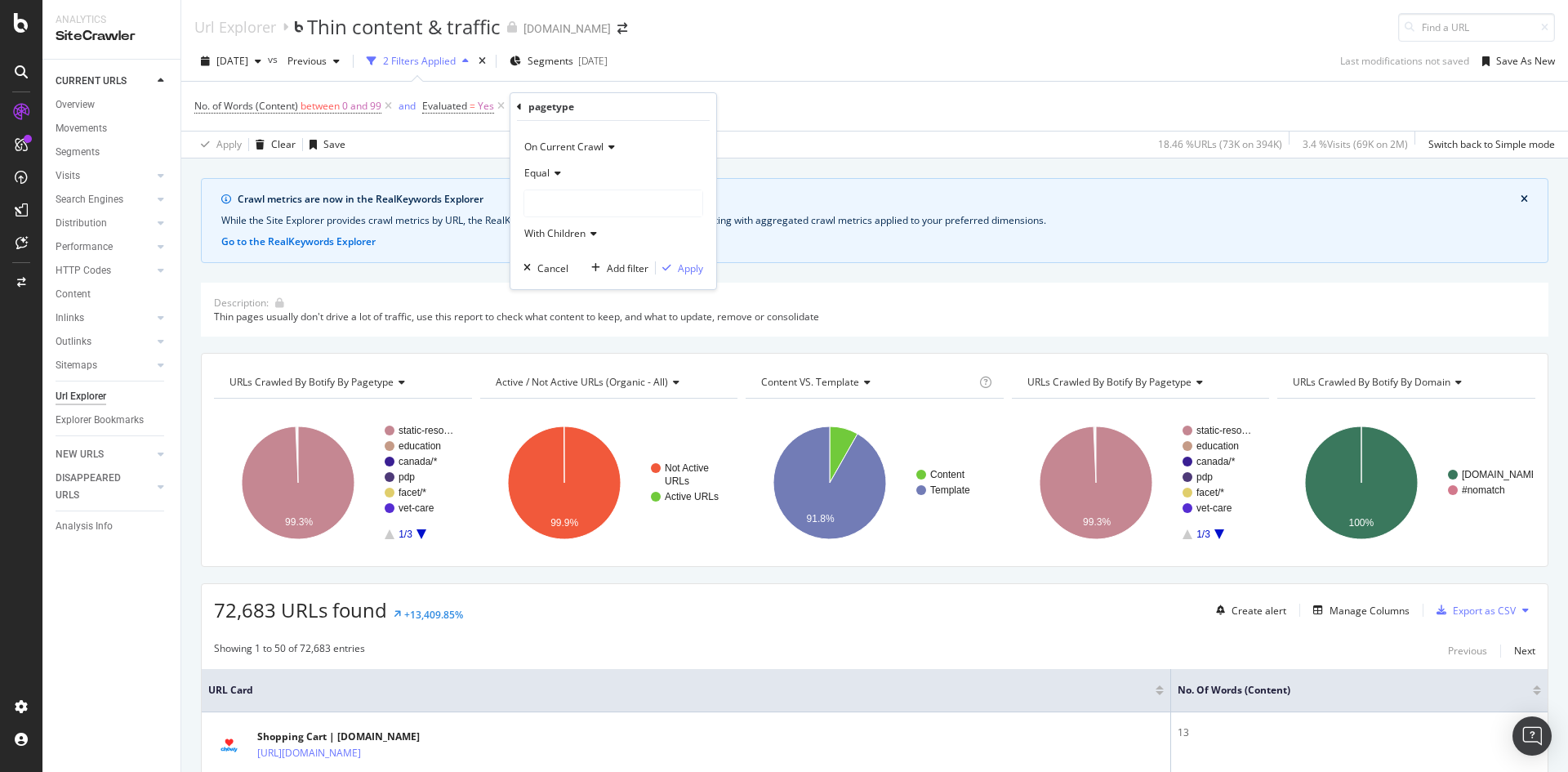
click at [572, 174] on div "Equal" at bounding box center [614, 174] width 180 height 26
click at [563, 175] on div "Equal" at bounding box center [614, 174] width 180 height 26
click at [603, 202] on div at bounding box center [614, 203] width 178 height 26
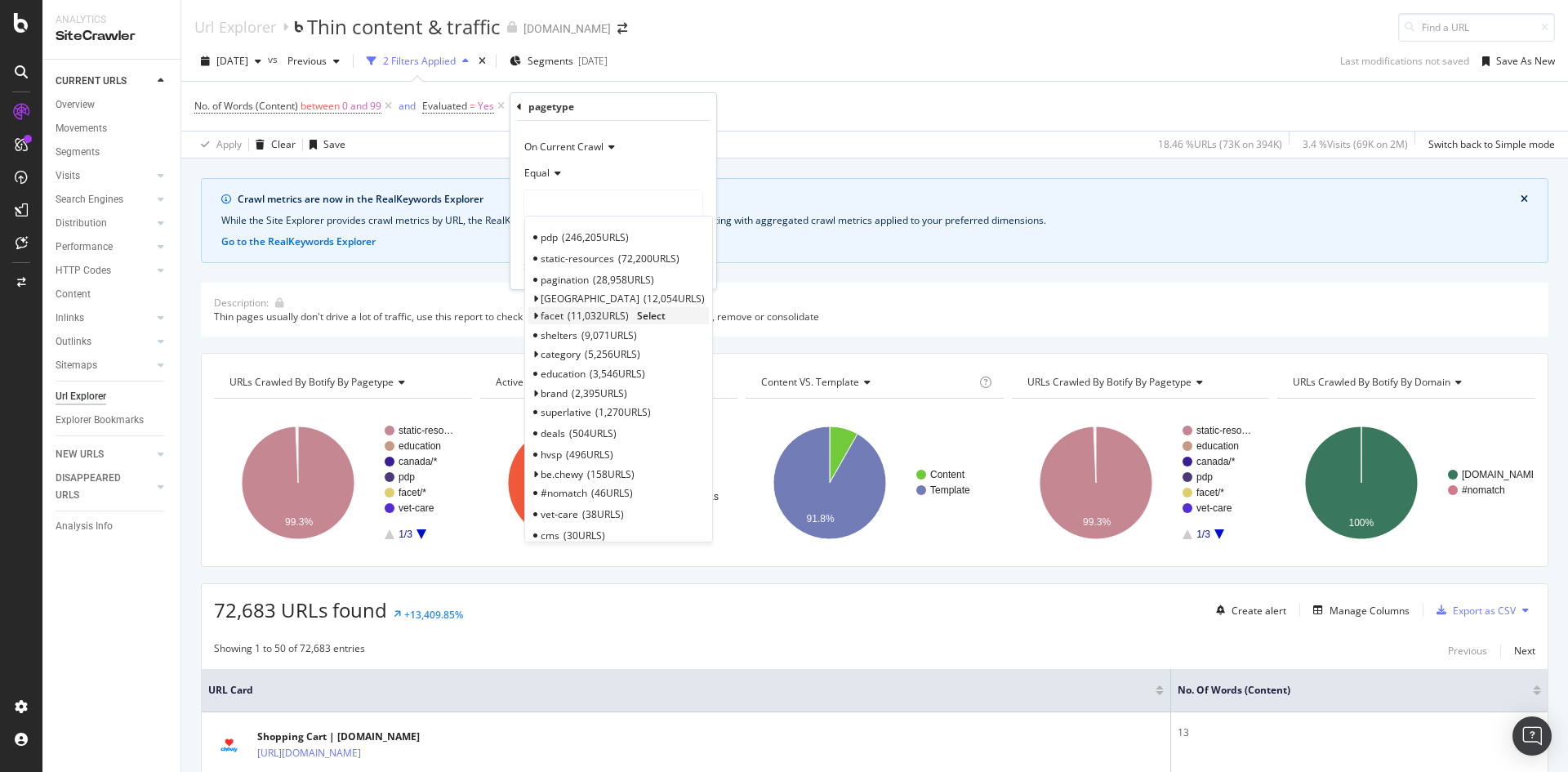
click at [587, 313] on span "11,032 URLS" at bounding box center [598, 316] width 61 height 14
click at [647, 317] on span "Select" at bounding box center [651, 316] width 29 height 14
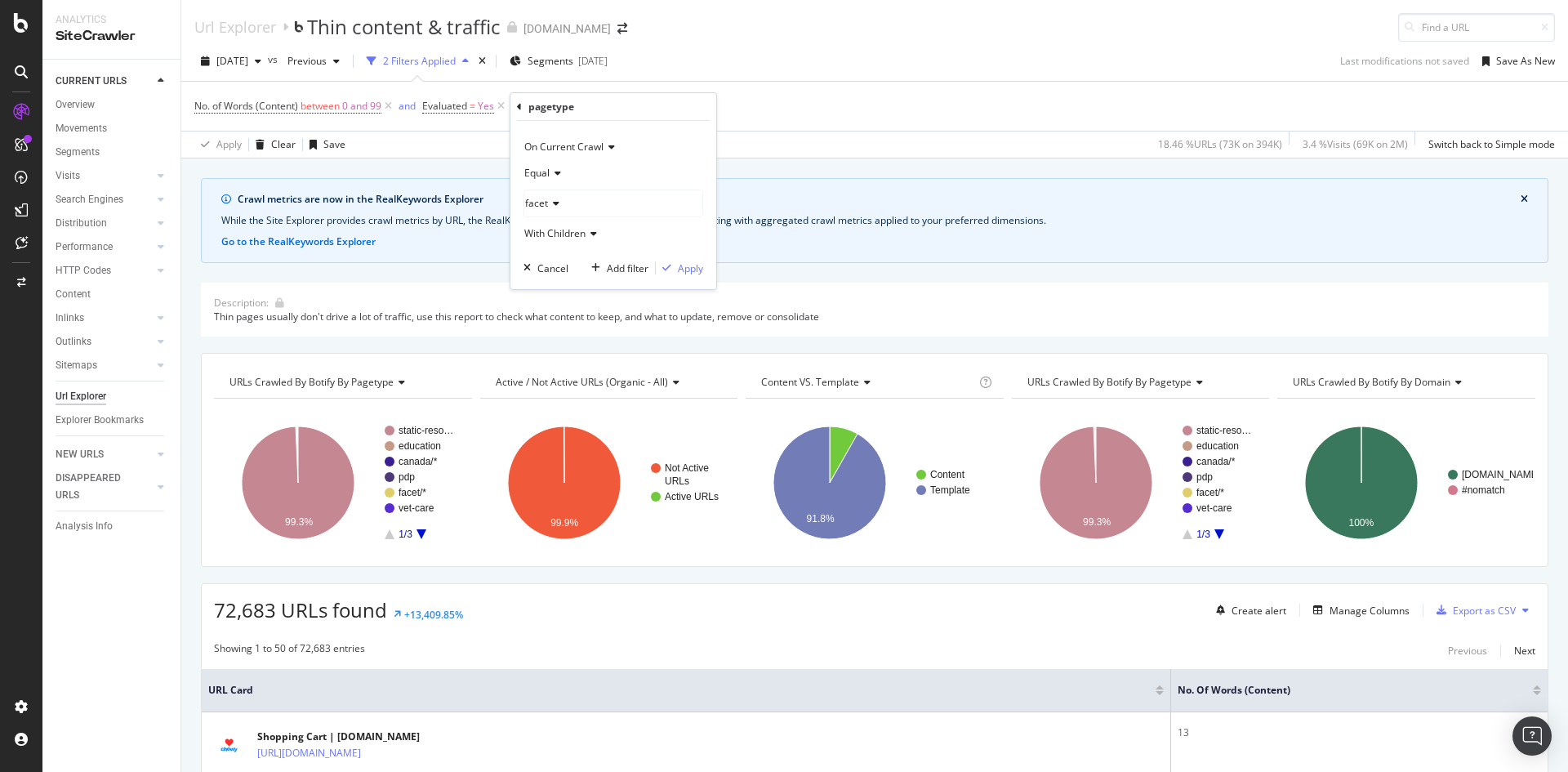
click at [550, 169] on icon at bounding box center [555, 174] width 12 height 10
click at [580, 201] on div "facet" at bounding box center [614, 203] width 178 height 26
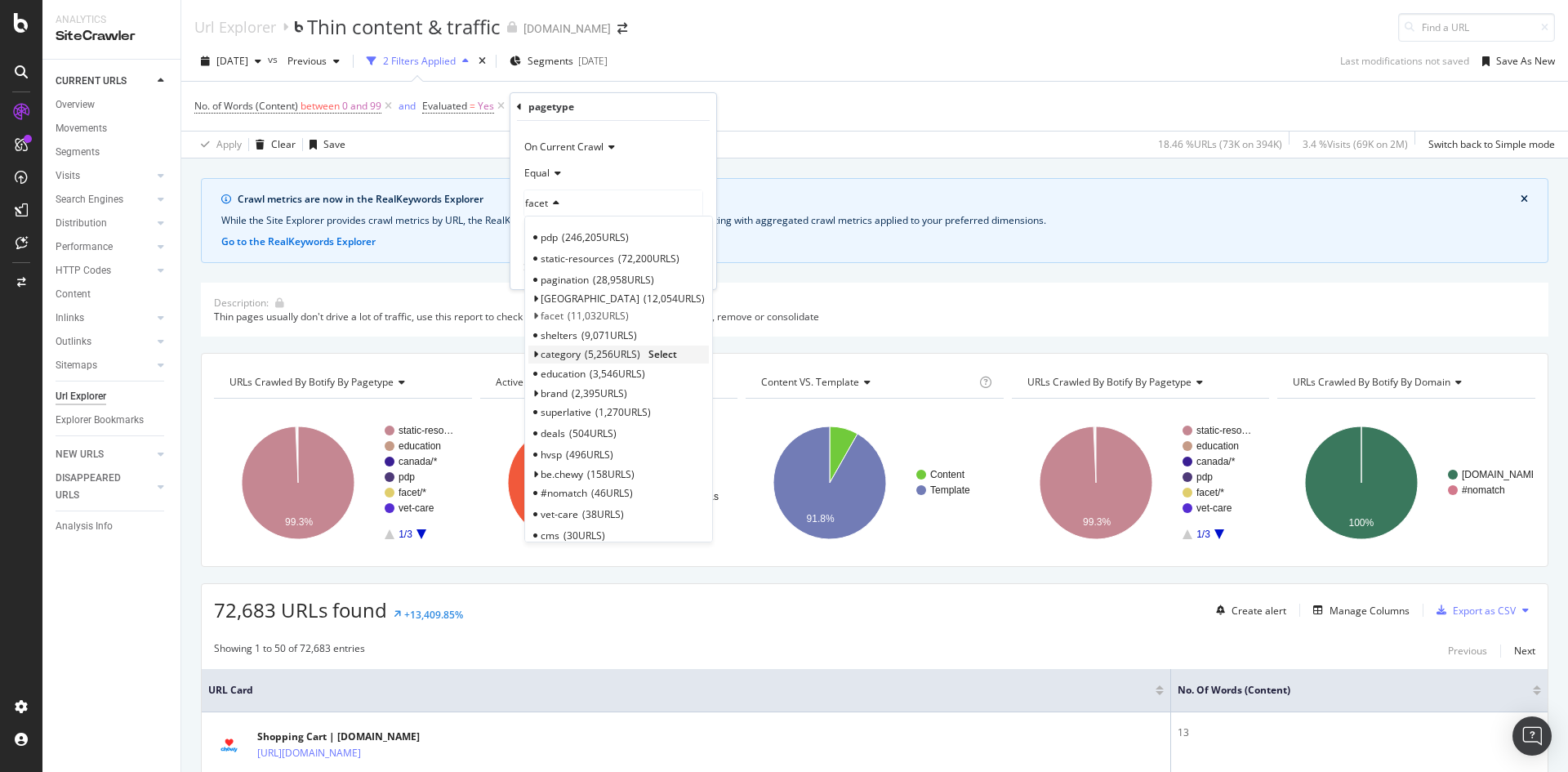
click at [671, 355] on span "Select" at bounding box center [663, 354] width 29 height 14
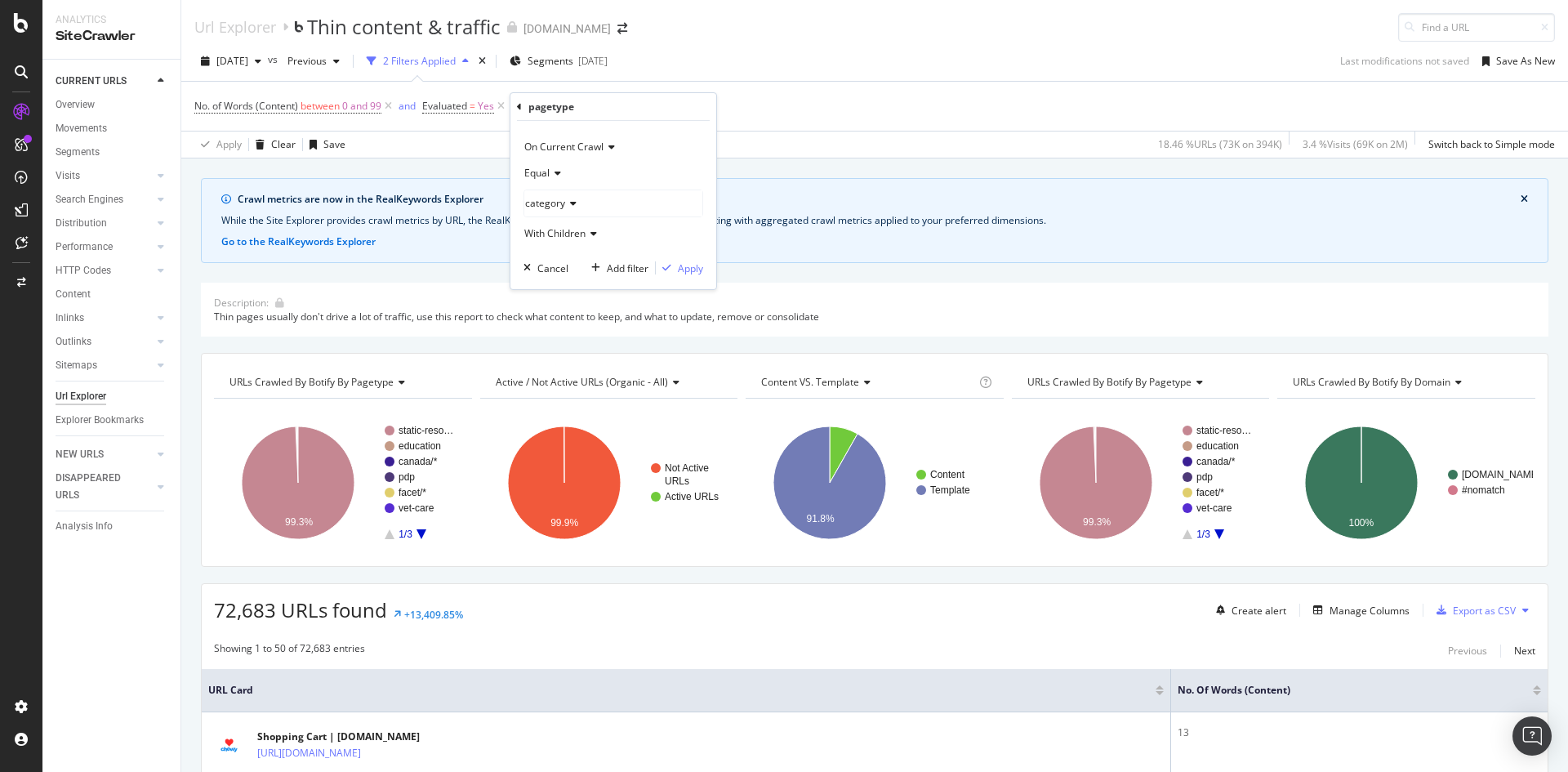
click at [596, 229] on icon at bounding box center [592, 234] width 12 height 10
click at [679, 269] on div "Apply" at bounding box center [691, 268] width 26 height 14
